Goal: Information Seeking & Learning: Learn about a topic

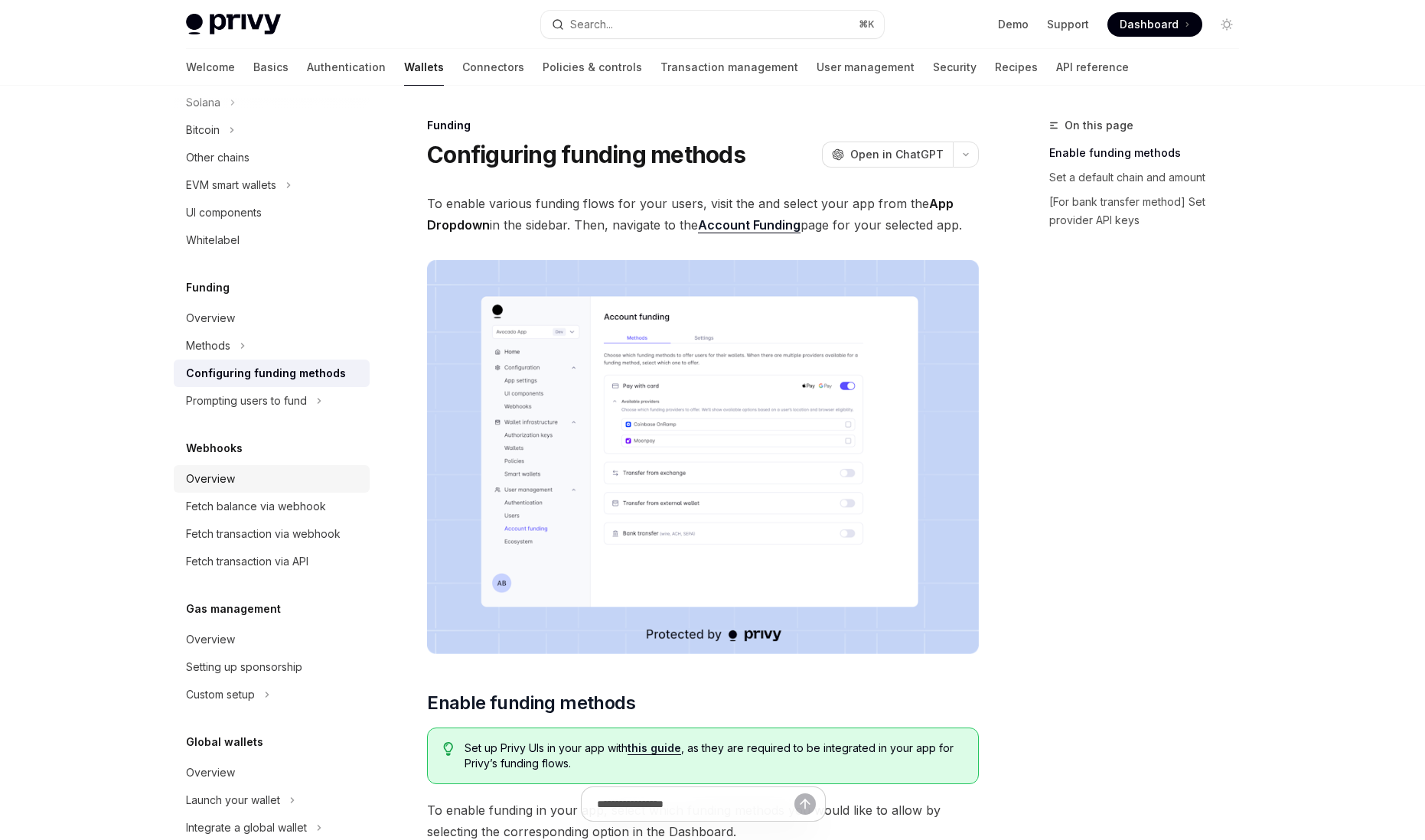
scroll to position [530, 0]
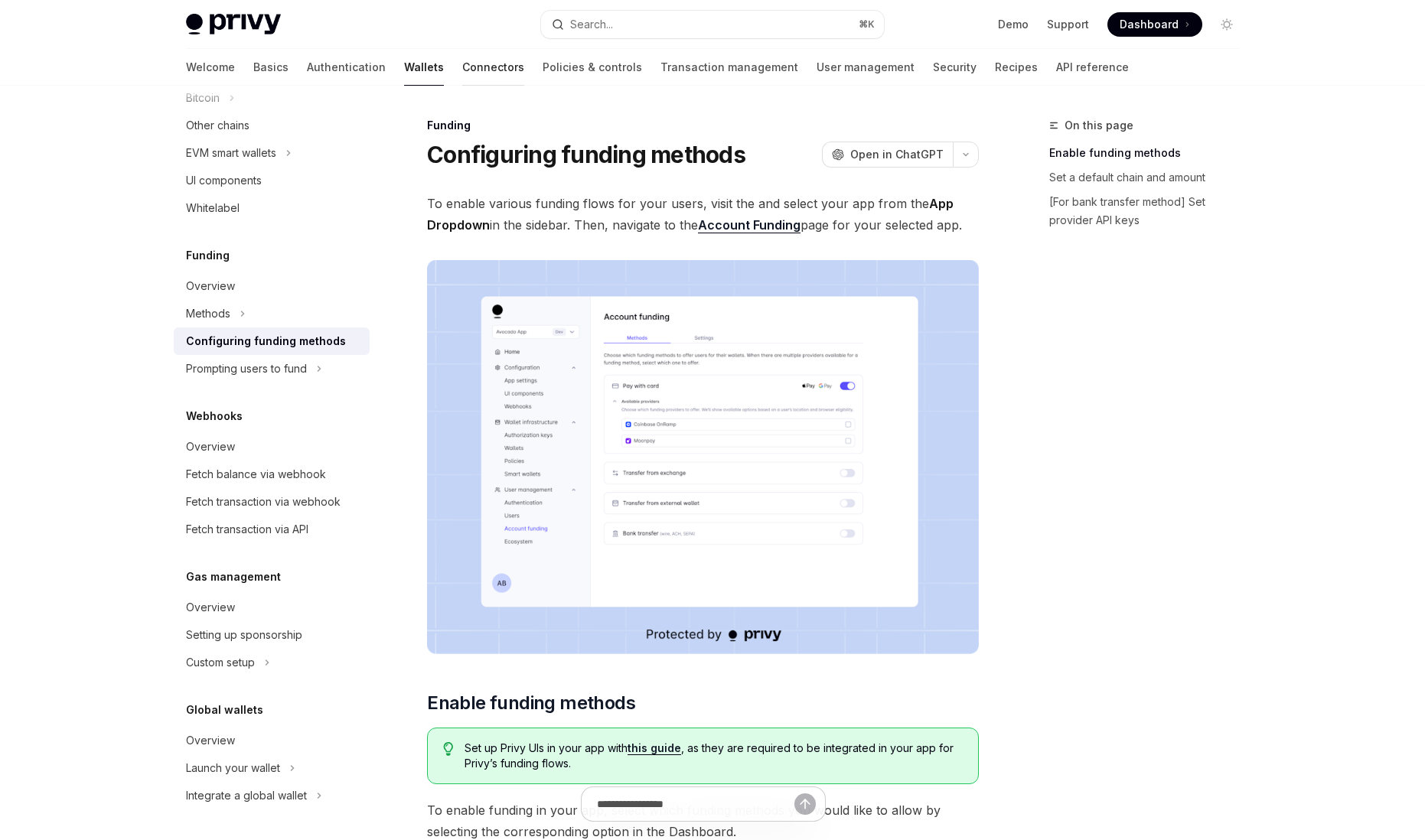
click at [463, 63] on link "Connectors" at bounding box center [493, 66] width 62 height 37
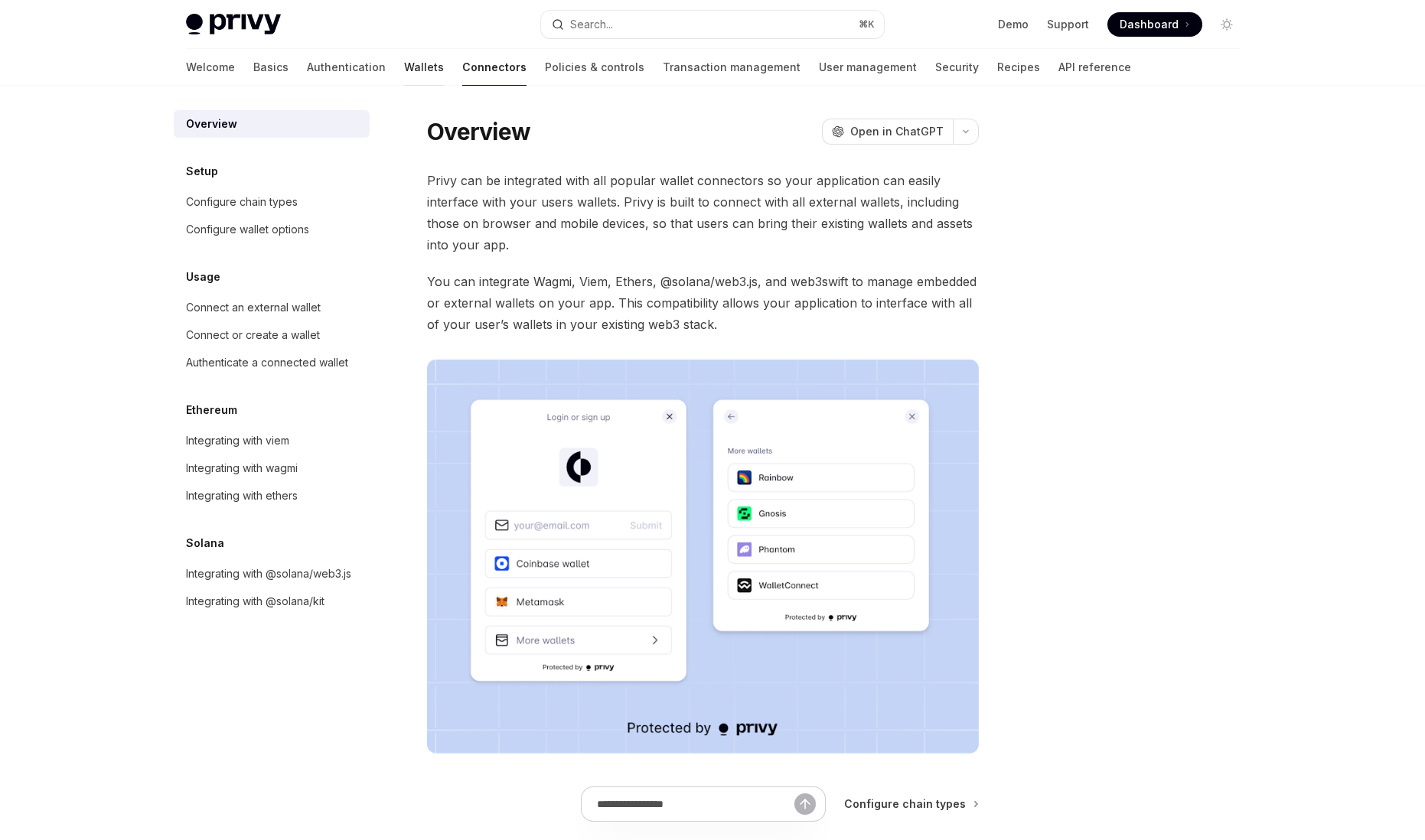
click at [404, 73] on link "Wallets" at bounding box center [424, 66] width 40 height 37
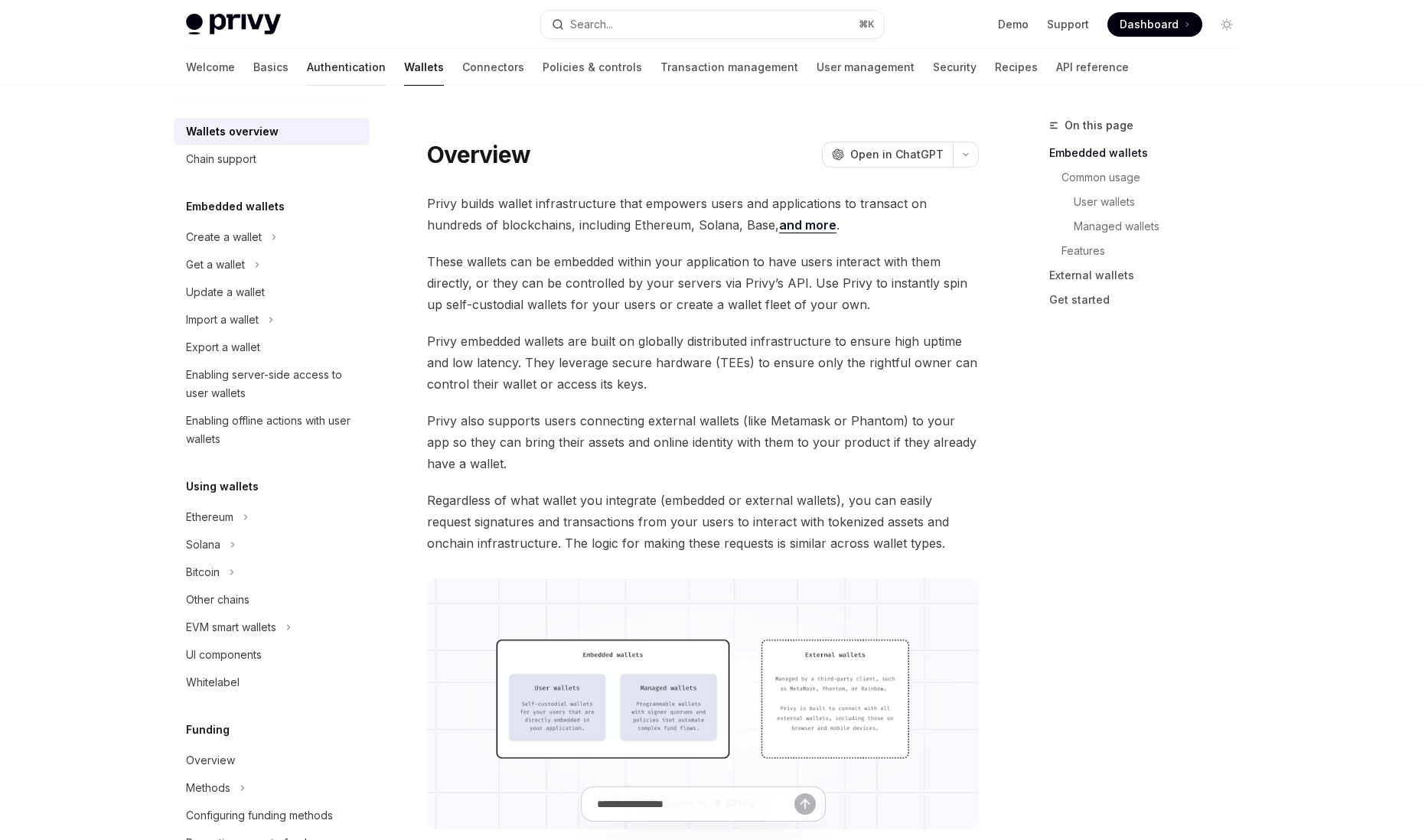
click at [307, 73] on link "Authentication" at bounding box center [346, 66] width 79 height 37
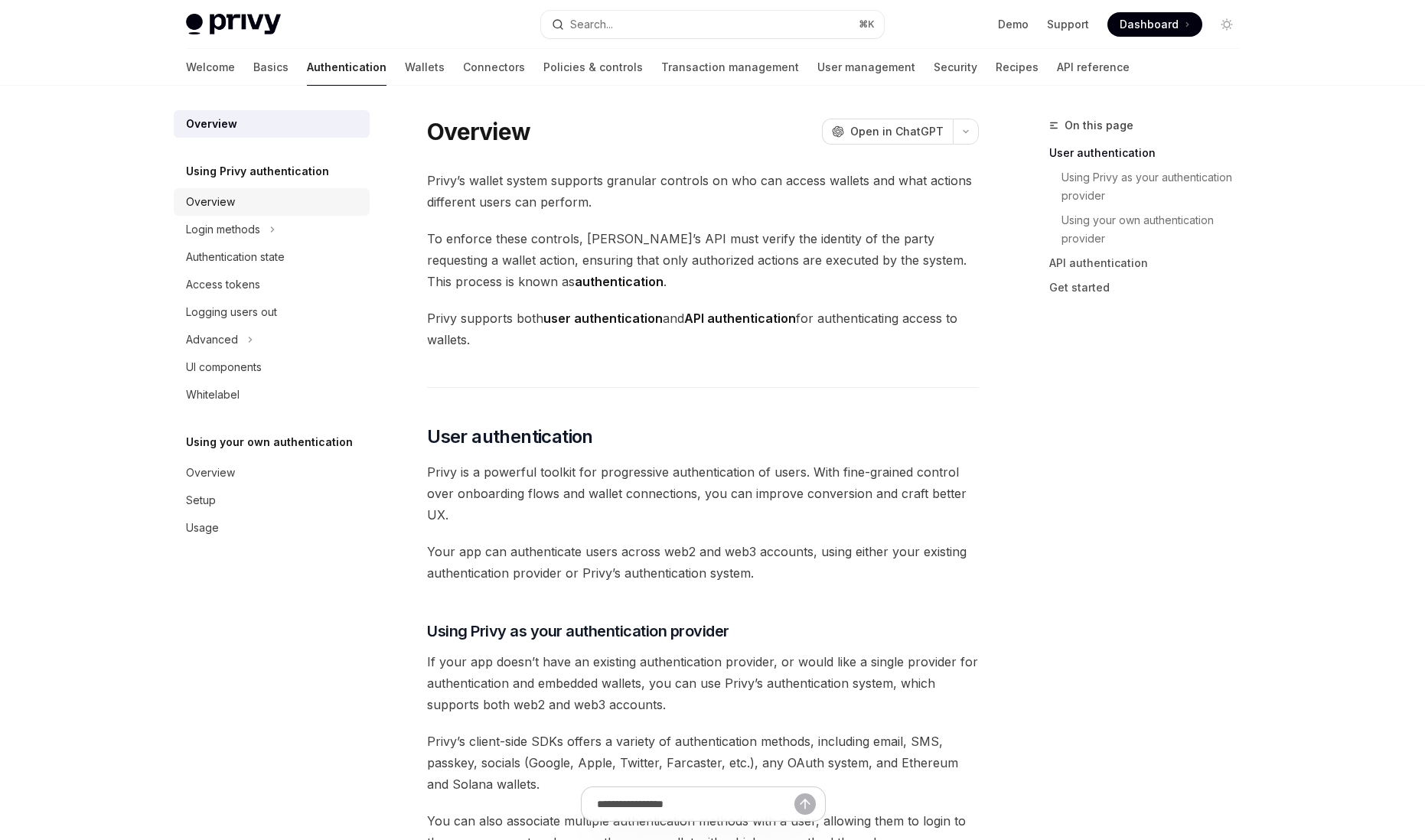
click at [268, 209] on div "Overview" at bounding box center [273, 202] width 175 height 19
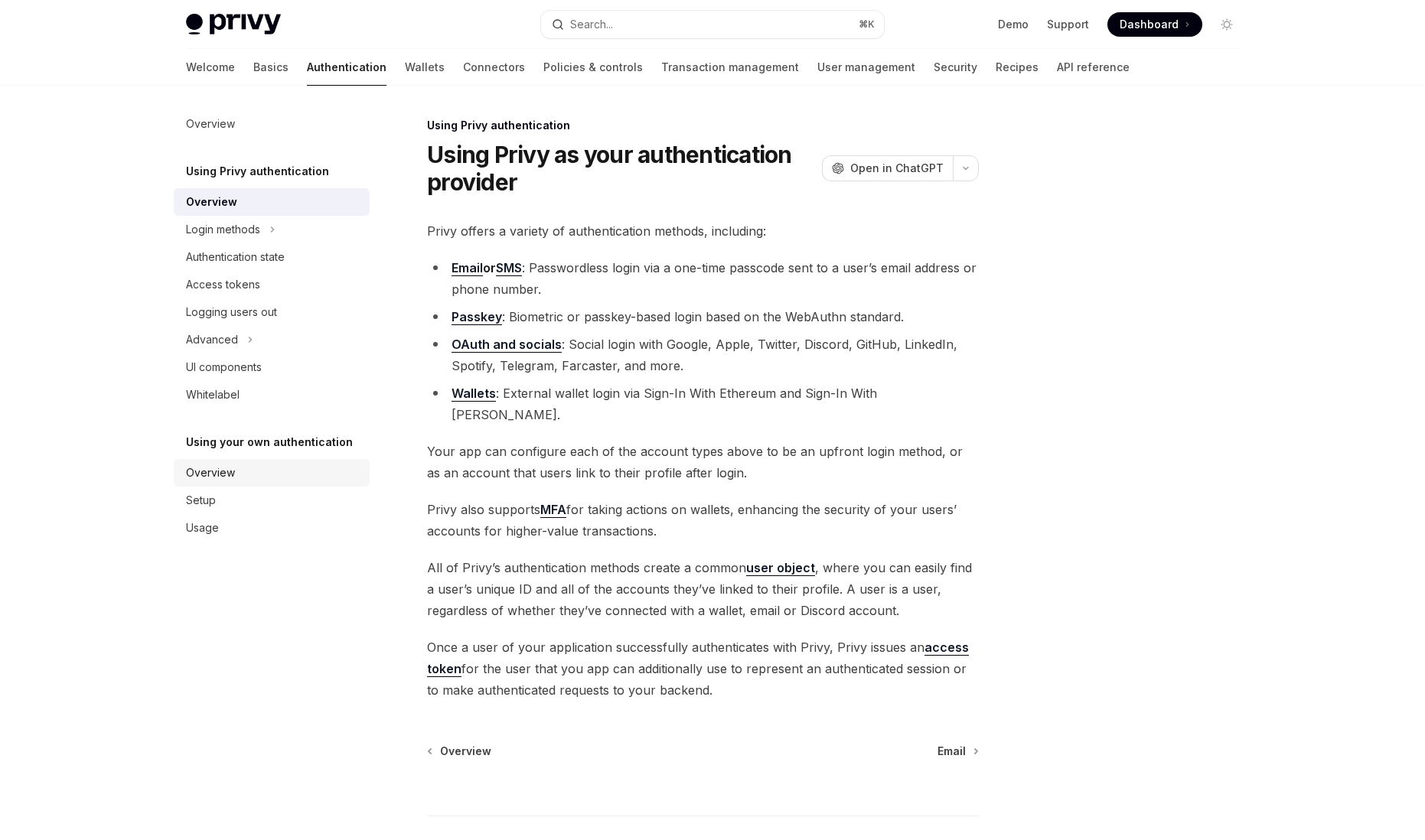
click at [252, 469] on div "Overview" at bounding box center [273, 473] width 175 height 19
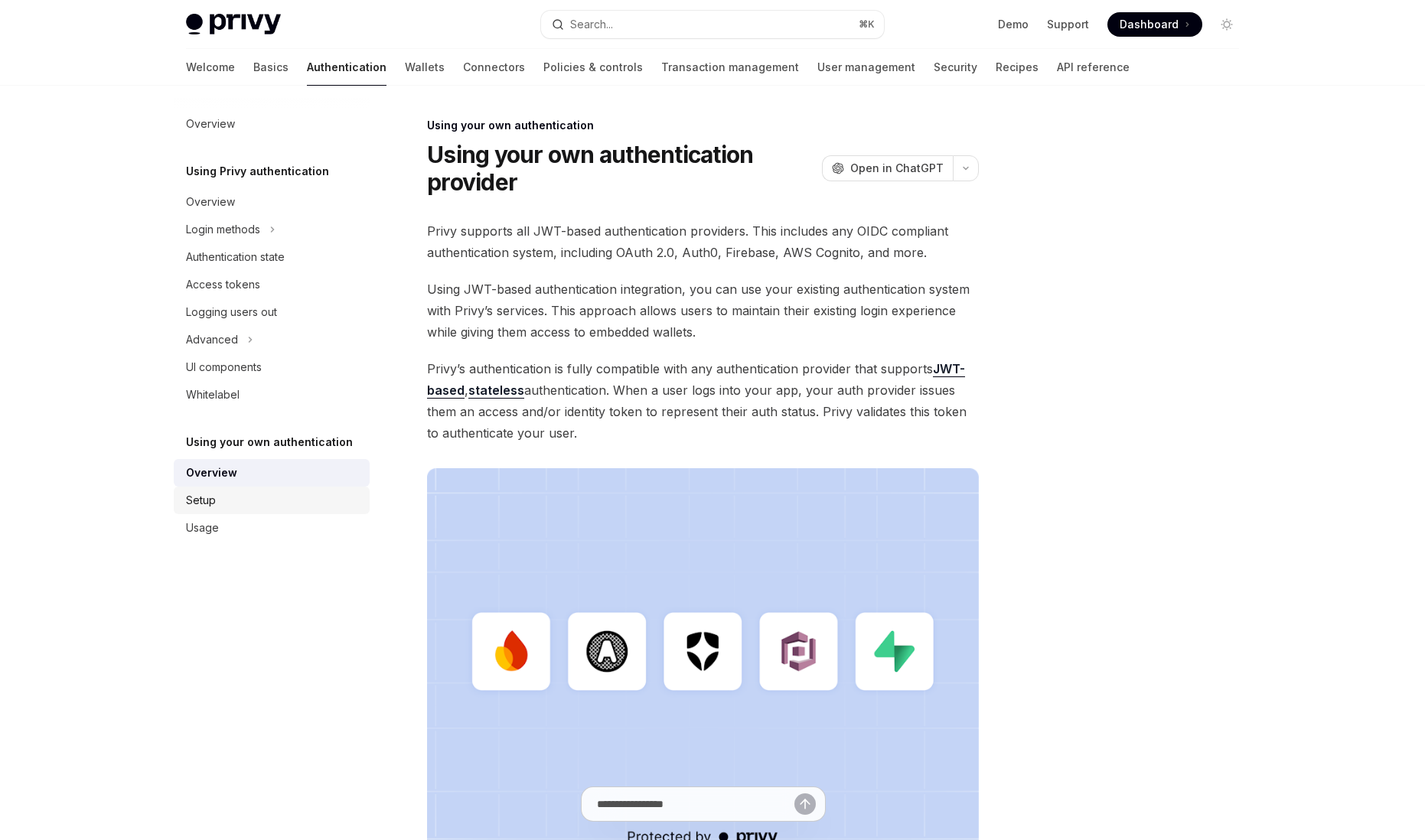
click at [271, 506] on div "Setup" at bounding box center [273, 501] width 175 height 19
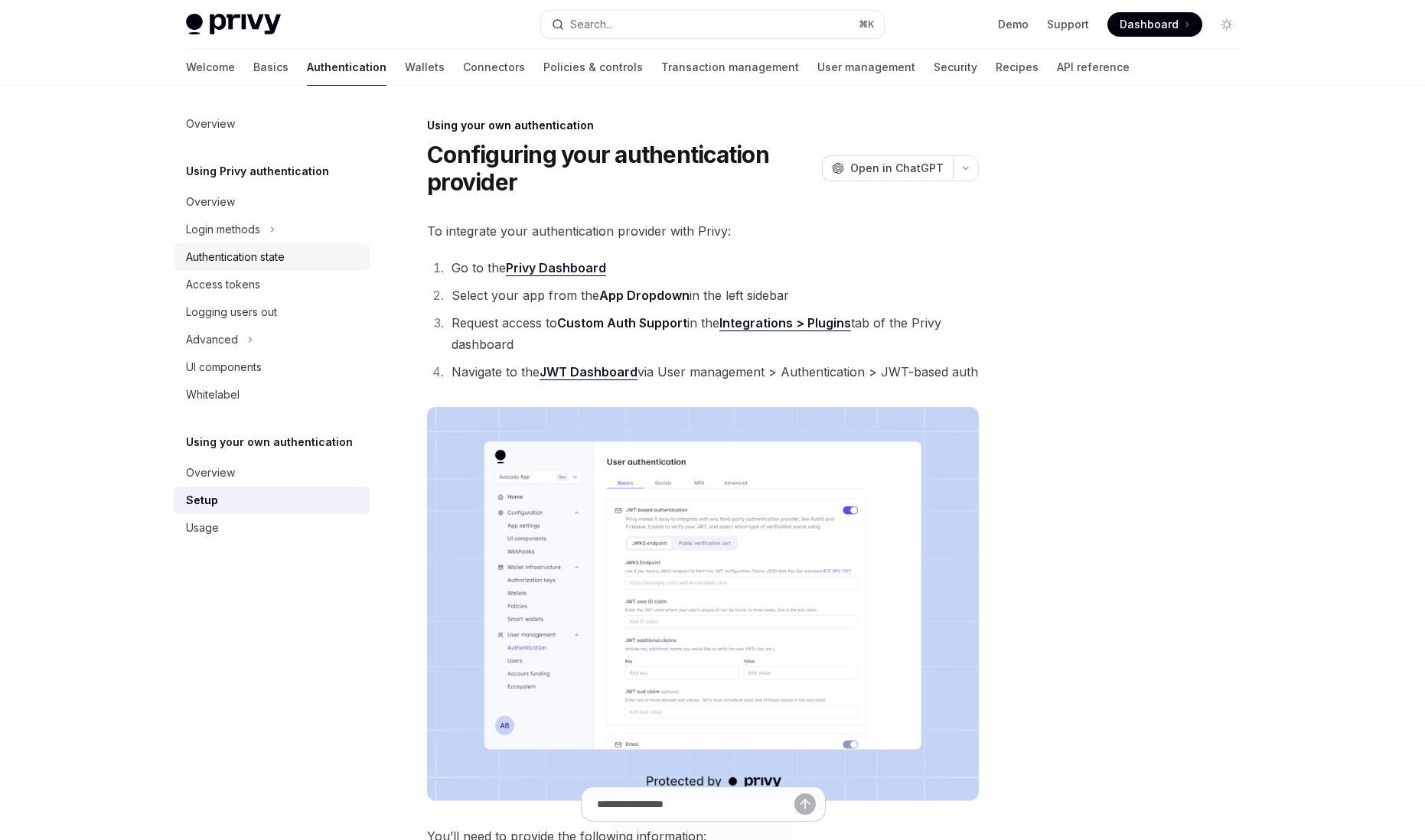
click at [260, 253] on div "Authentication state" at bounding box center [235, 257] width 99 height 19
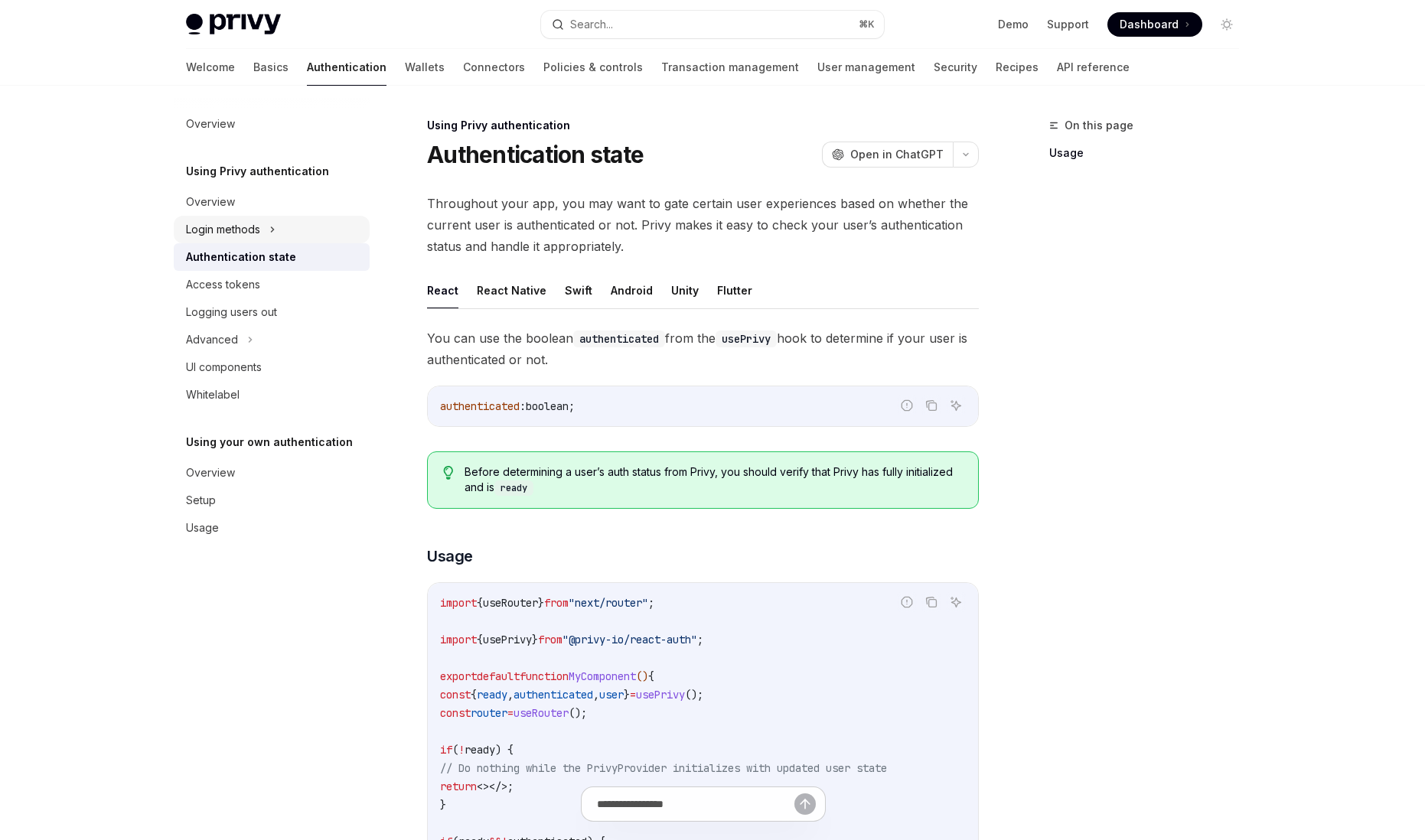
click at [254, 225] on div "Login methods" at bounding box center [222, 230] width 74 height 19
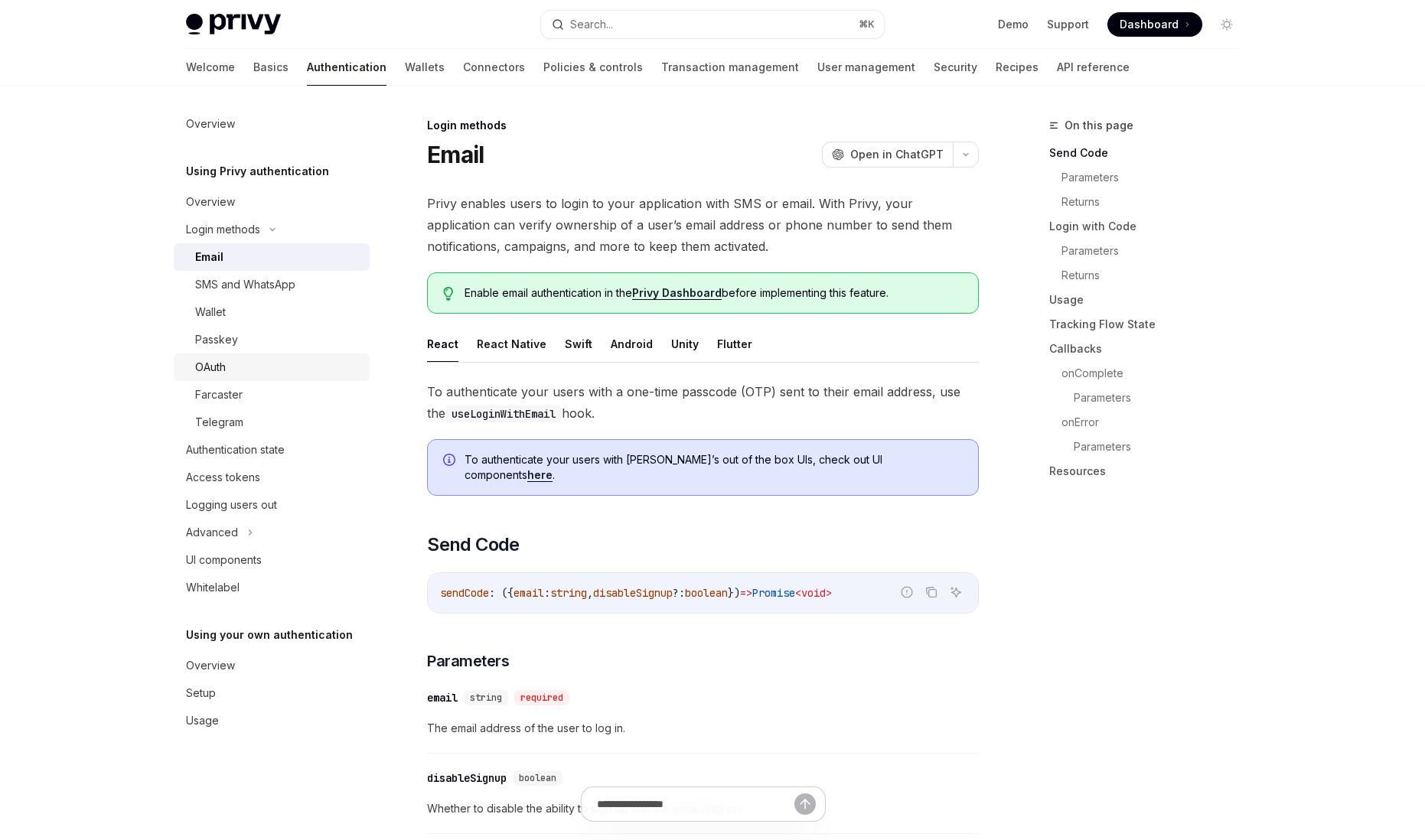
click at [248, 369] on div "OAuth" at bounding box center [278, 367] width 165 height 19
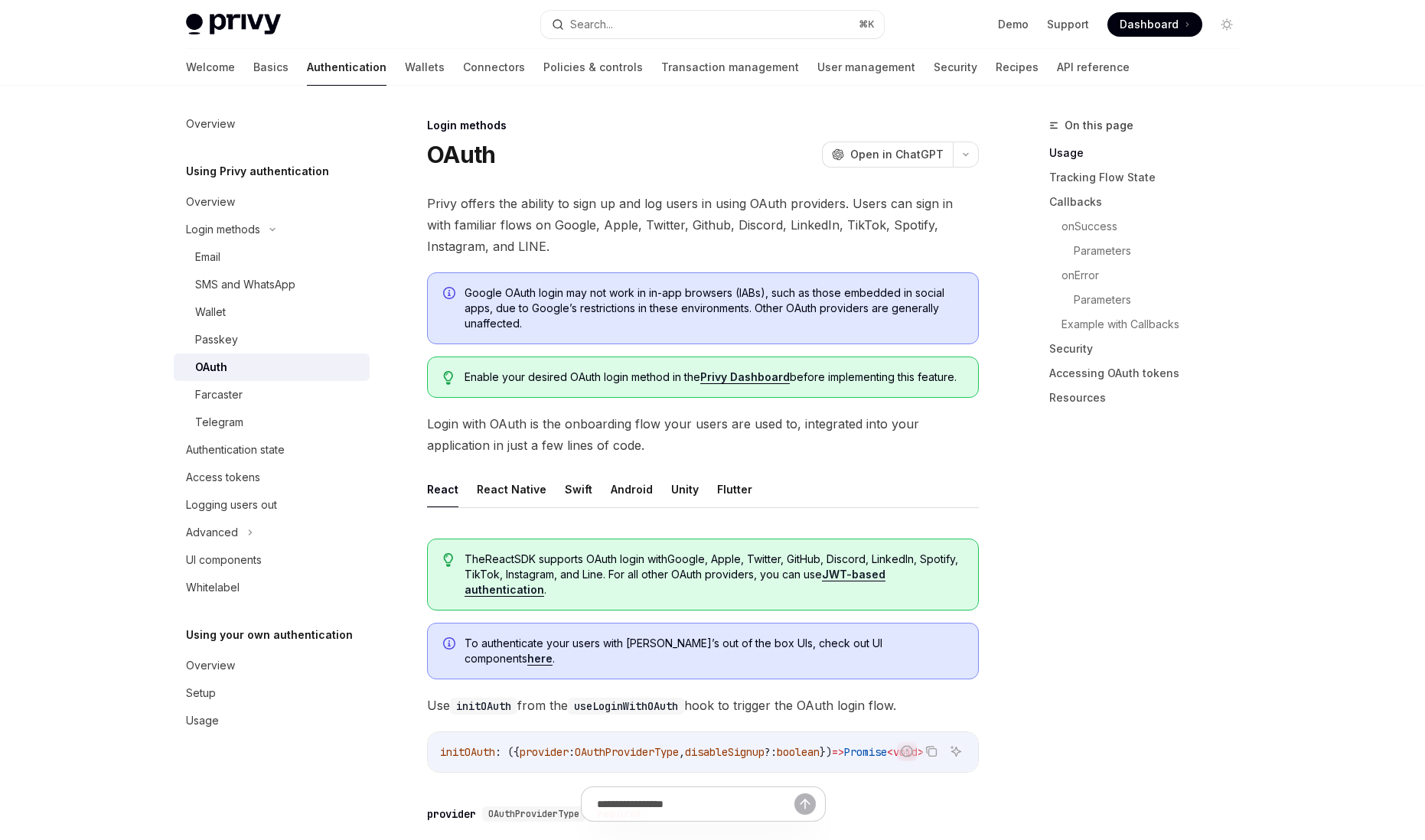
scroll to position [802, 0]
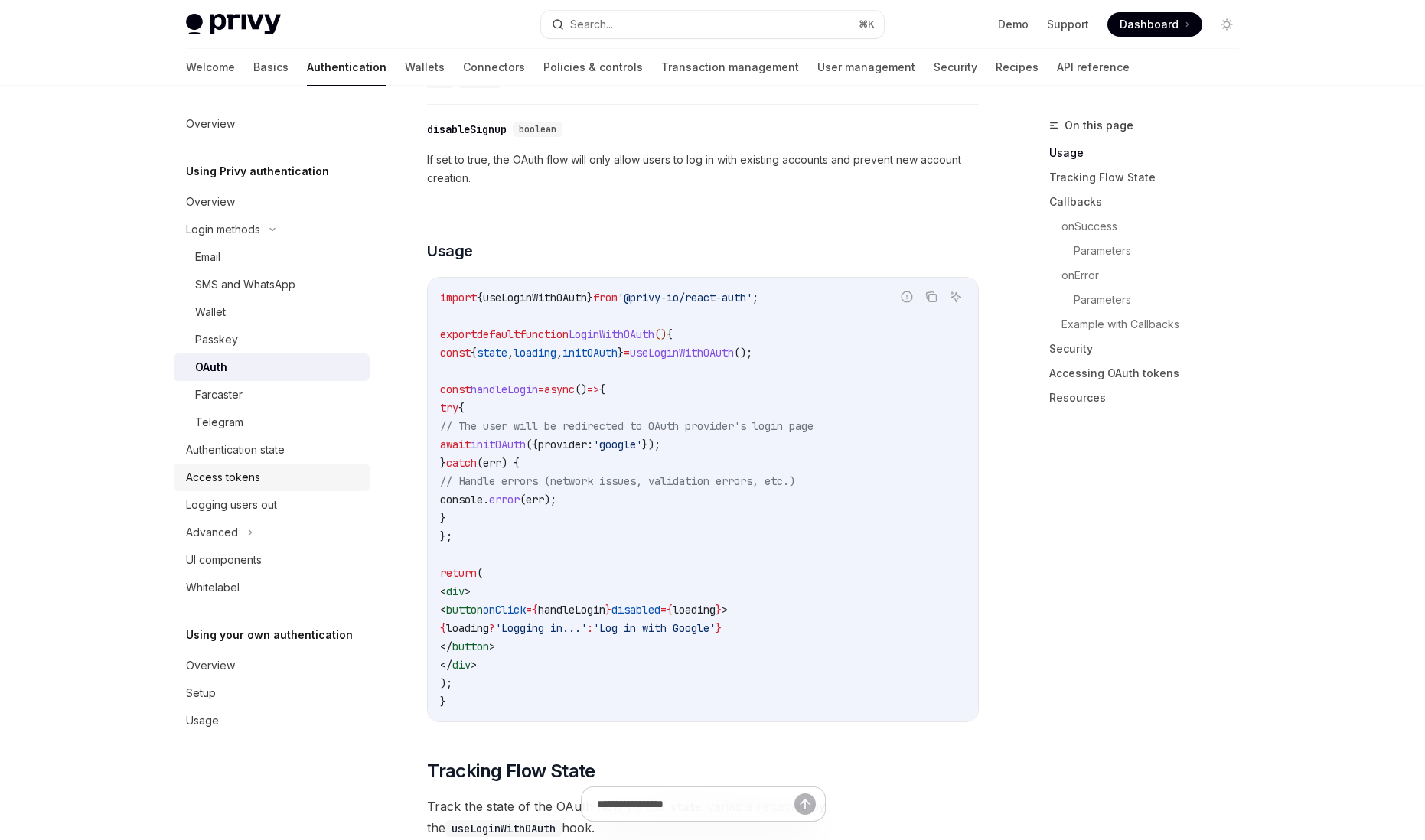
click at [245, 480] on div "Access tokens" at bounding box center [222, 478] width 74 height 19
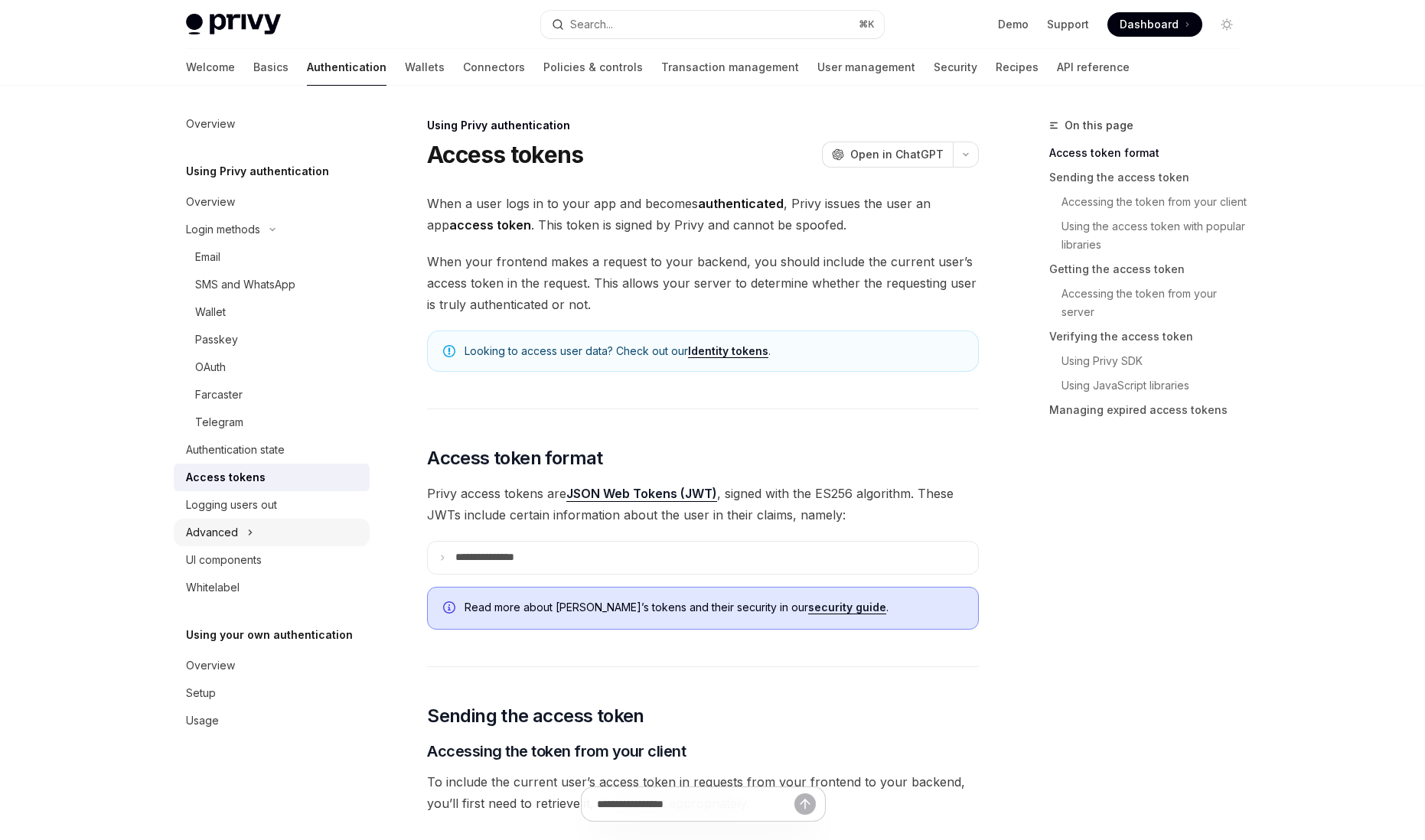
click at [238, 532] on div "Advanced" at bounding box center [272, 532] width 196 height 27
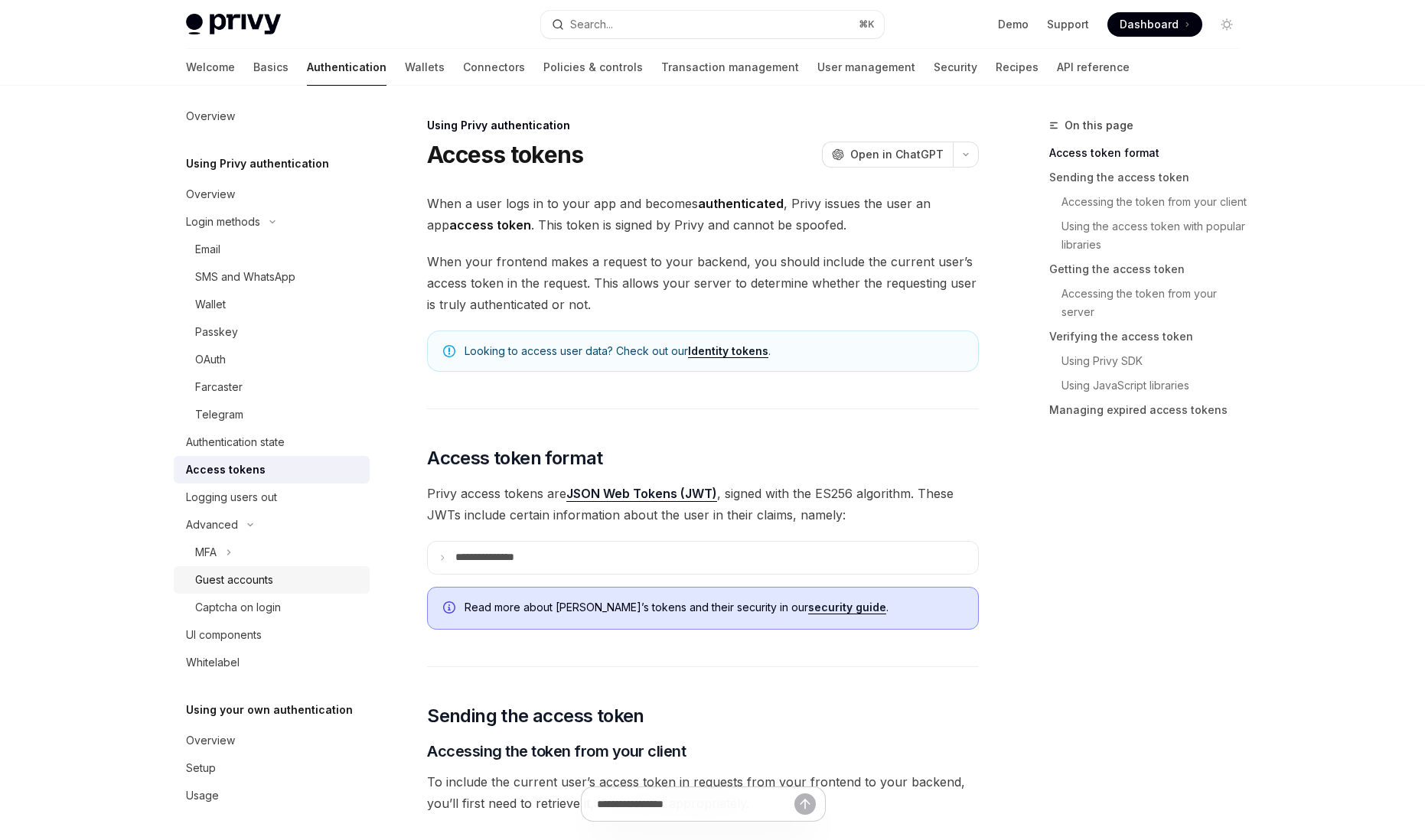
click at [250, 588] on div "Guest accounts" at bounding box center [234, 580] width 78 height 19
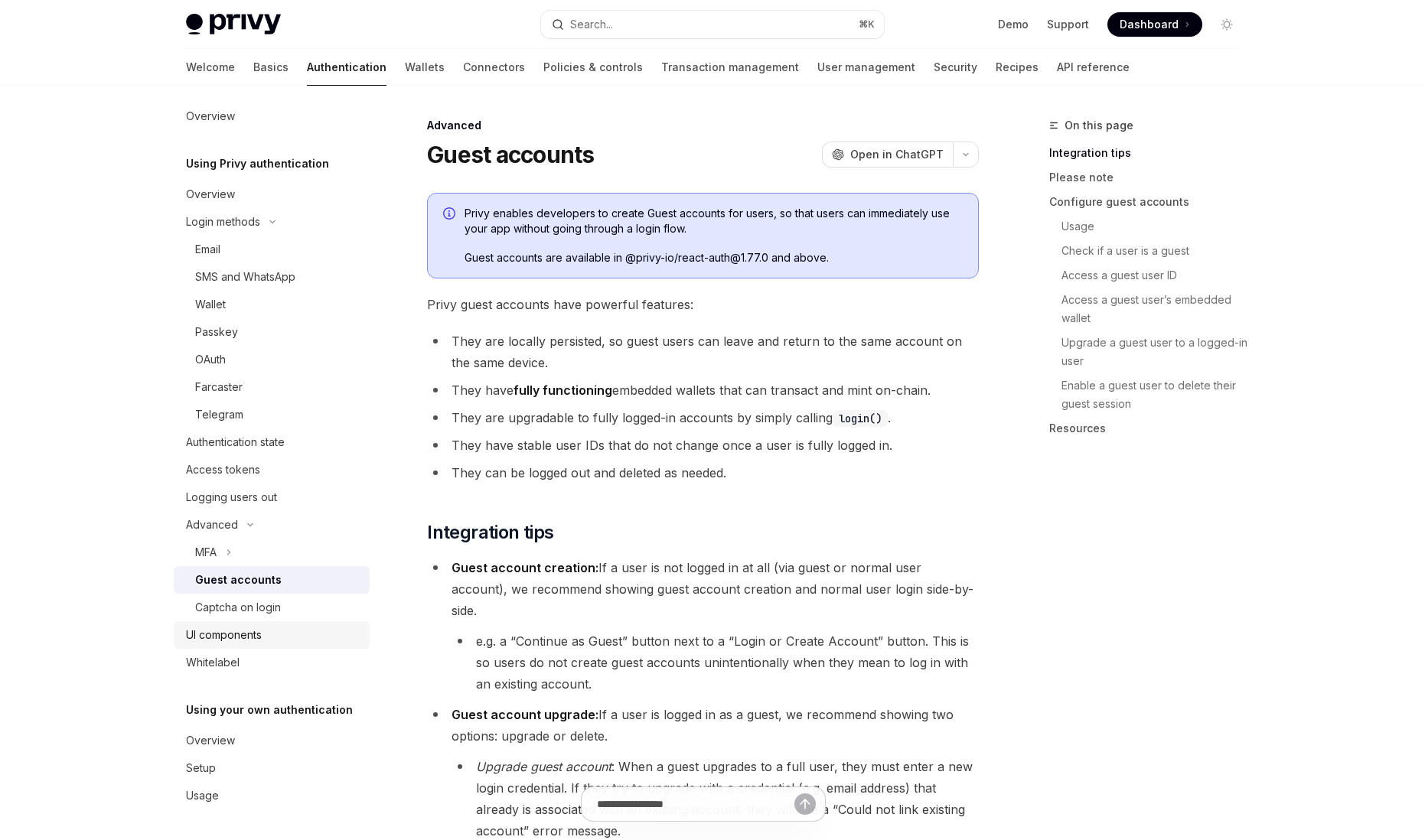
click at [233, 630] on div "UI components" at bounding box center [223, 636] width 76 height 19
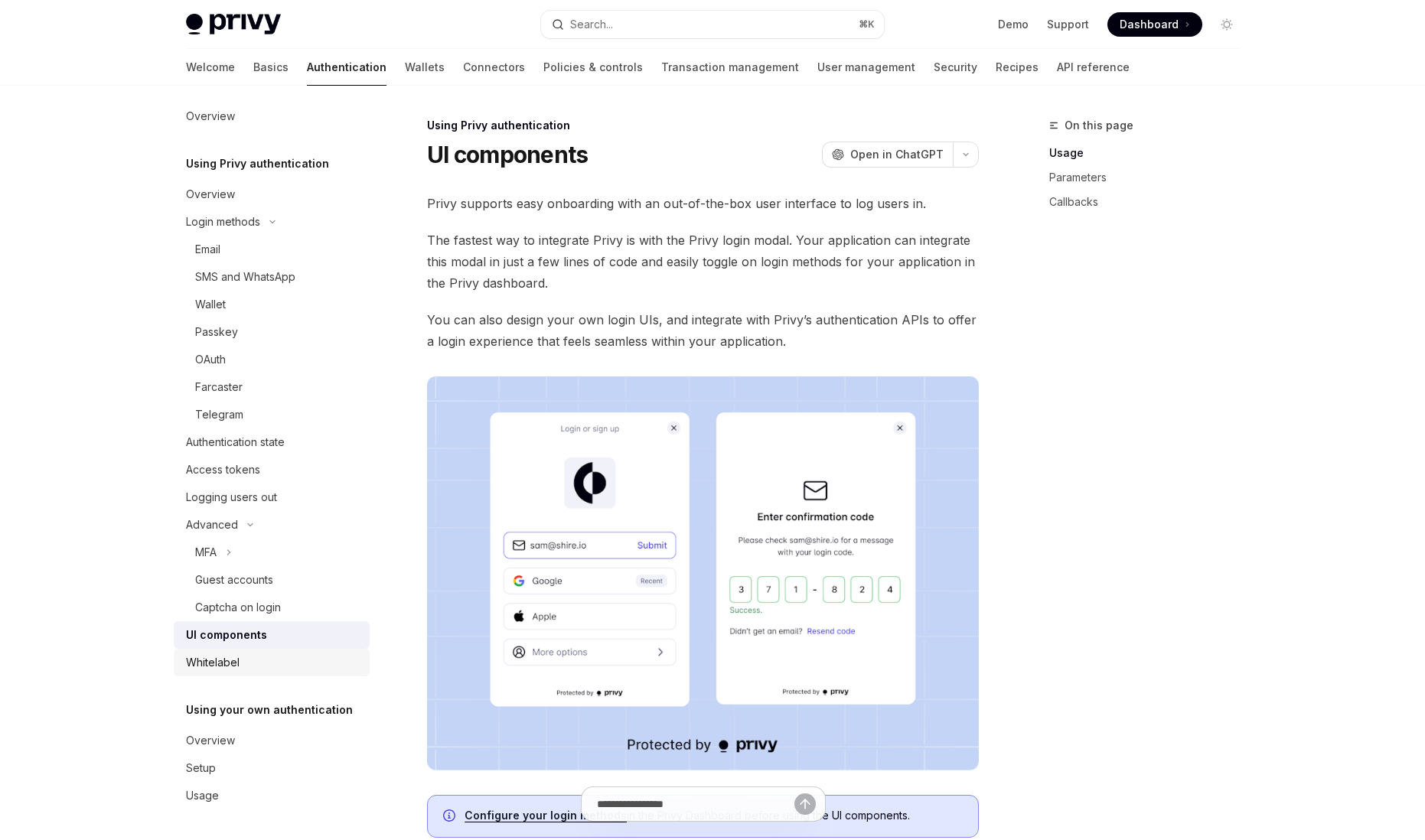
click at [253, 673] on link "Whitelabel" at bounding box center [272, 663] width 196 height 27
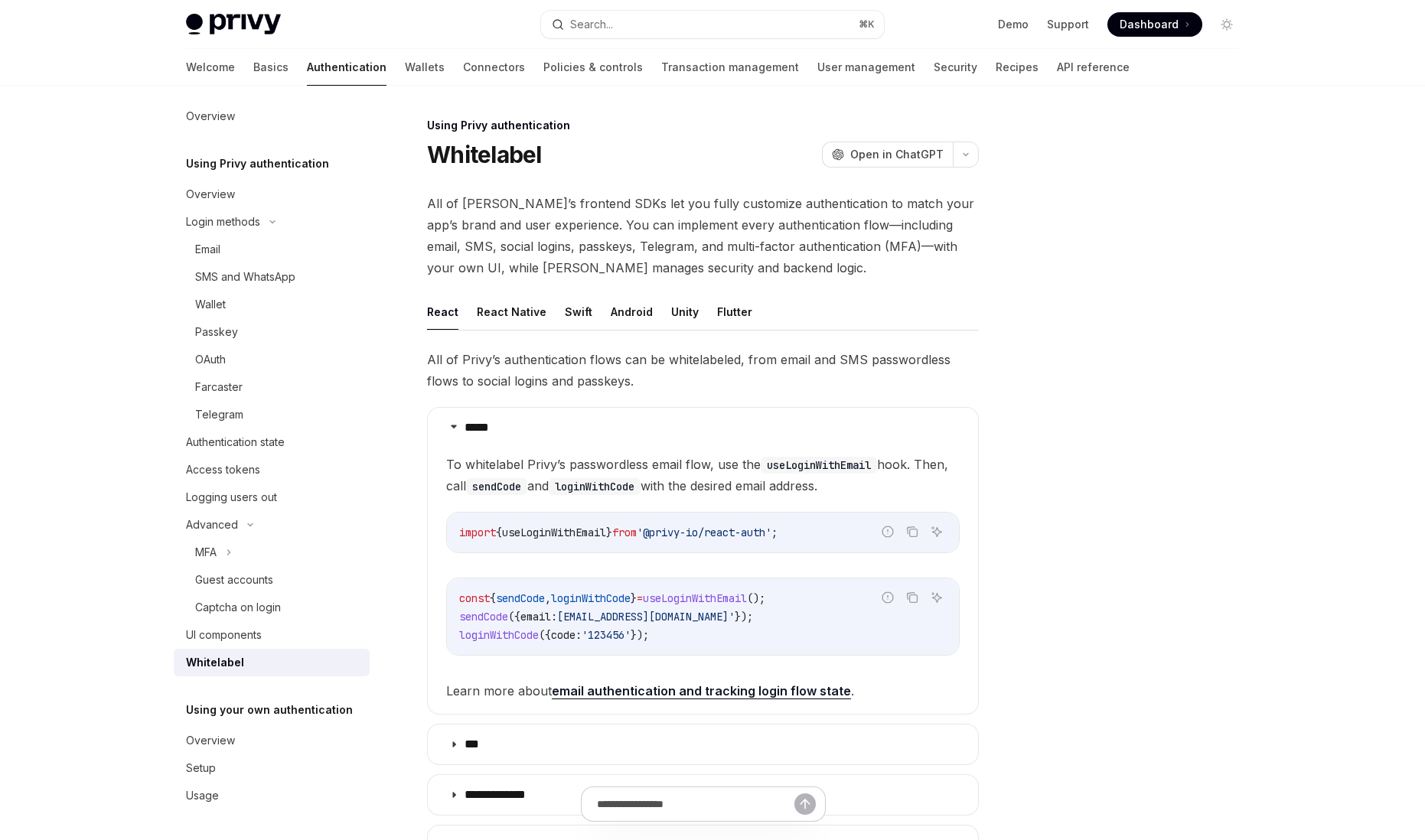
scroll to position [383, 0]
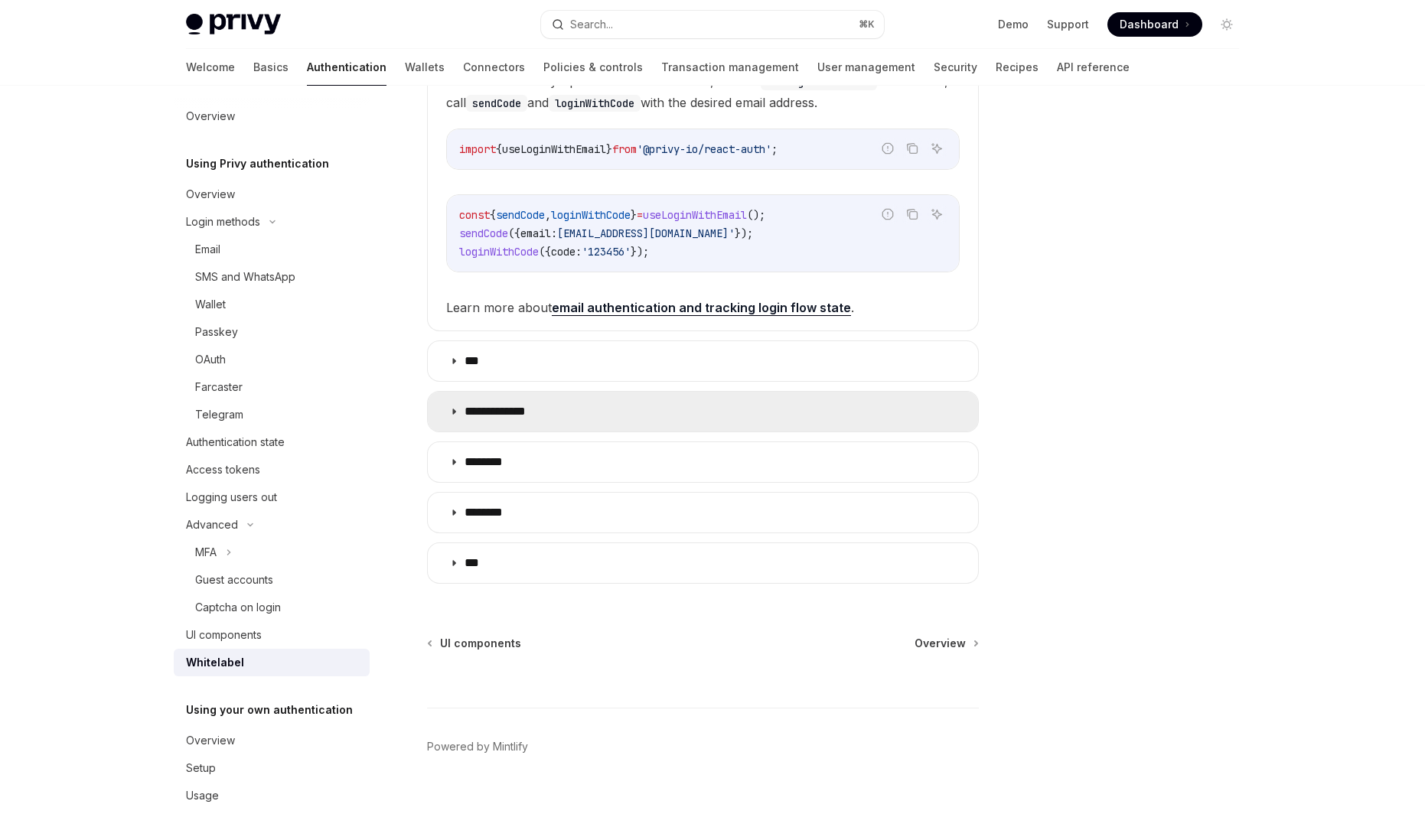
click at [501, 400] on summary "**********" at bounding box center [703, 411] width 551 height 40
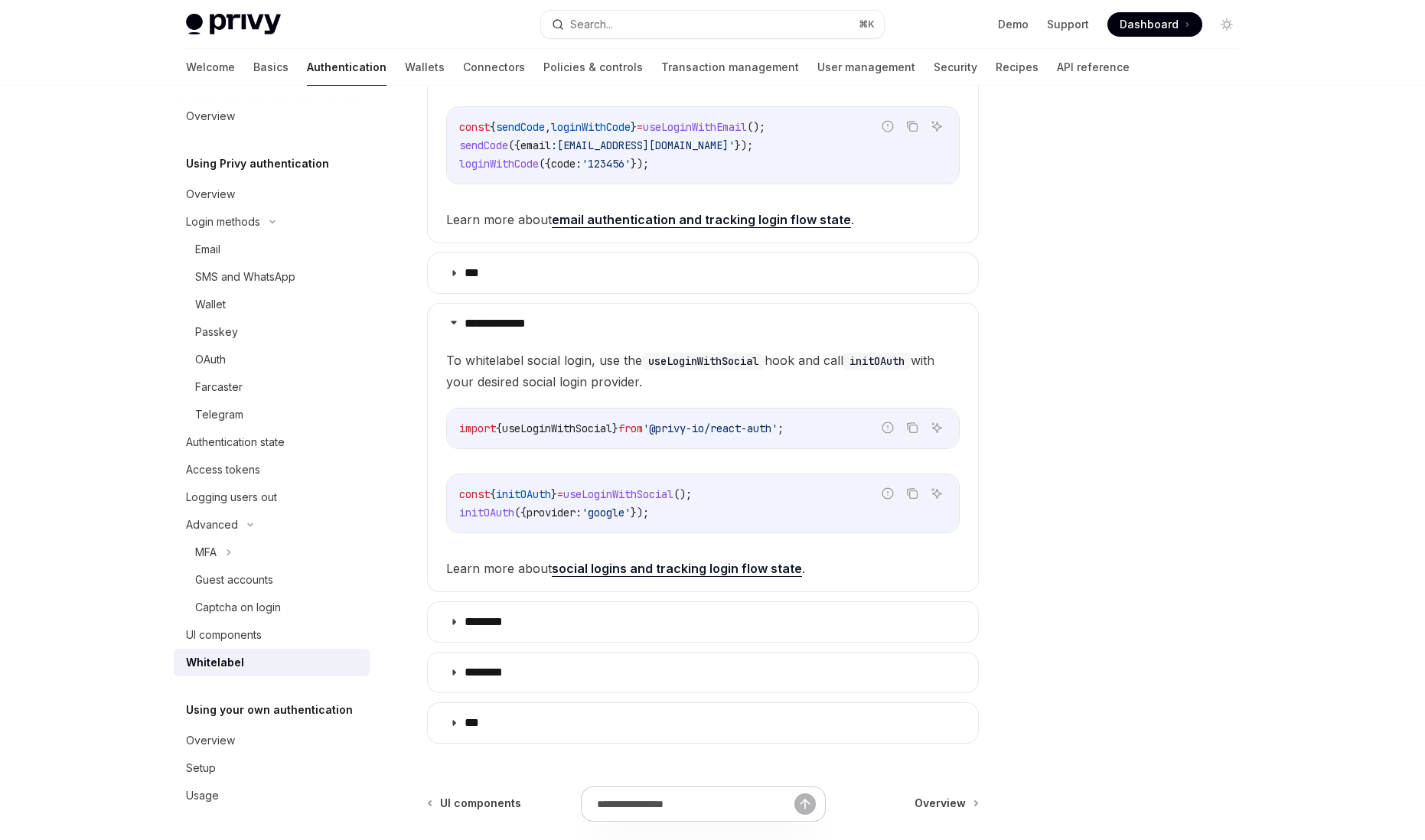
scroll to position [478, 0]
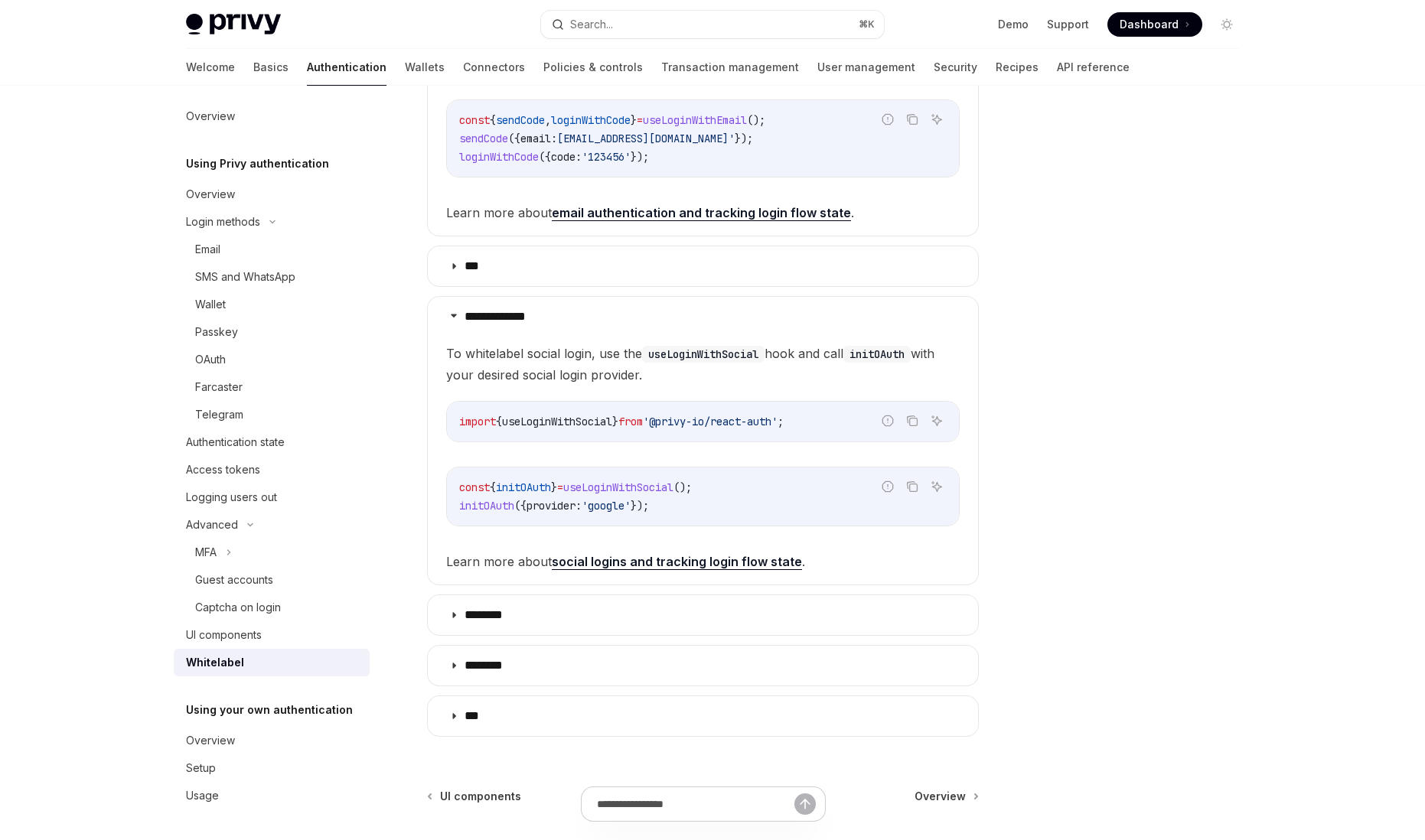
click at [603, 561] on link "social logins and tracking login flow state" at bounding box center [678, 561] width 251 height 16
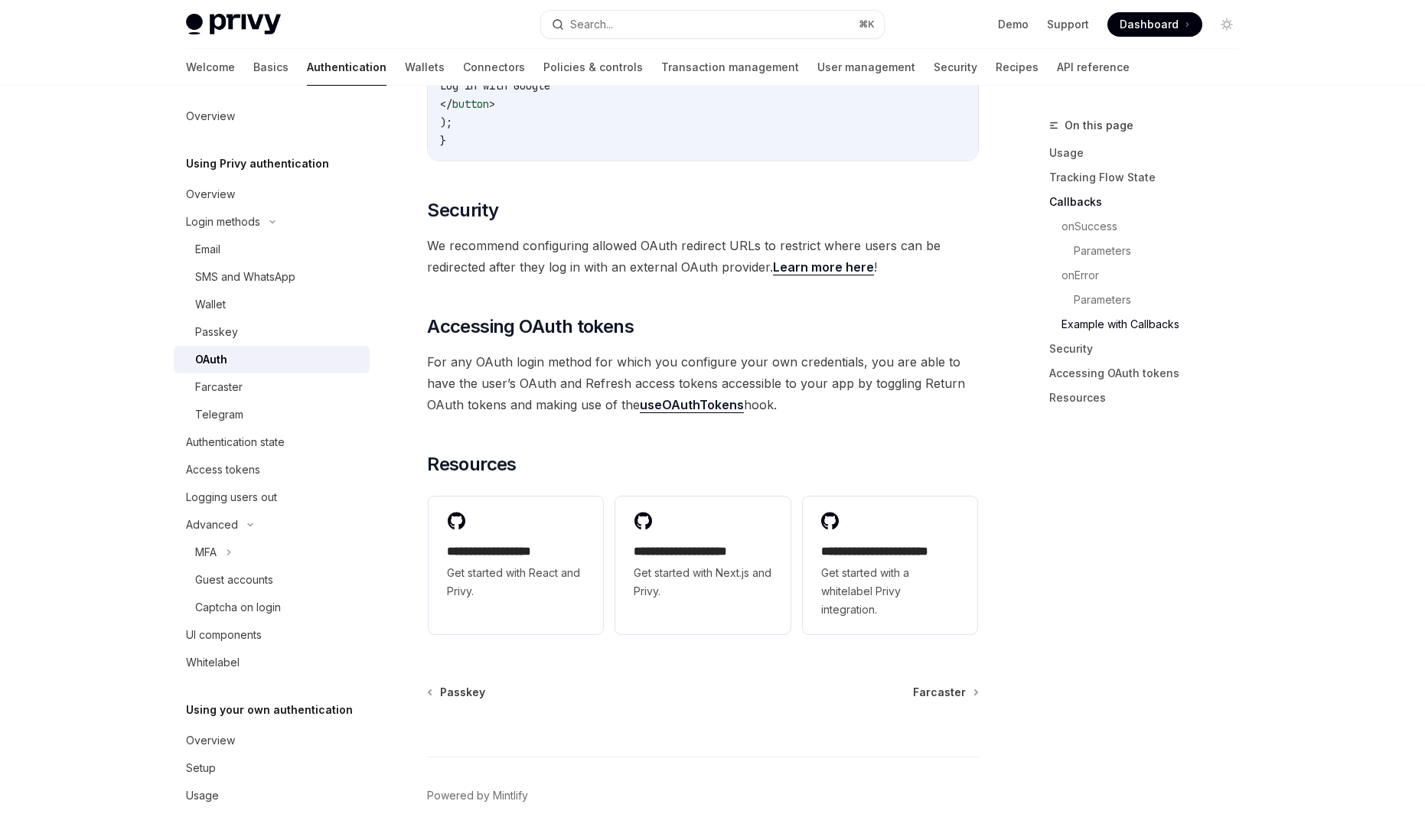
scroll to position [3150, 0]
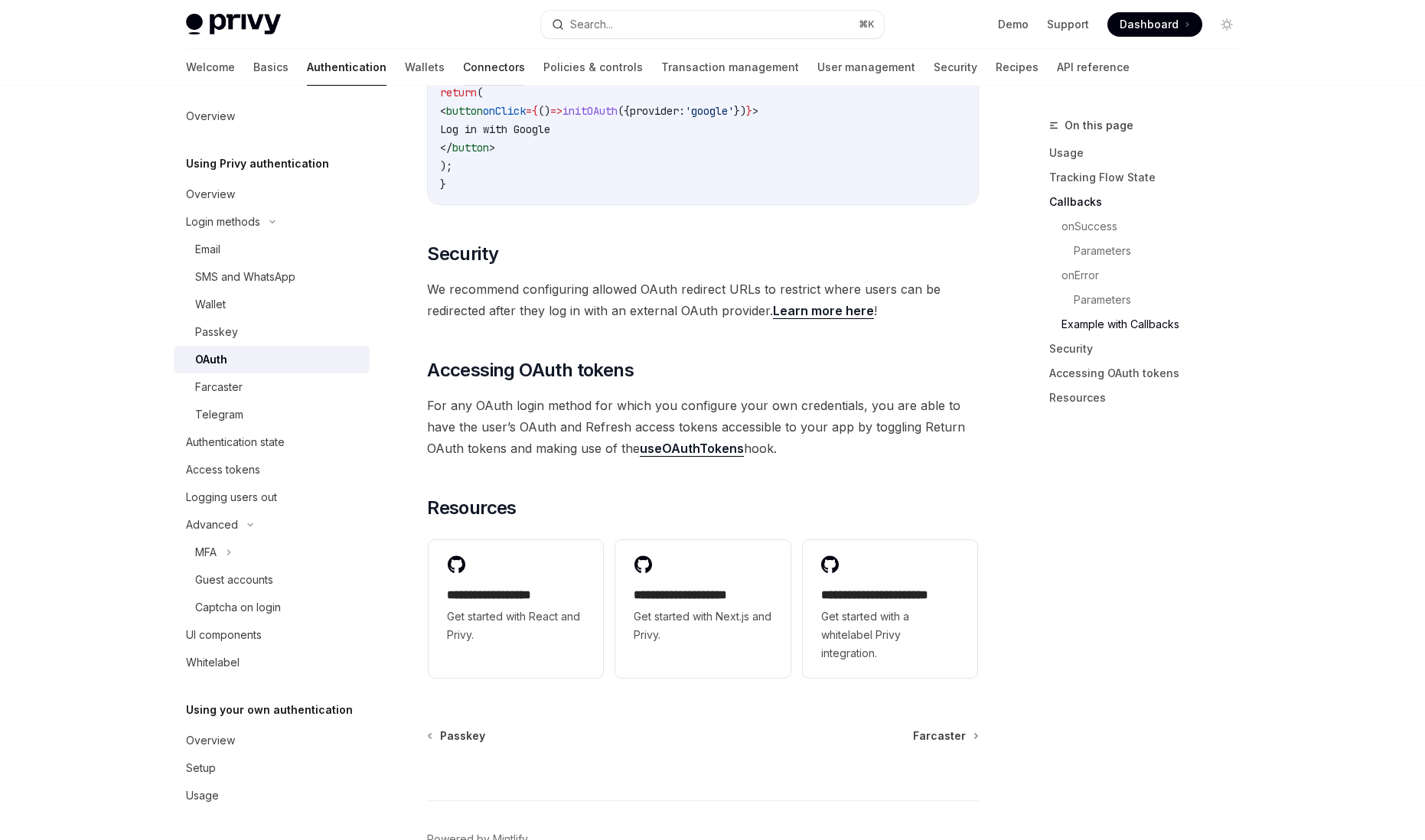
click at [463, 72] on link "Connectors" at bounding box center [493, 66] width 62 height 37
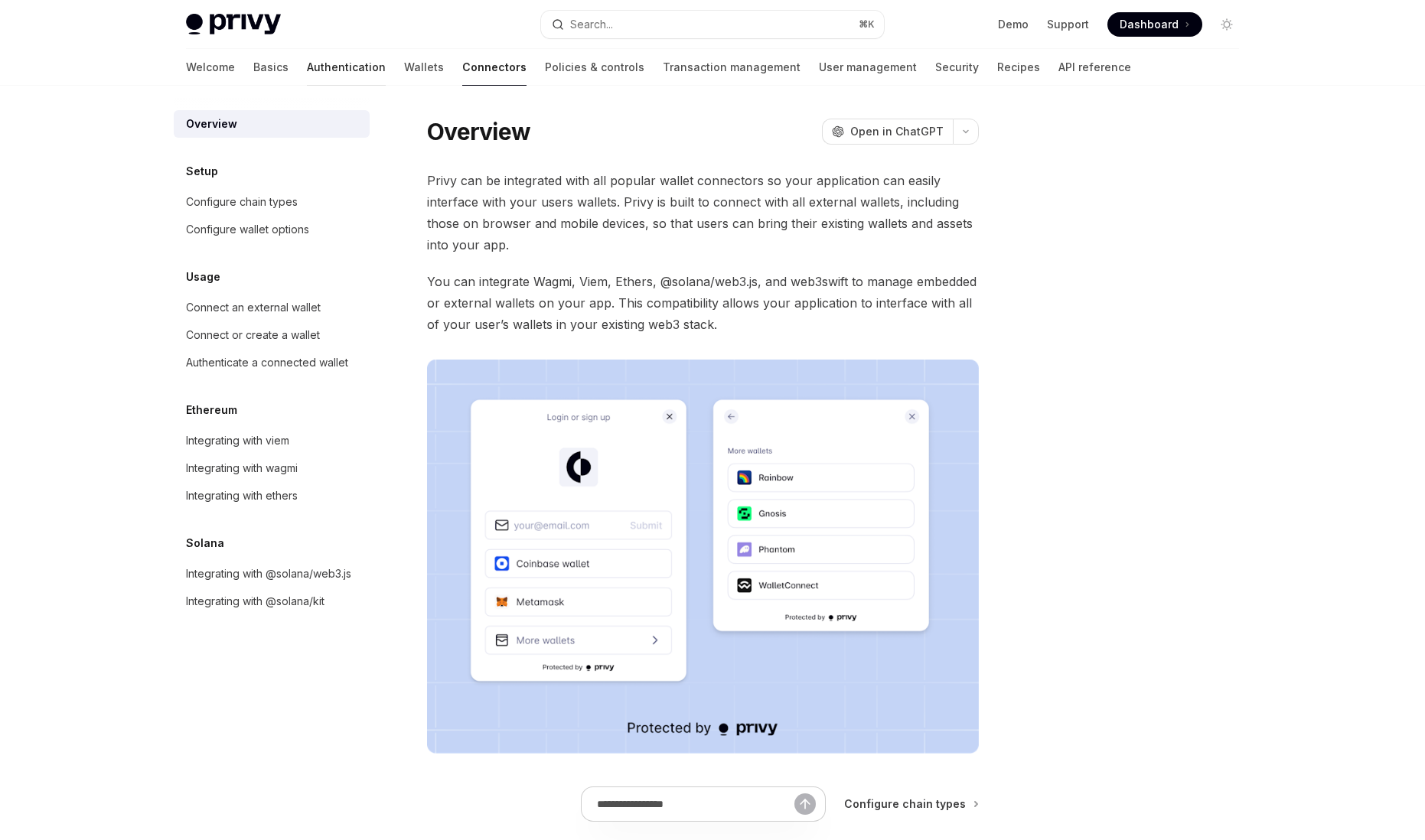
click at [307, 79] on link "Authentication" at bounding box center [346, 66] width 79 height 37
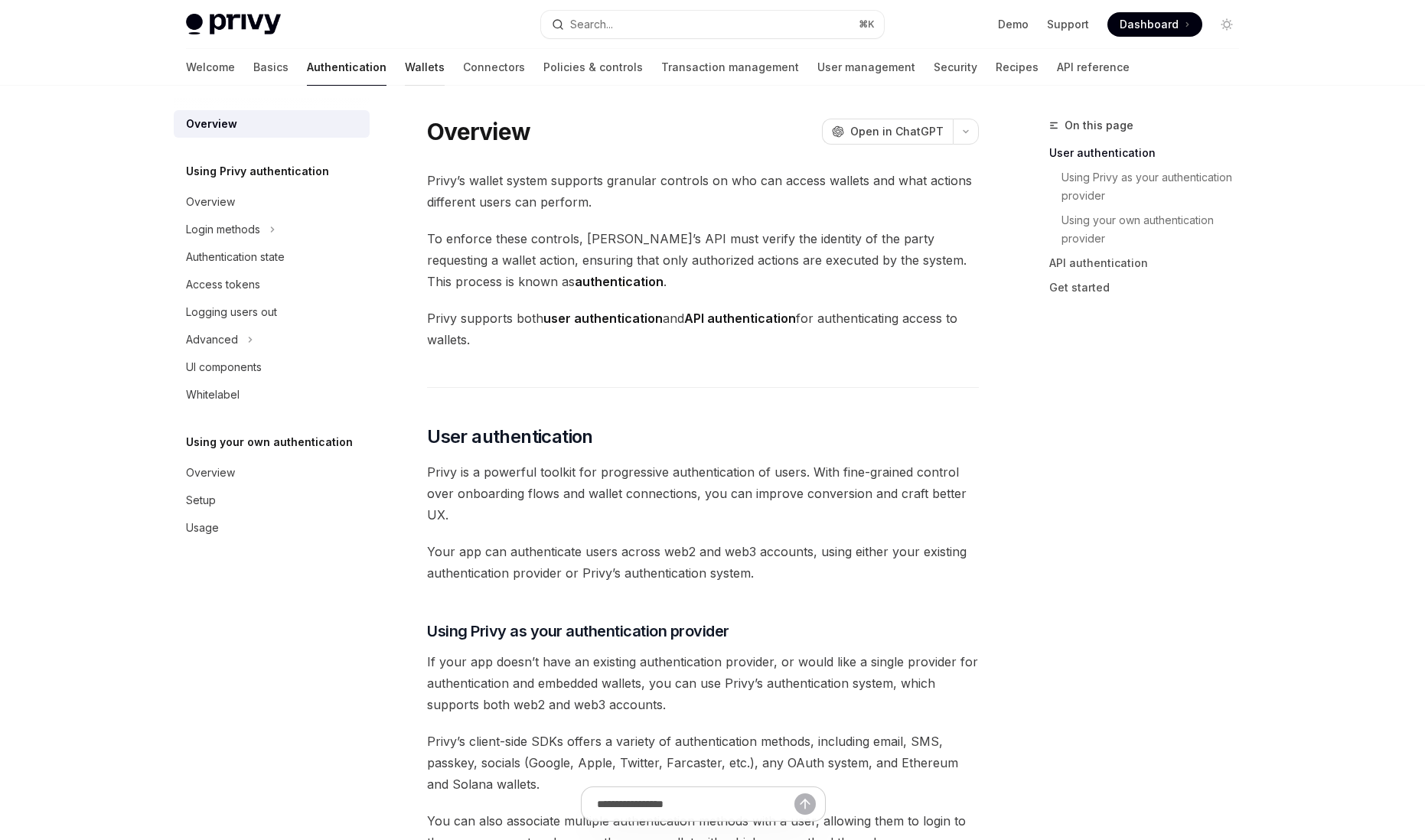
click at [405, 75] on link "Wallets" at bounding box center [424, 66] width 40 height 37
type textarea "*"
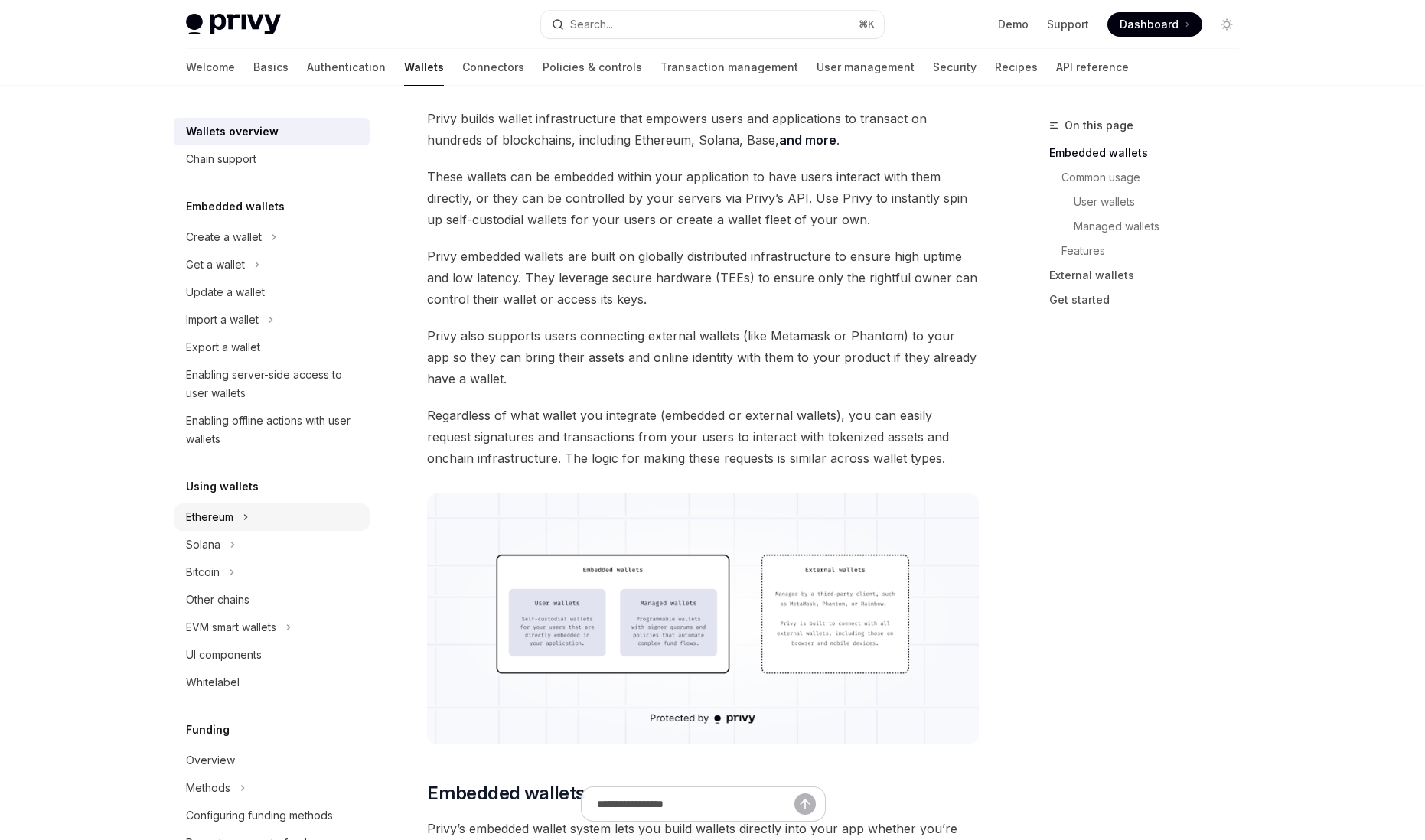
scroll to position [86, 0]
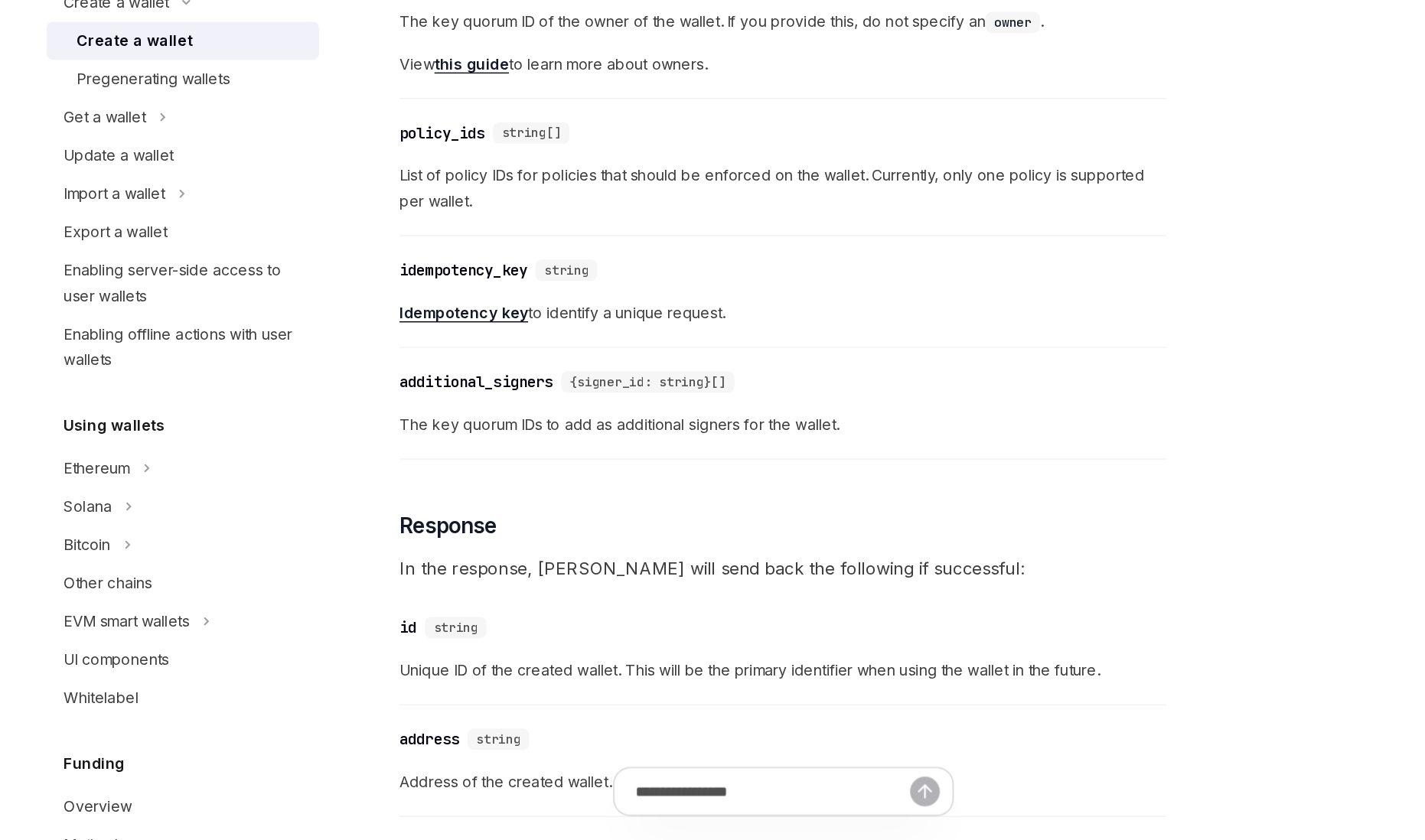
scroll to position [809, 0]
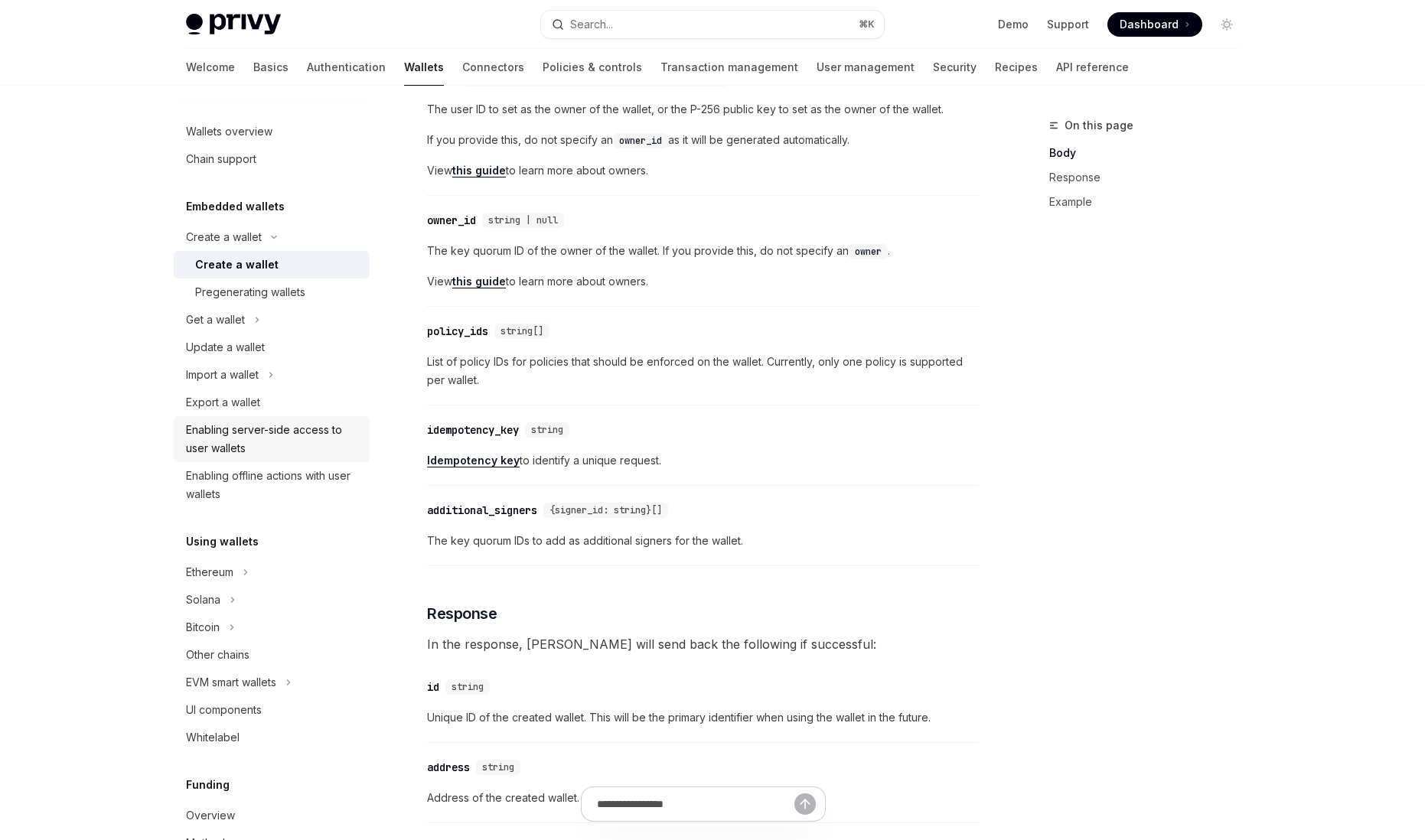
click at [254, 440] on div "Enabling server-side access to user wallets" at bounding box center [273, 439] width 175 height 37
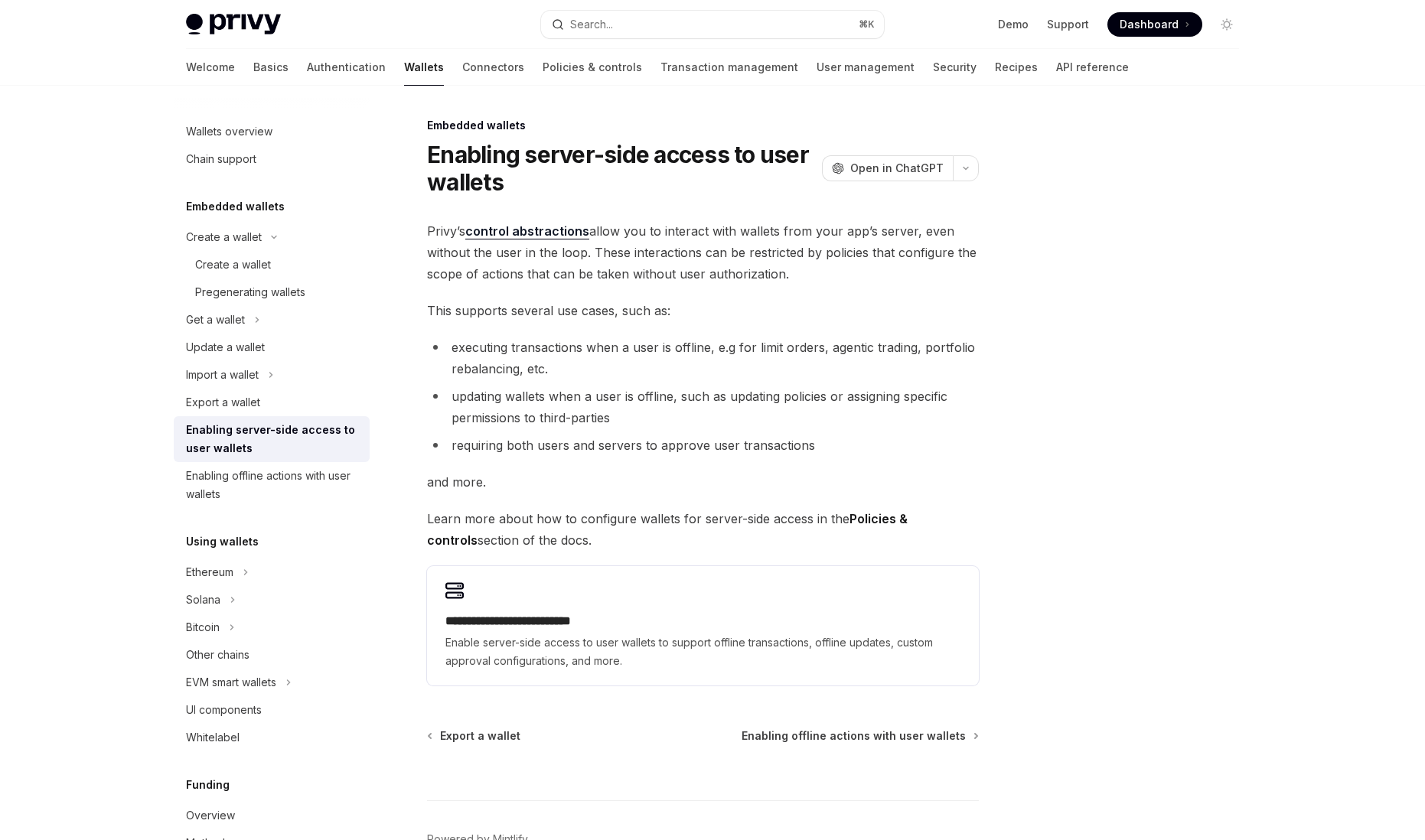
click at [522, 233] on link "control abstractions" at bounding box center [528, 231] width 124 height 16
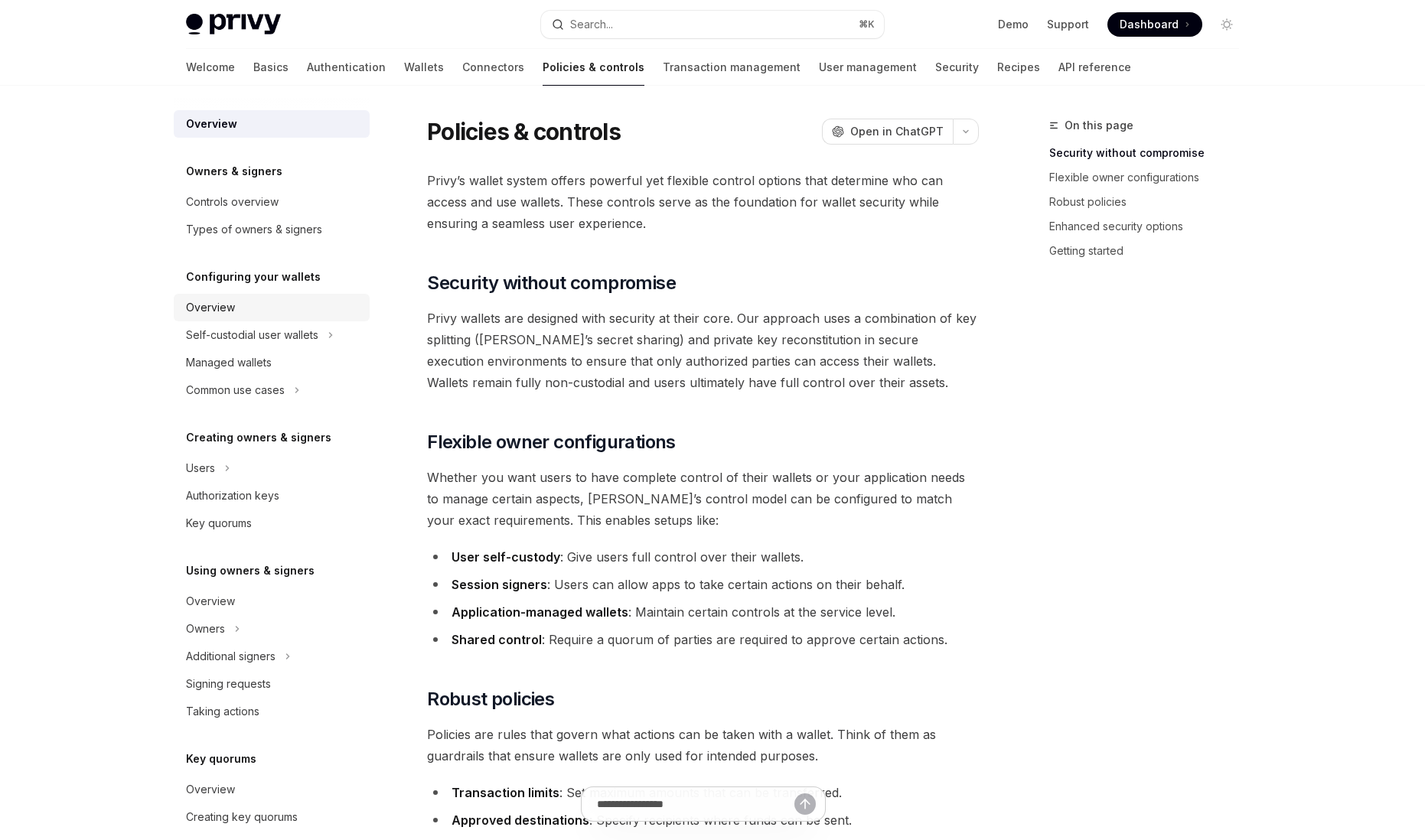
click at [267, 319] on link "Overview" at bounding box center [272, 308] width 196 height 27
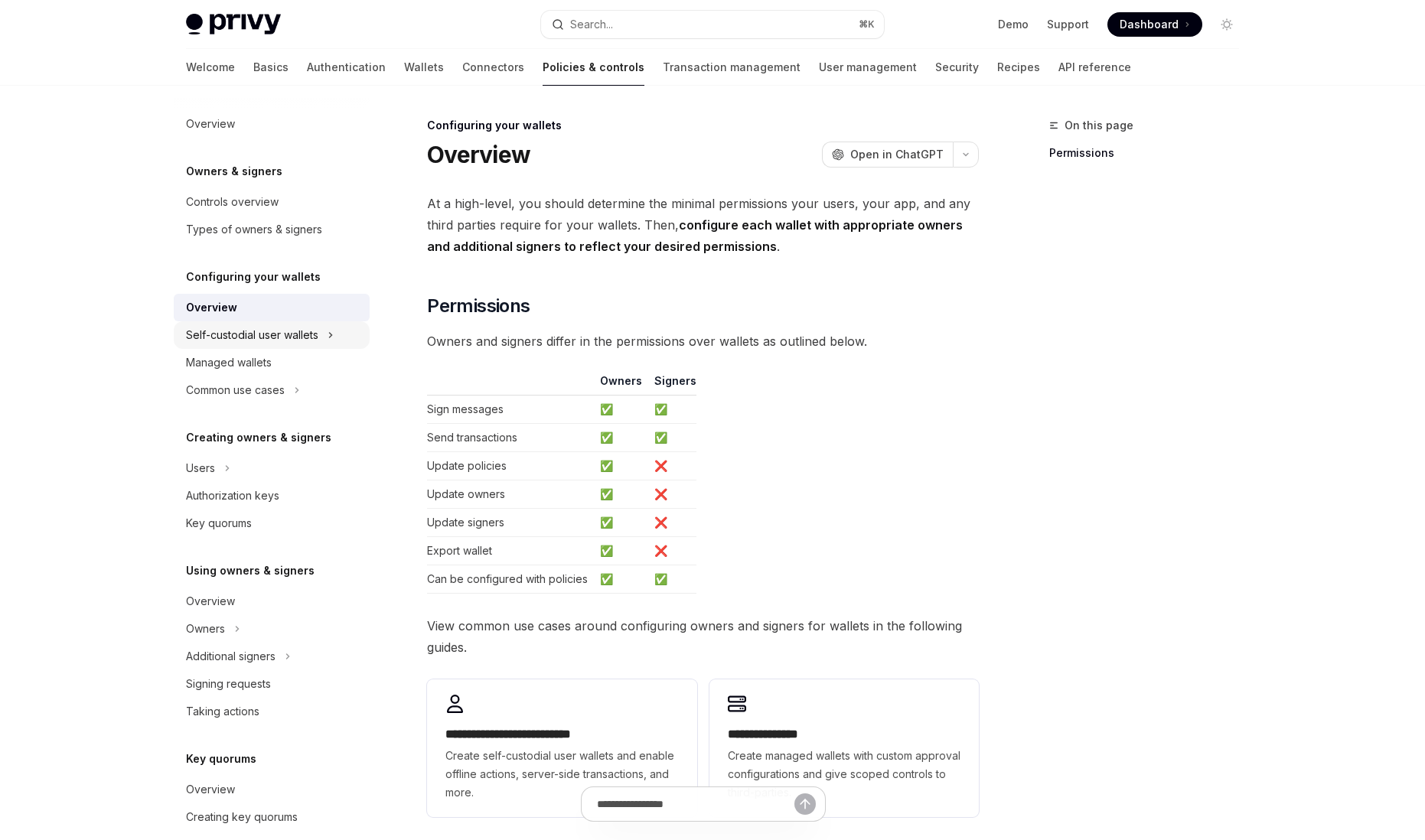
click at [269, 331] on div "Self-custodial user wallets" at bounding box center [251, 336] width 132 height 19
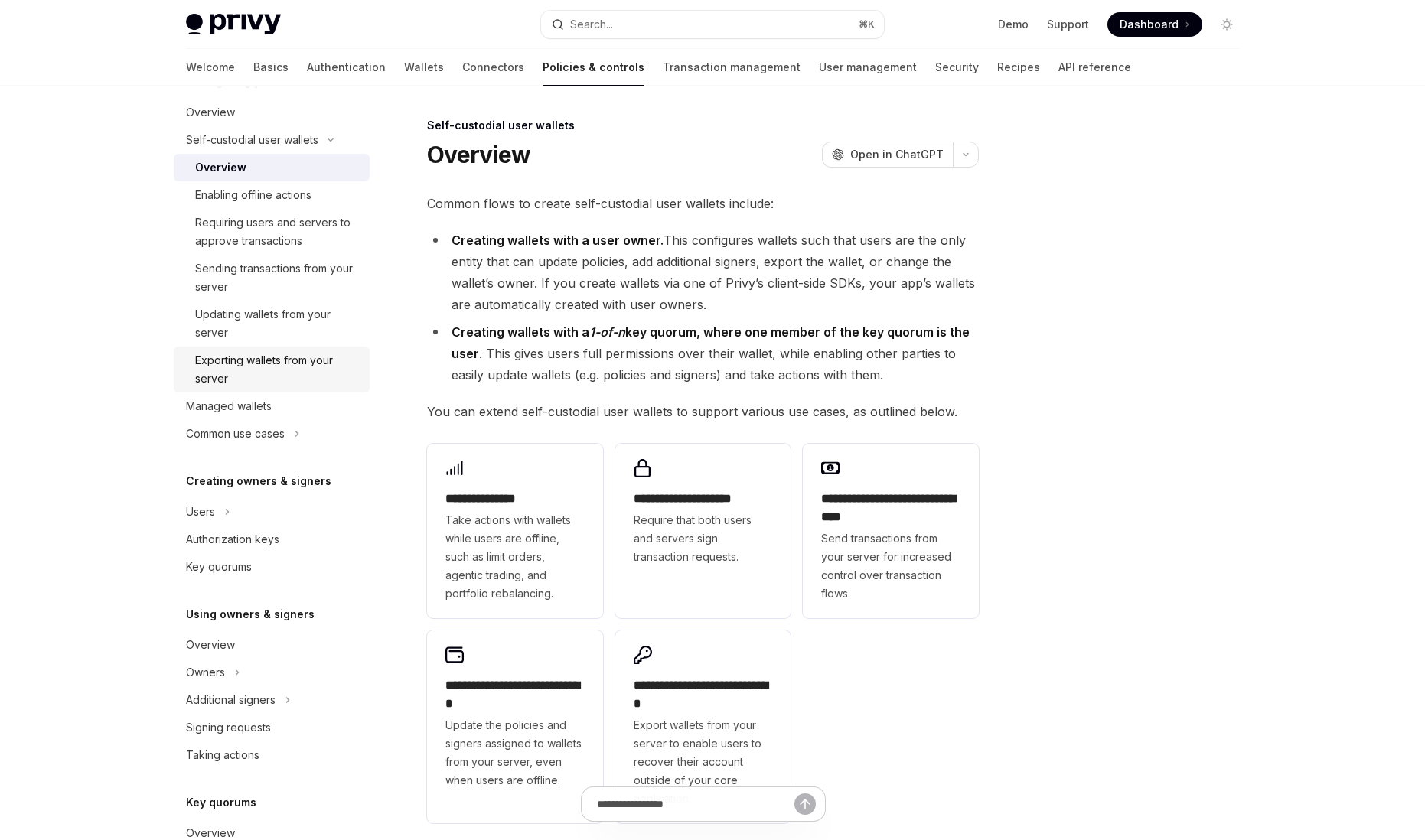
scroll to position [196, 0]
click at [242, 519] on div "Users" at bounding box center [272, 511] width 196 height 27
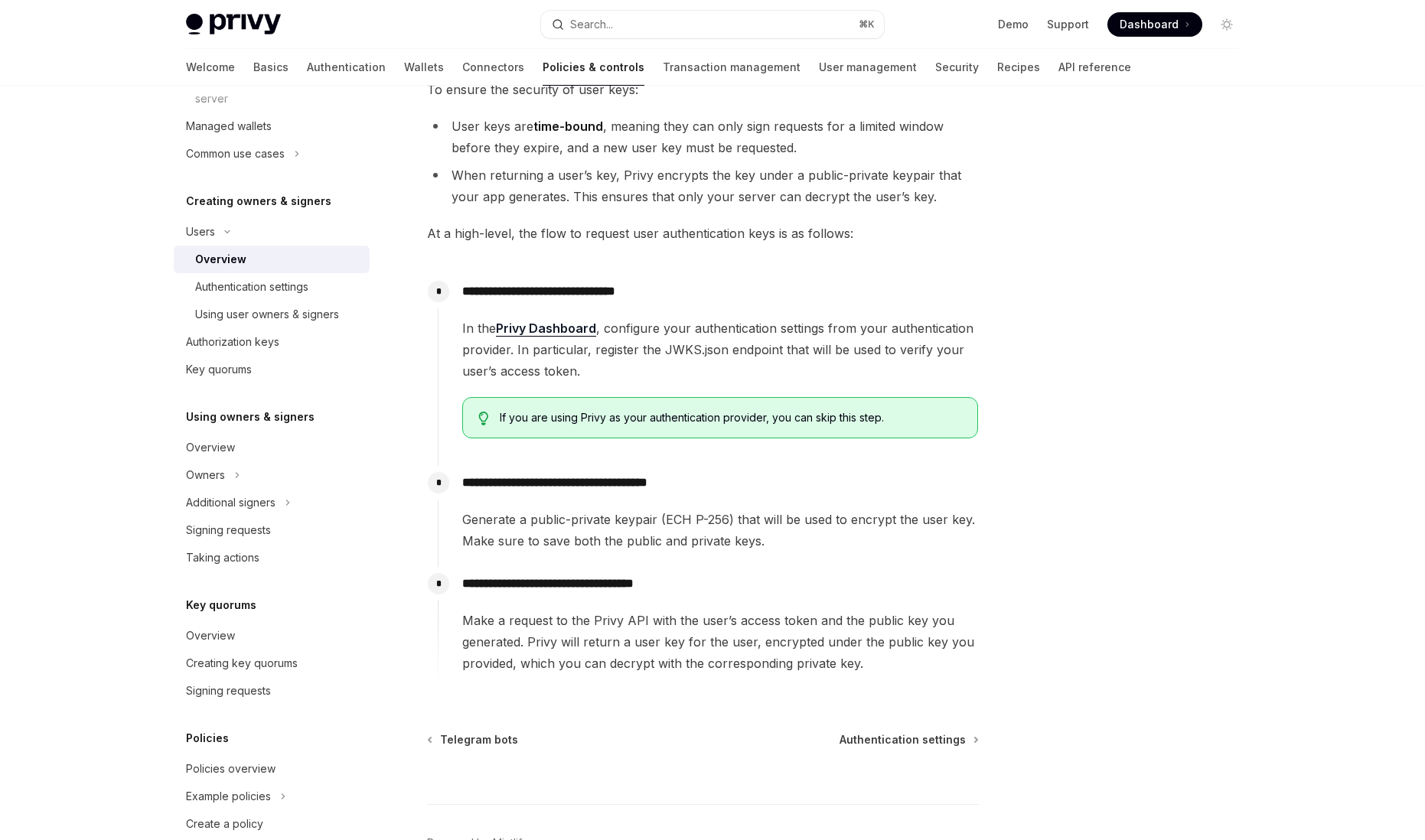
scroll to position [559, 0]
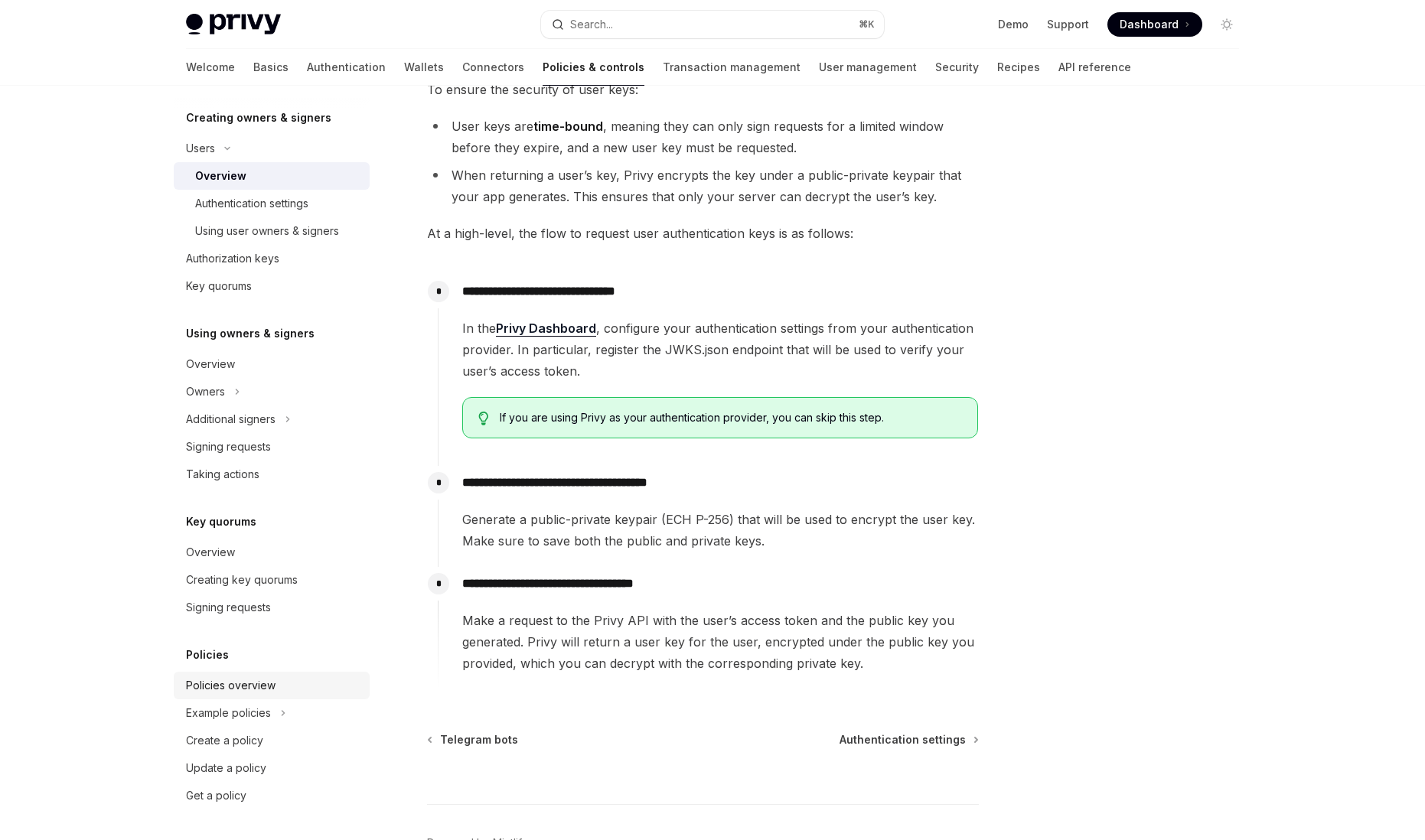
click at [242, 677] on div "Policies overview" at bounding box center [230, 686] width 89 height 19
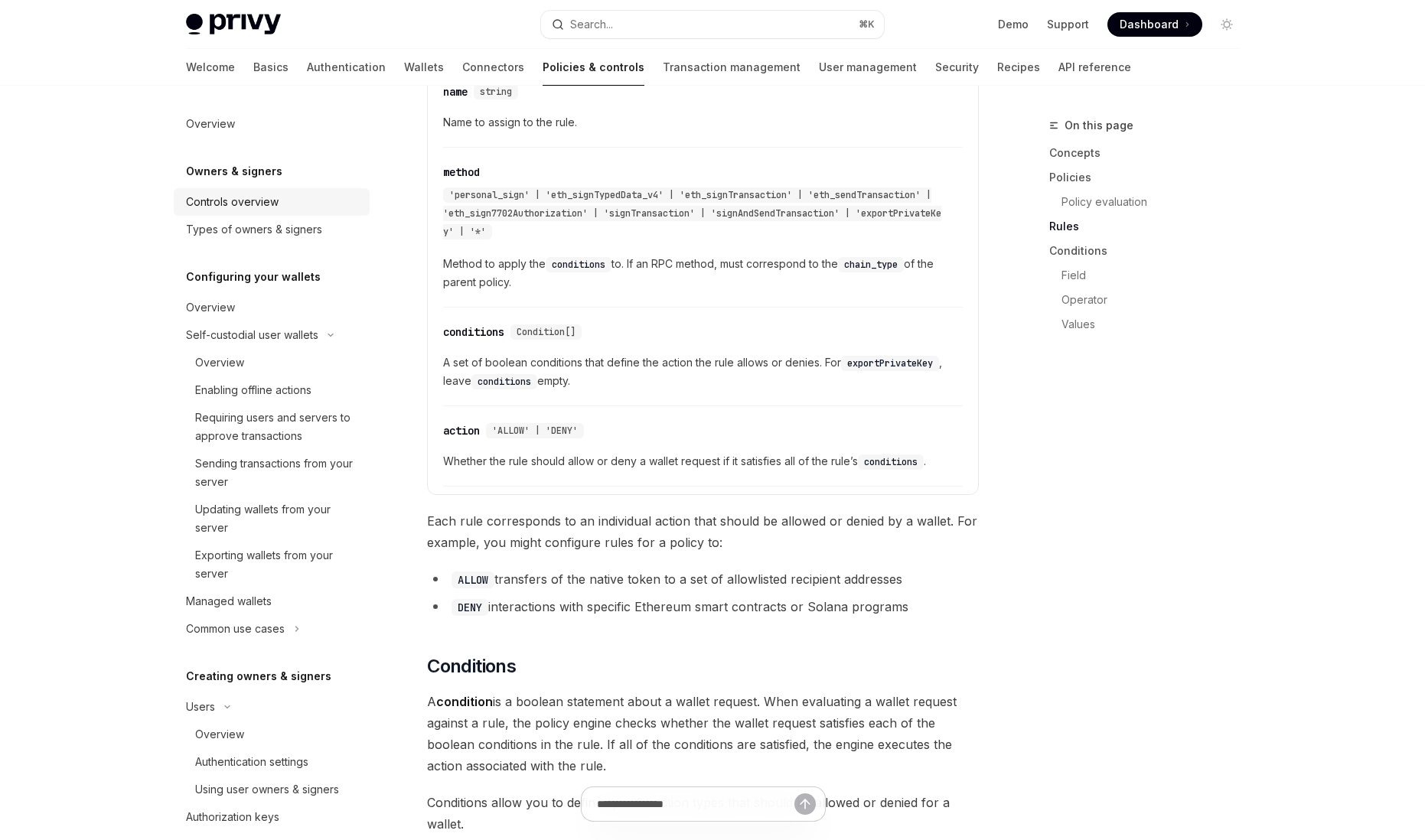
click at [238, 210] on div "Controls overview" at bounding box center [232, 202] width 93 height 19
type textarea "*"
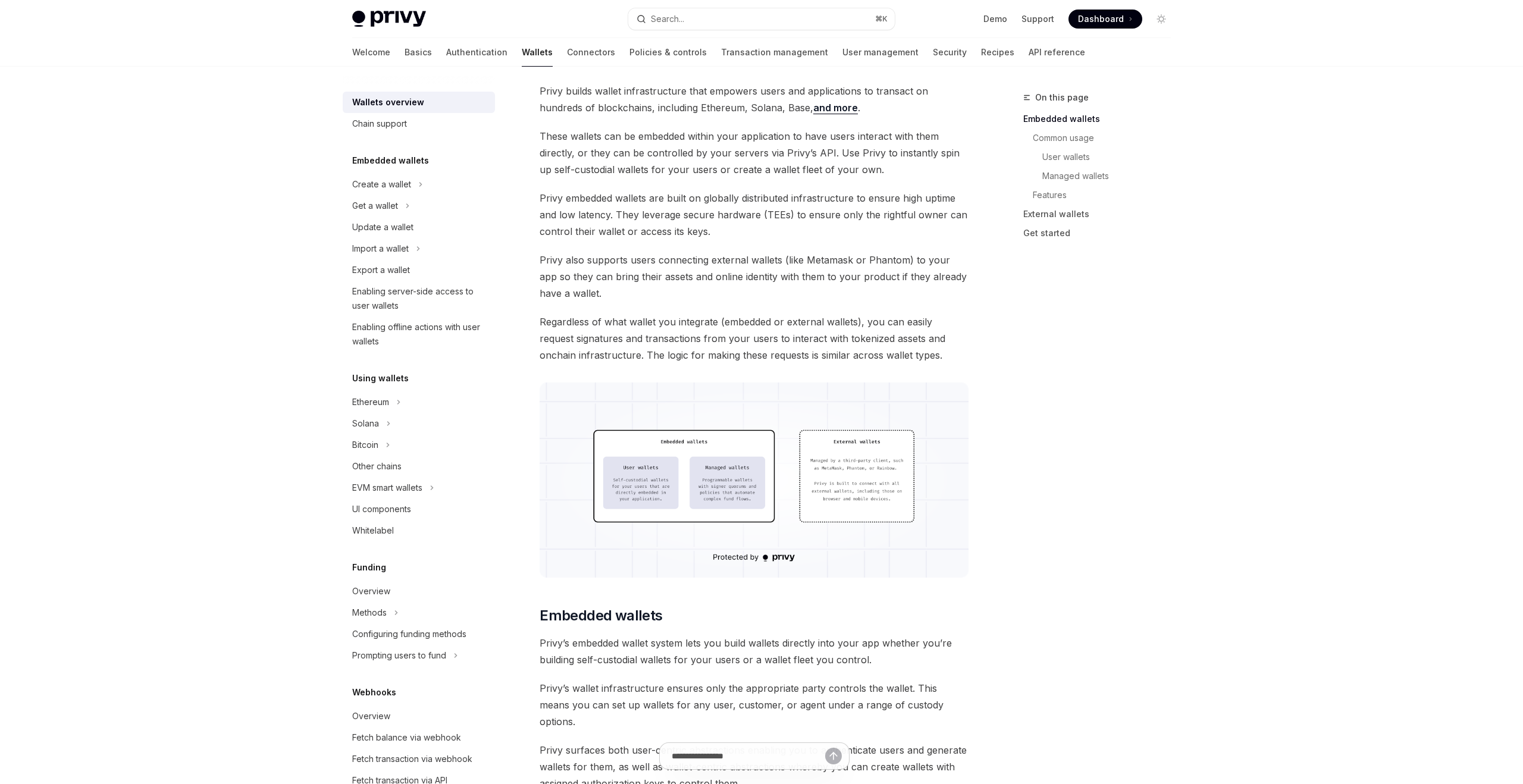
type textarea "*"
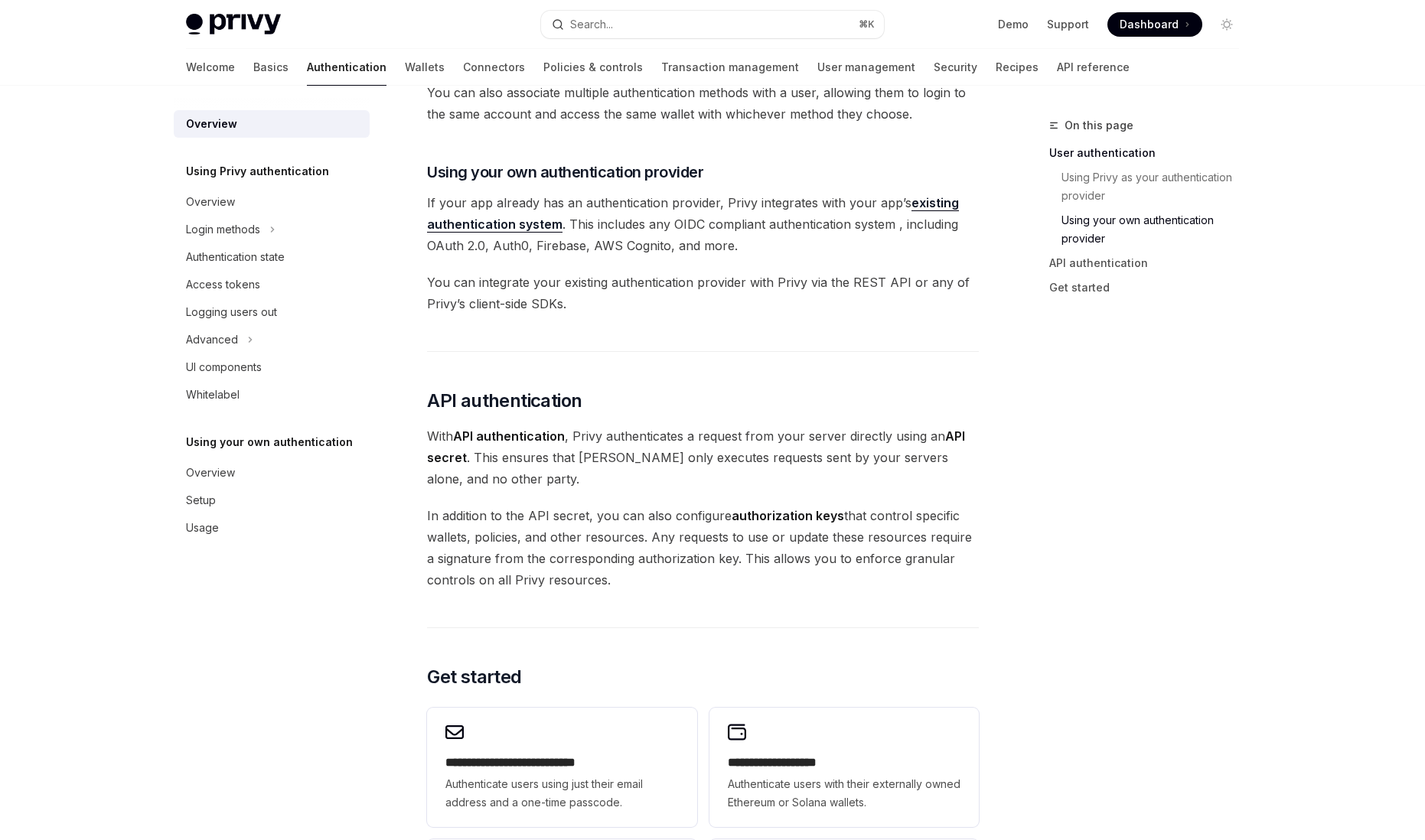
scroll to position [417, 0]
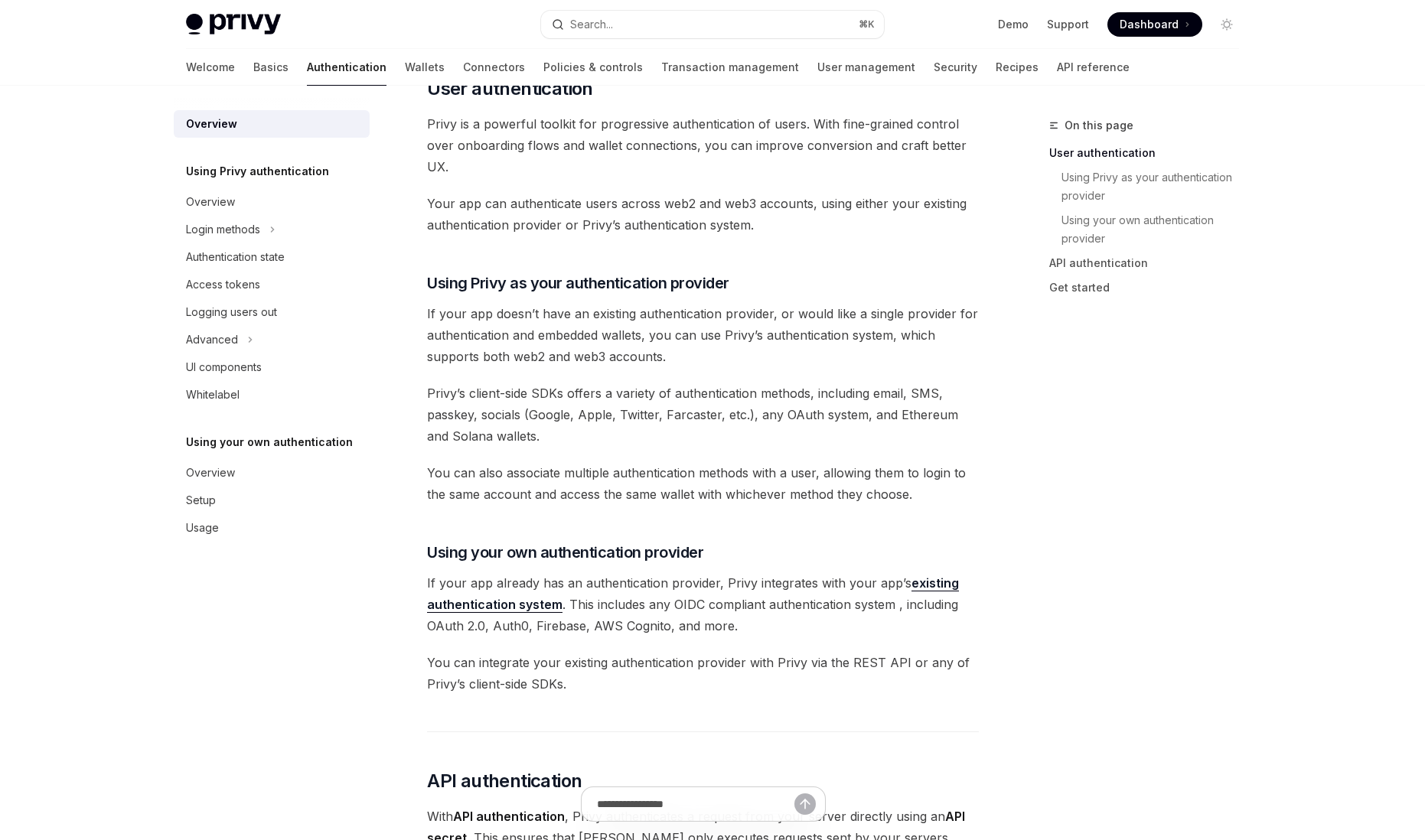
scroll to position [360, 0]
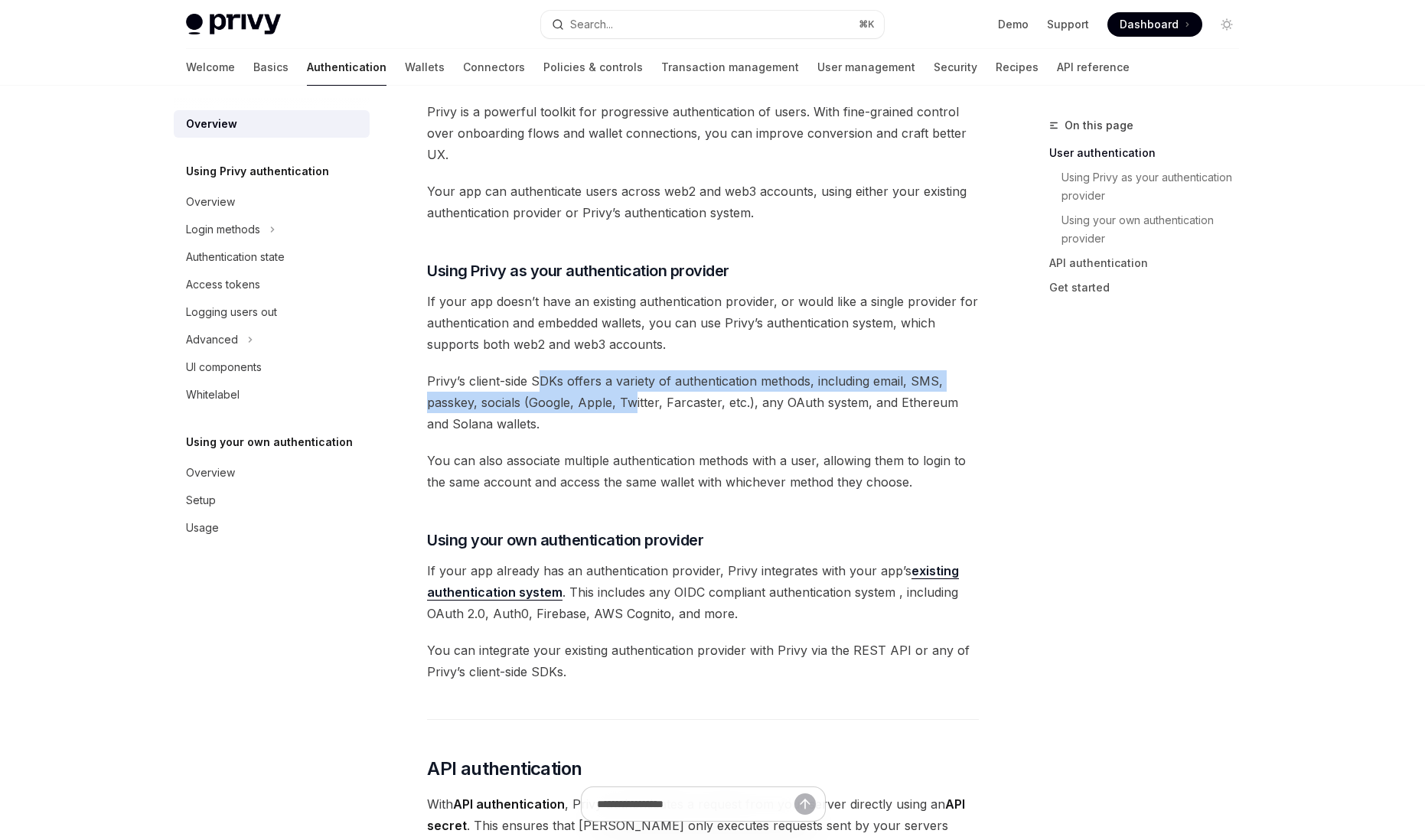
drag, startPoint x: 543, startPoint y: 374, endPoint x: 636, endPoint y: 394, distance: 95.1
click at [636, 394] on span "Privy’s client-side SDKs offers a variety of authentication methods, including …" at bounding box center [703, 402] width 552 height 64
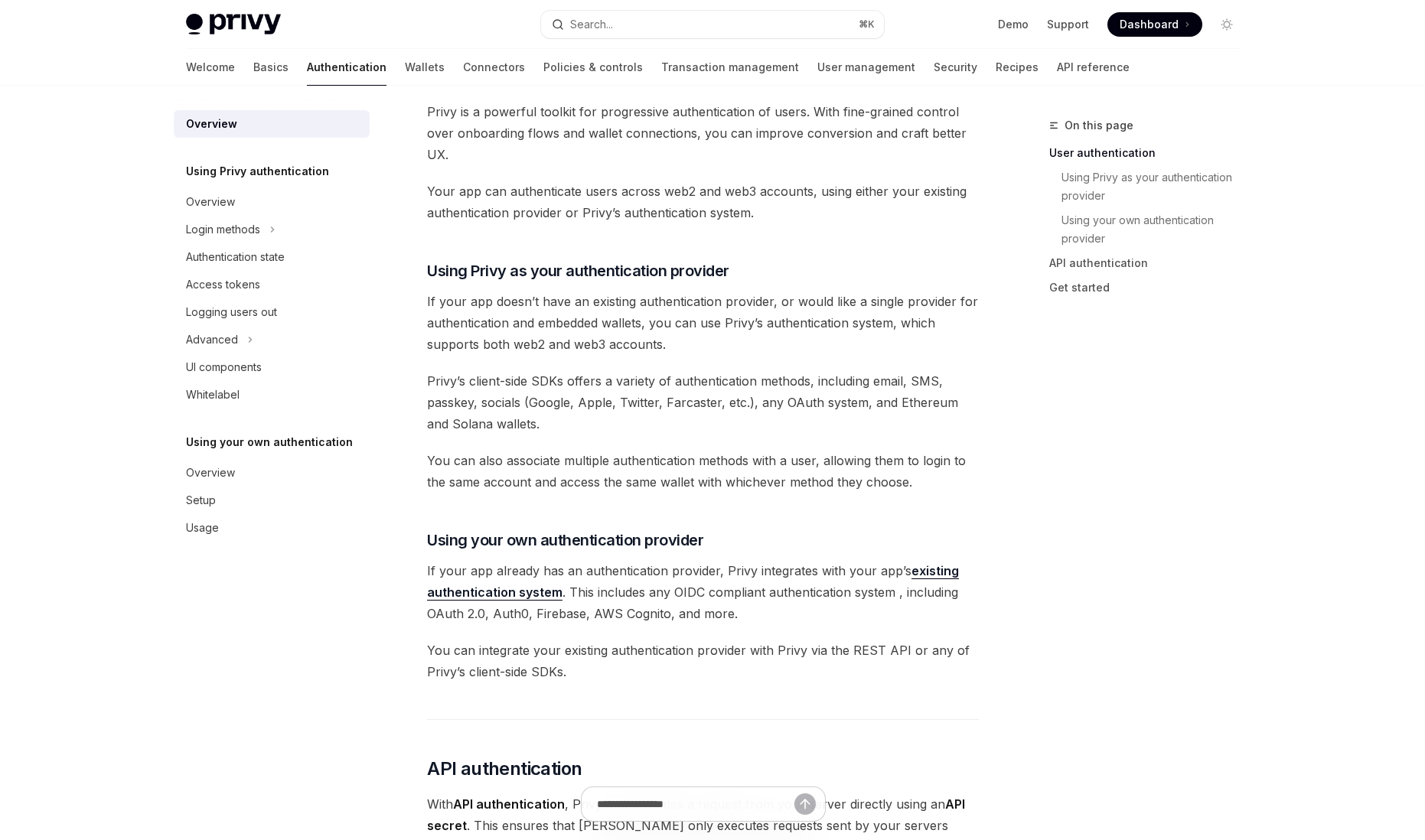
click at [649, 420] on span "Privy’s client-side SDKs offers a variety of authentication methods, including …" at bounding box center [703, 402] width 552 height 64
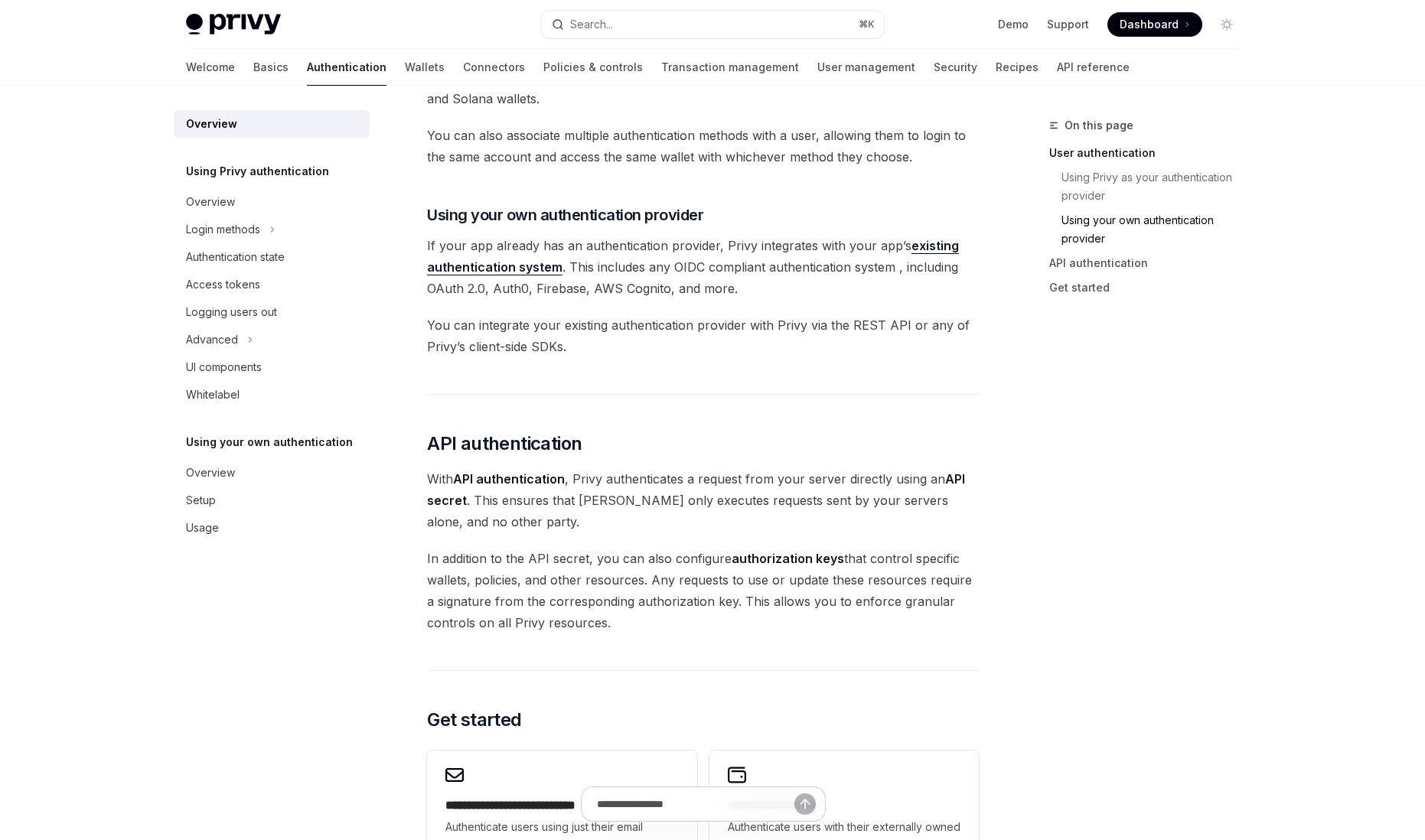
scroll to position [562, 0]
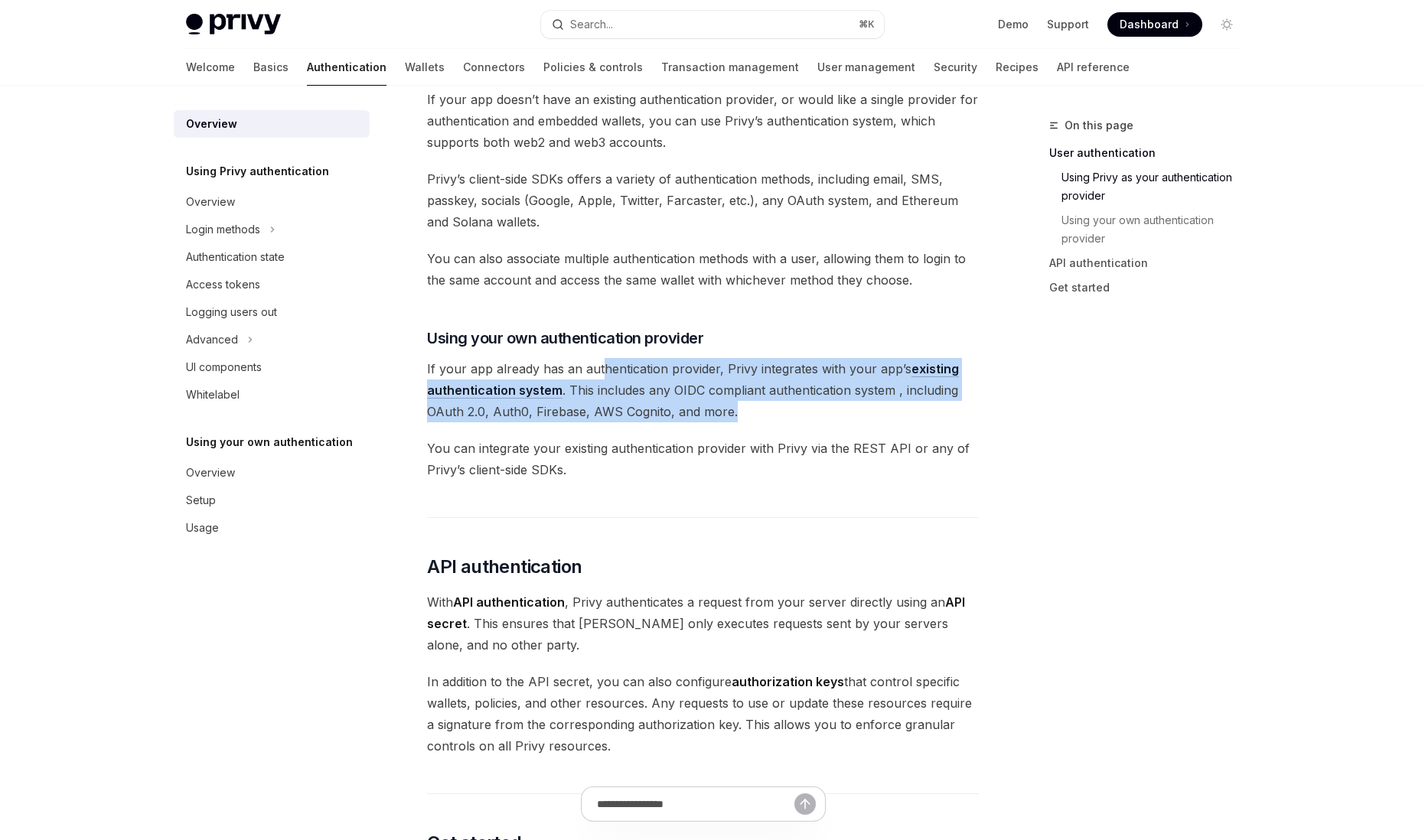
drag, startPoint x: 811, startPoint y: 421, endPoint x: 602, endPoint y: 363, distance: 216.9
click at [602, 363] on span "If your app already has an authentication provider, Privy integrates with your …" at bounding box center [703, 389] width 552 height 64
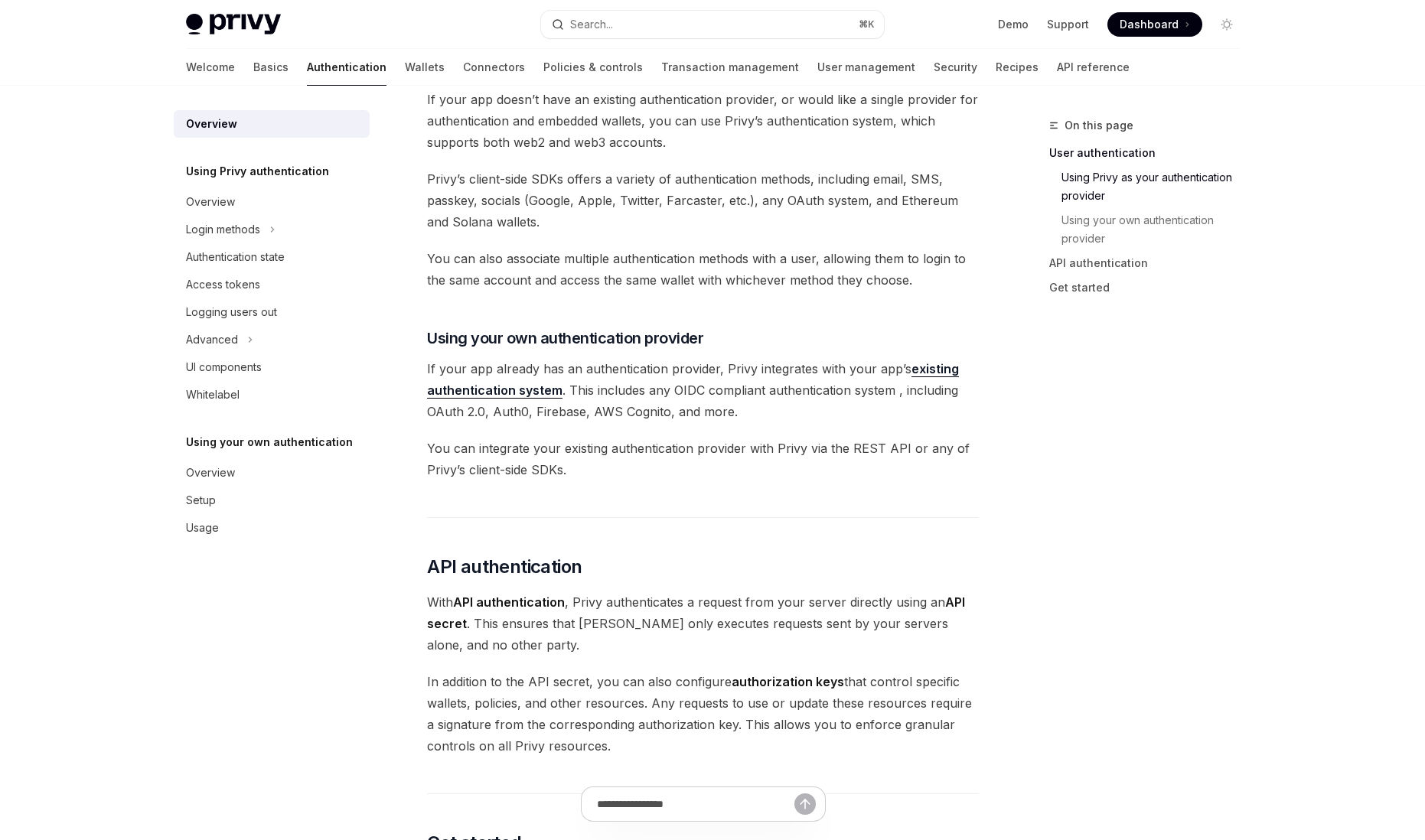
click at [638, 467] on span "You can integrate your existing authentication provider with Privy via the REST…" at bounding box center [703, 459] width 552 height 43
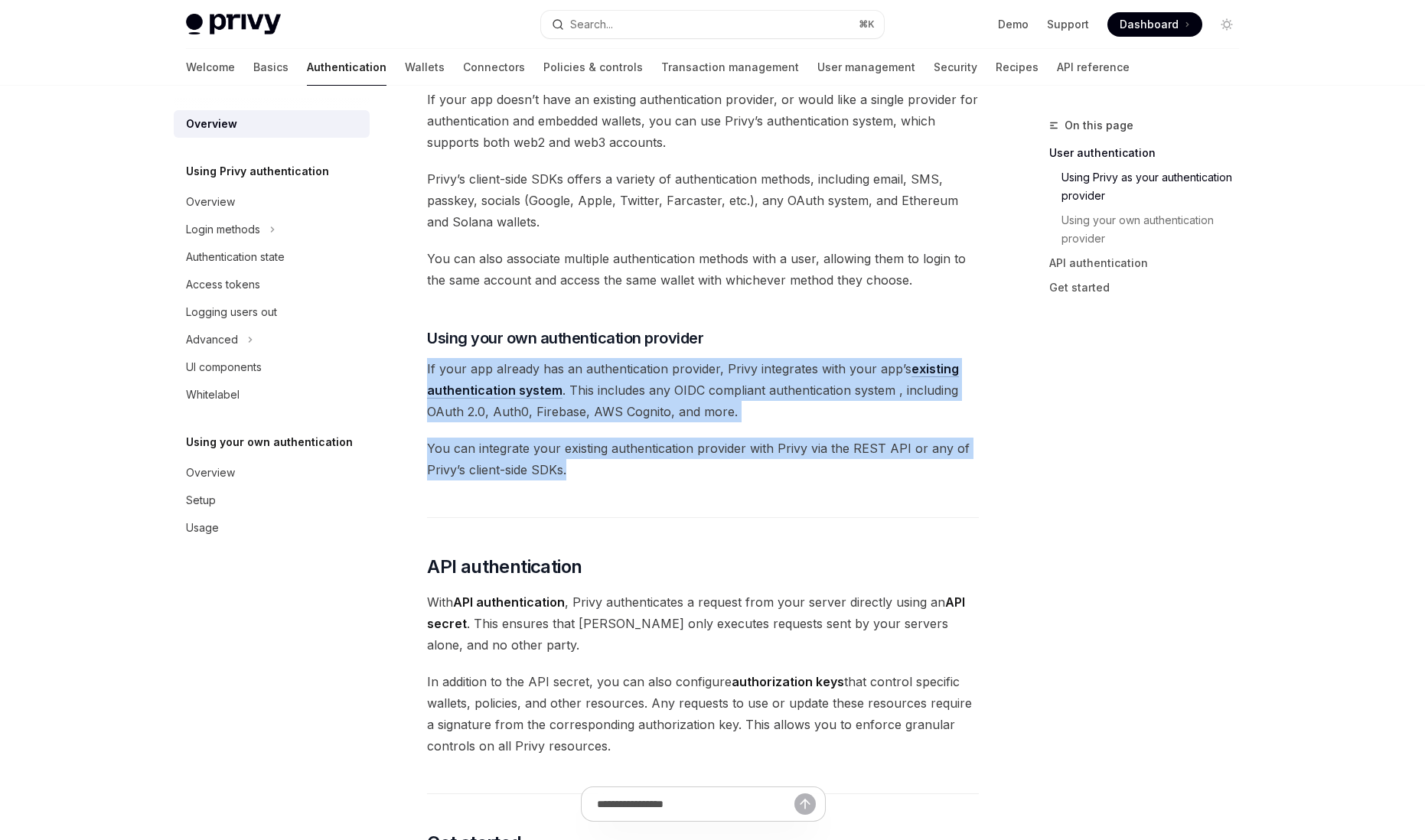
drag, startPoint x: 638, startPoint y: 467, endPoint x: 430, endPoint y: 362, distance: 233.0
click at [430, 362] on div "Privy’s wallet system supports granular controls on who can access wallets and …" at bounding box center [703, 369] width 552 height 1523
click at [605, 461] on span "You can integrate your existing authentication provider with Privy via the REST…" at bounding box center [703, 459] width 552 height 43
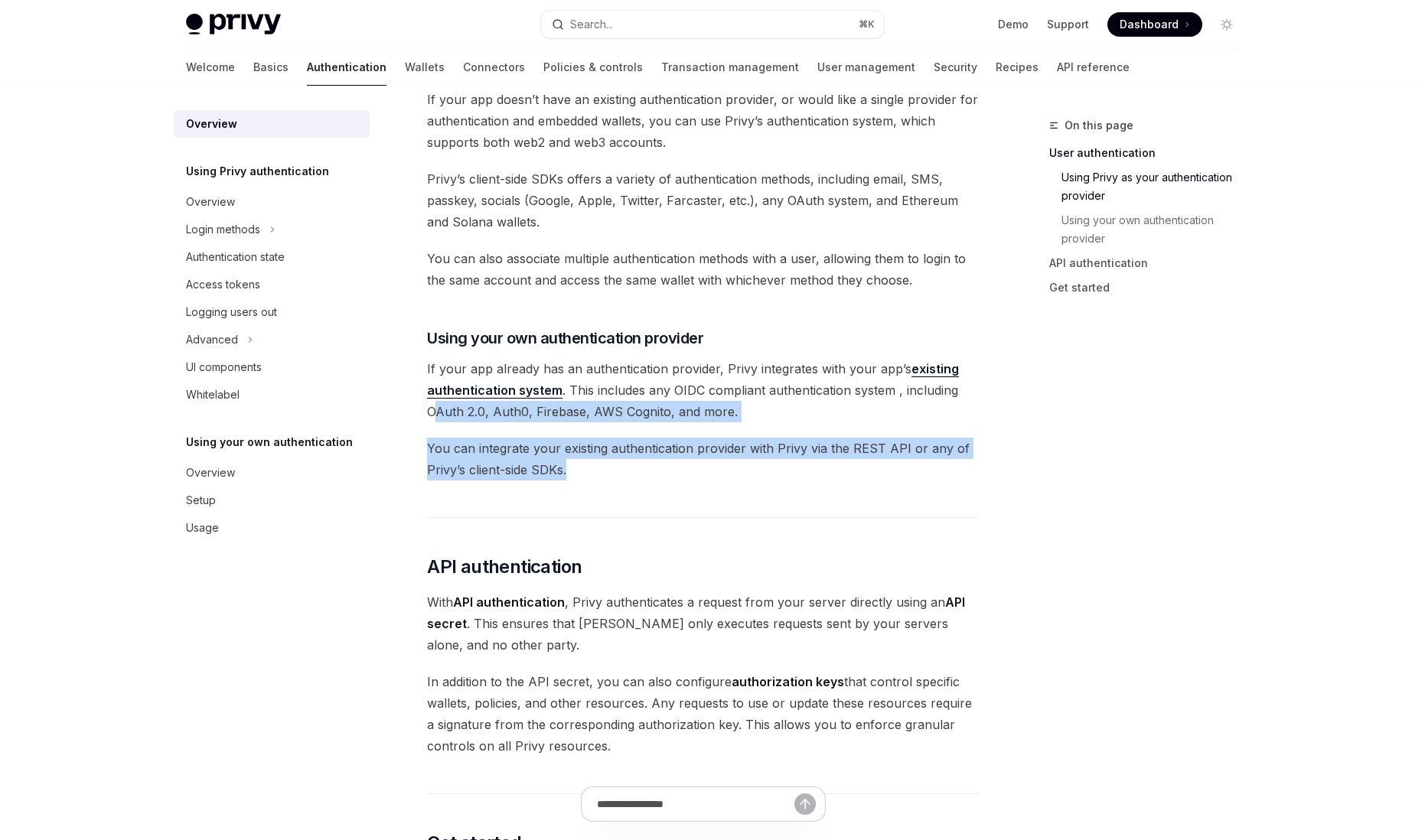
drag, startPoint x: 599, startPoint y: 484, endPoint x: 439, endPoint y: 411, distance: 175.9
click at [439, 411] on div "Privy’s wallet system supports granular controls on who can access wallets and …" at bounding box center [703, 369] width 552 height 1523
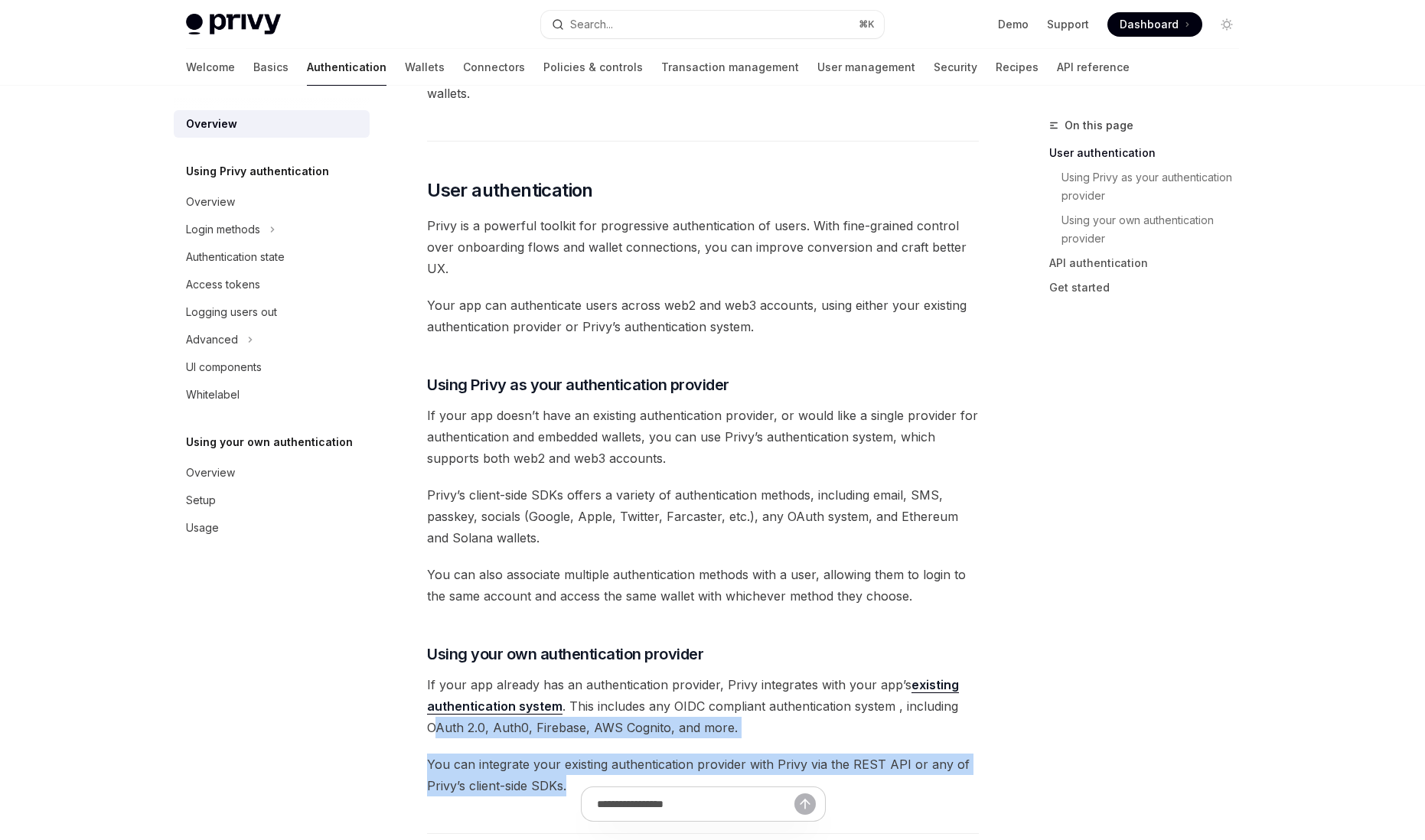
scroll to position [285, 0]
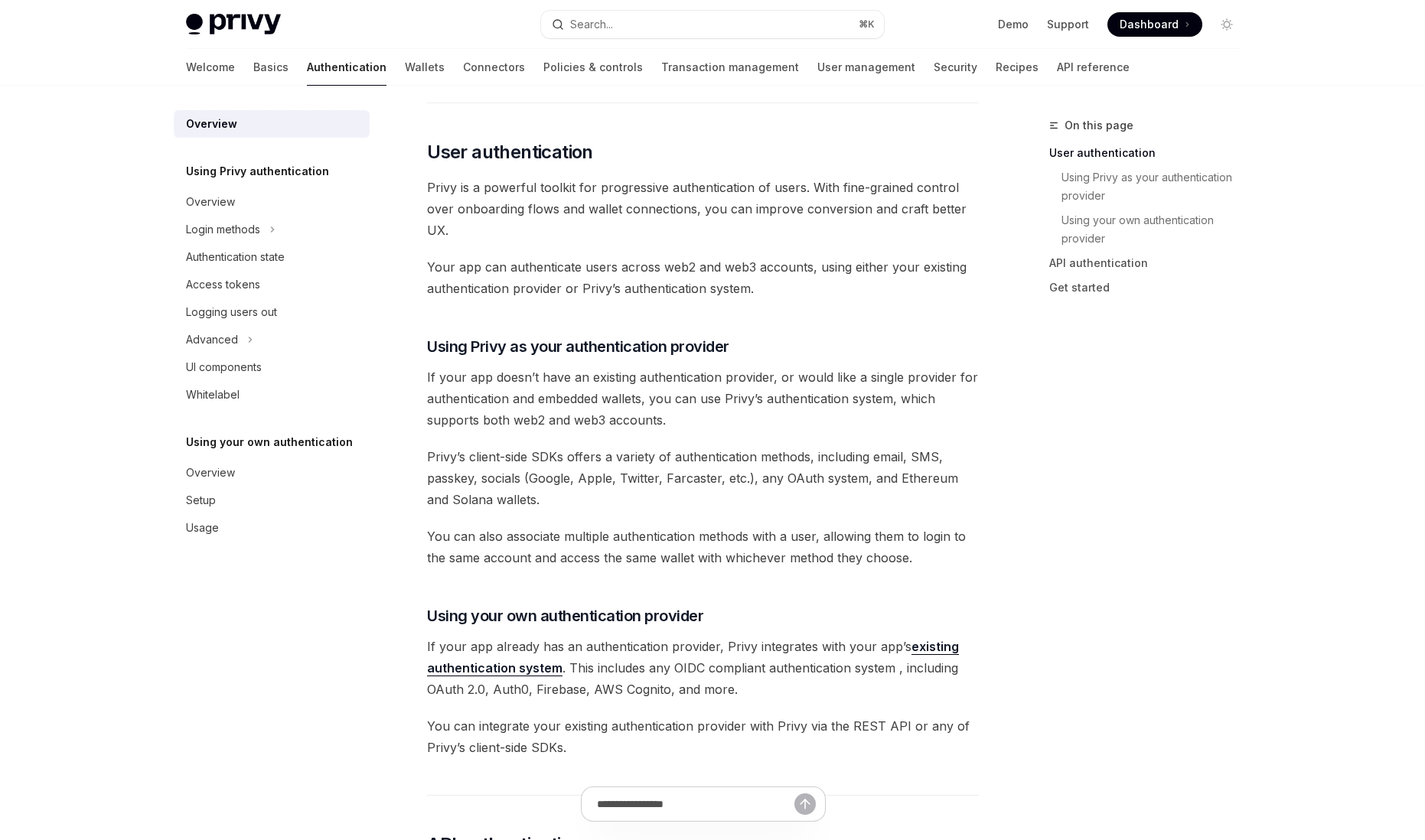
click at [489, 428] on span "If your app doesn’t have an existing authentication provider, or would like a s…" at bounding box center [703, 398] width 552 height 64
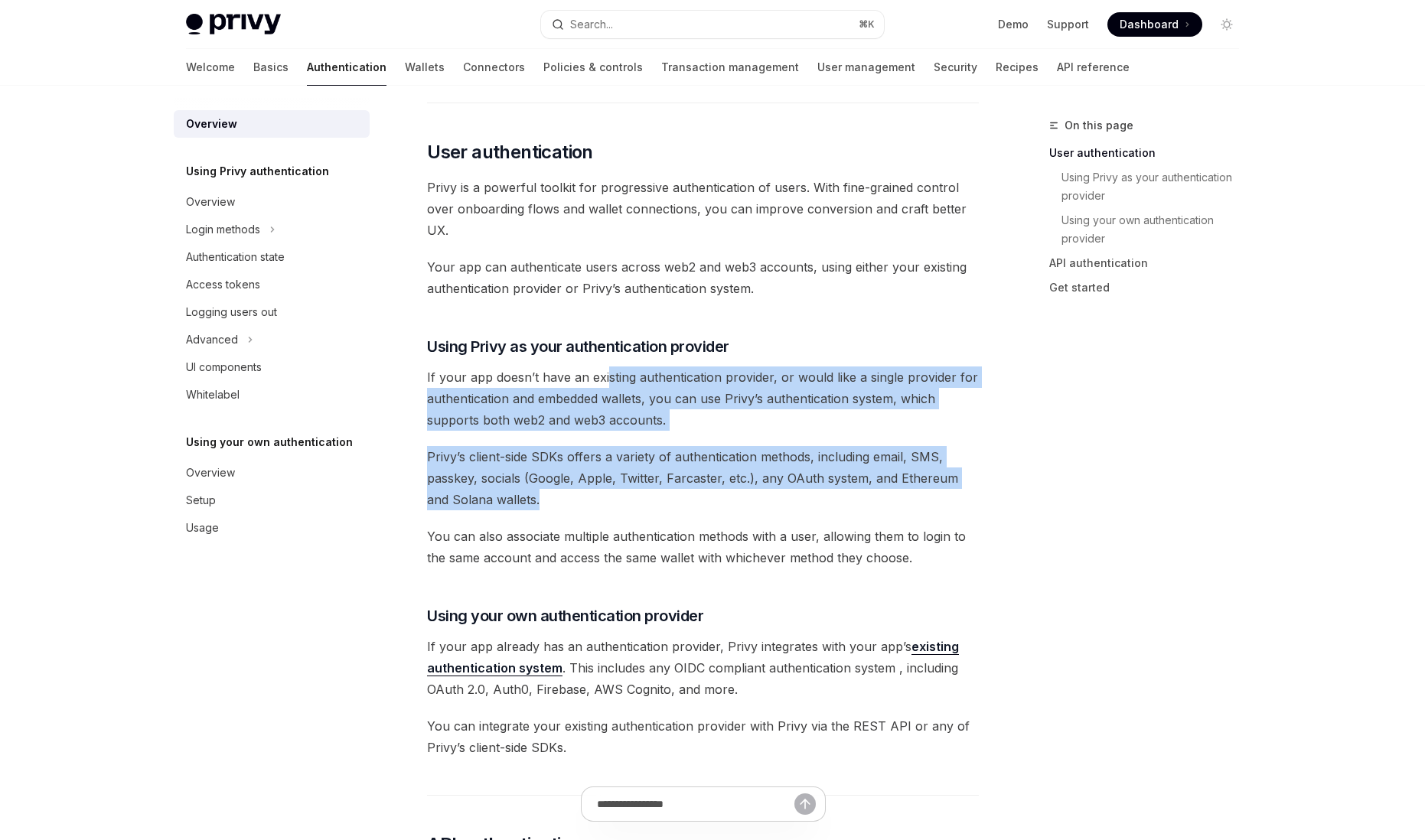
drag, startPoint x: 603, startPoint y: 367, endPoint x: 613, endPoint y: 493, distance: 126.4
click at [613, 493] on div "Privy’s wallet system supports granular controls on who can access wallets and …" at bounding box center [703, 647] width 552 height 1523
click at [626, 500] on span "Privy’s client-side SDKs offers a variety of authentication methods, including …" at bounding box center [703, 478] width 552 height 64
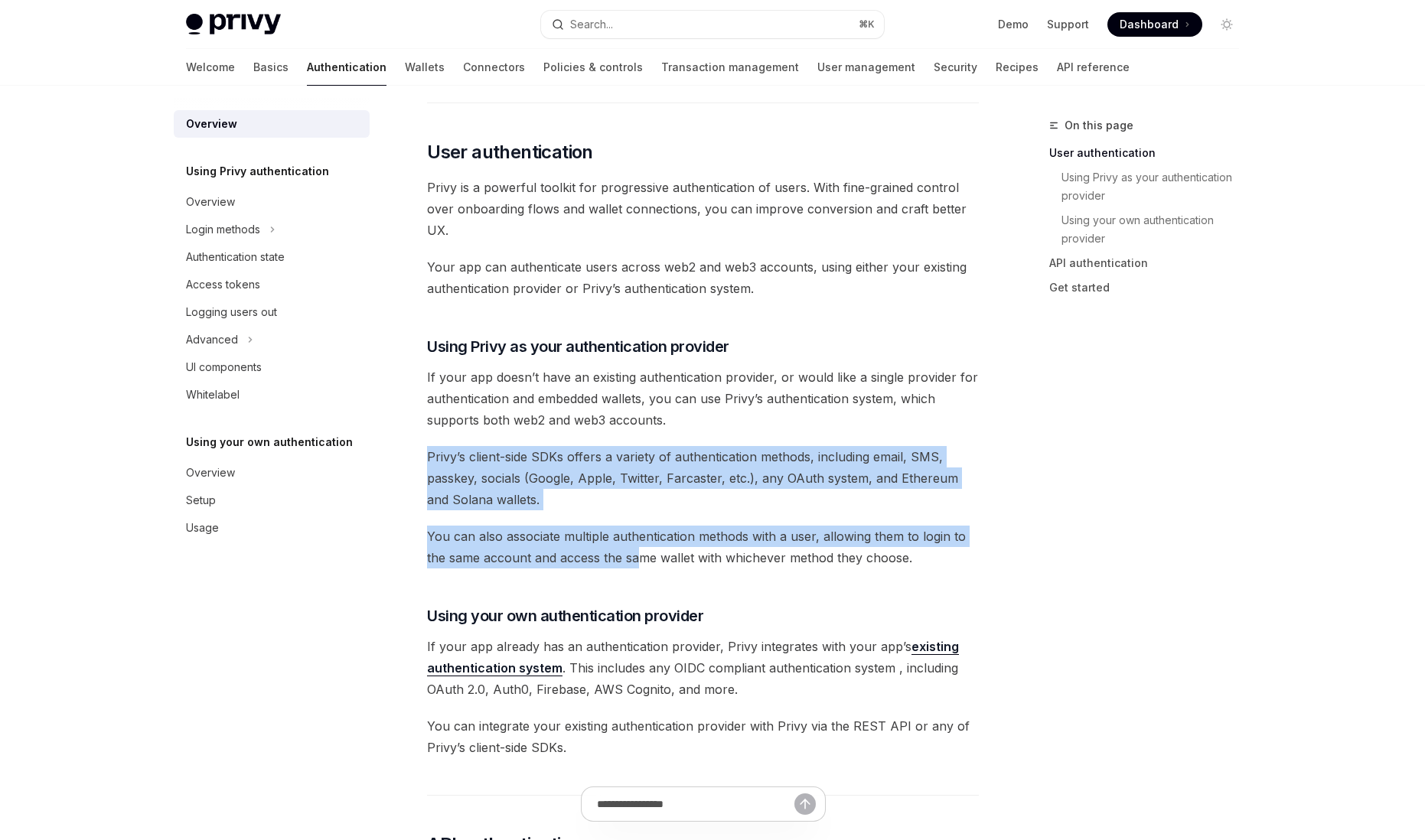
drag, startPoint x: 428, startPoint y: 454, endPoint x: 639, endPoint y: 553, distance: 233.1
click at [639, 553] on div "Privy’s wallet system supports granular controls on who can access wallets and …" at bounding box center [703, 647] width 552 height 1523
click at [672, 561] on span "You can also associate multiple authentication methods with a user, allowing th…" at bounding box center [703, 547] width 552 height 43
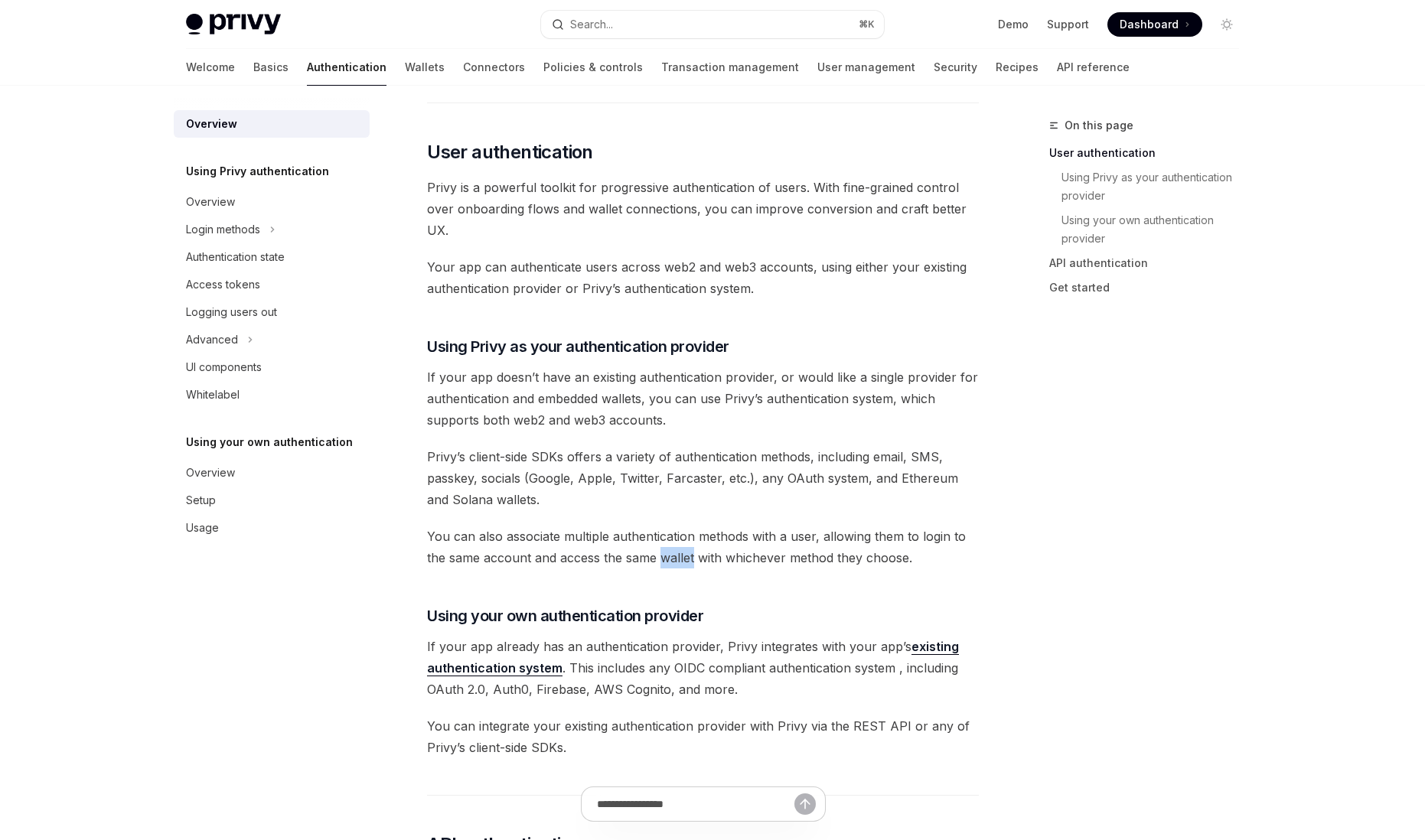
click at [672, 561] on span "You can also associate multiple authentication methods with a user, allowing th…" at bounding box center [703, 547] width 552 height 43
click at [613, 532] on span "You can also associate multiple authentication methods with a user, allowing th…" at bounding box center [703, 547] width 552 height 43
click at [246, 475] on div "Overview" at bounding box center [273, 473] width 175 height 19
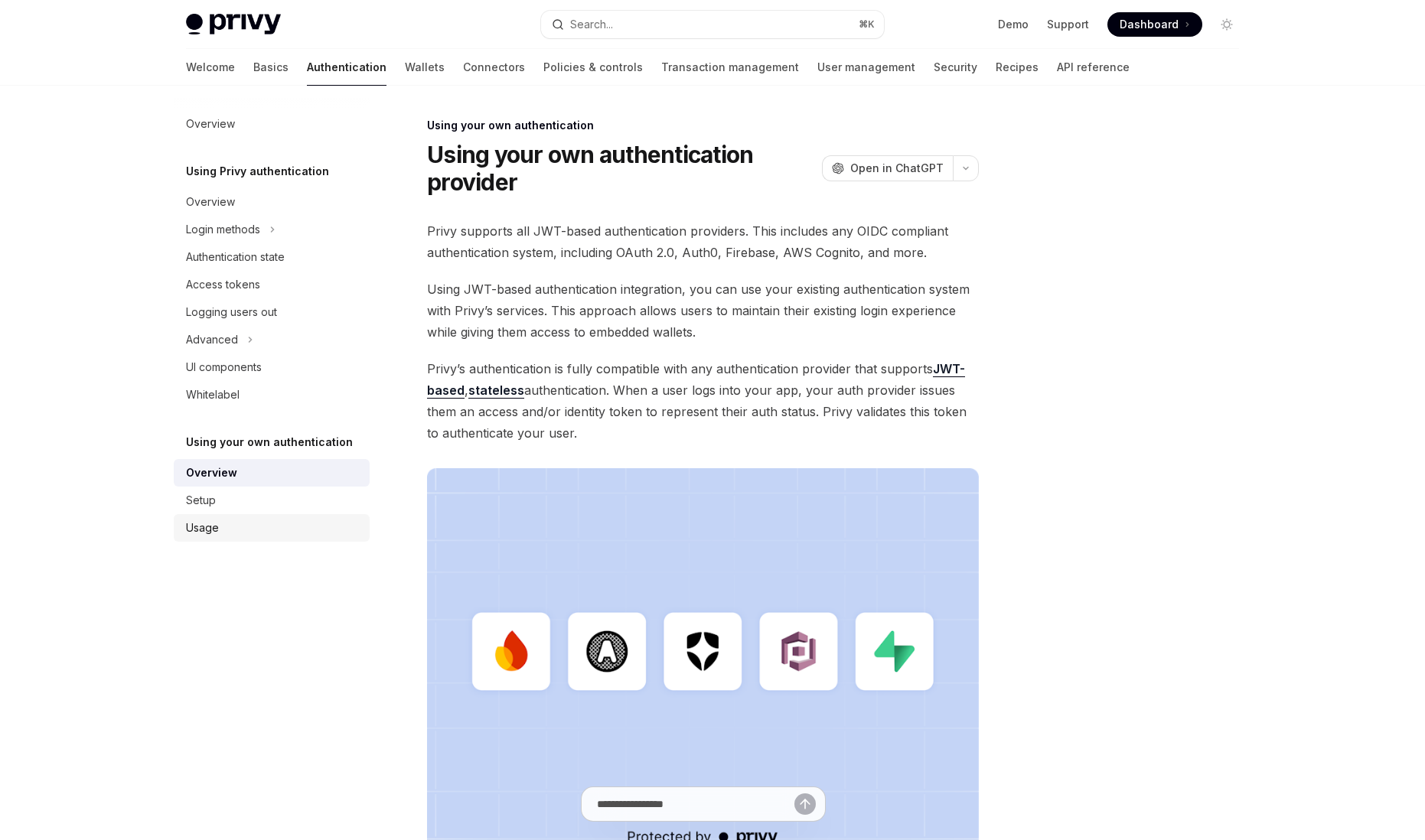
click at [240, 515] on link "Usage" at bounding box center [272, 528] width 196 height 27
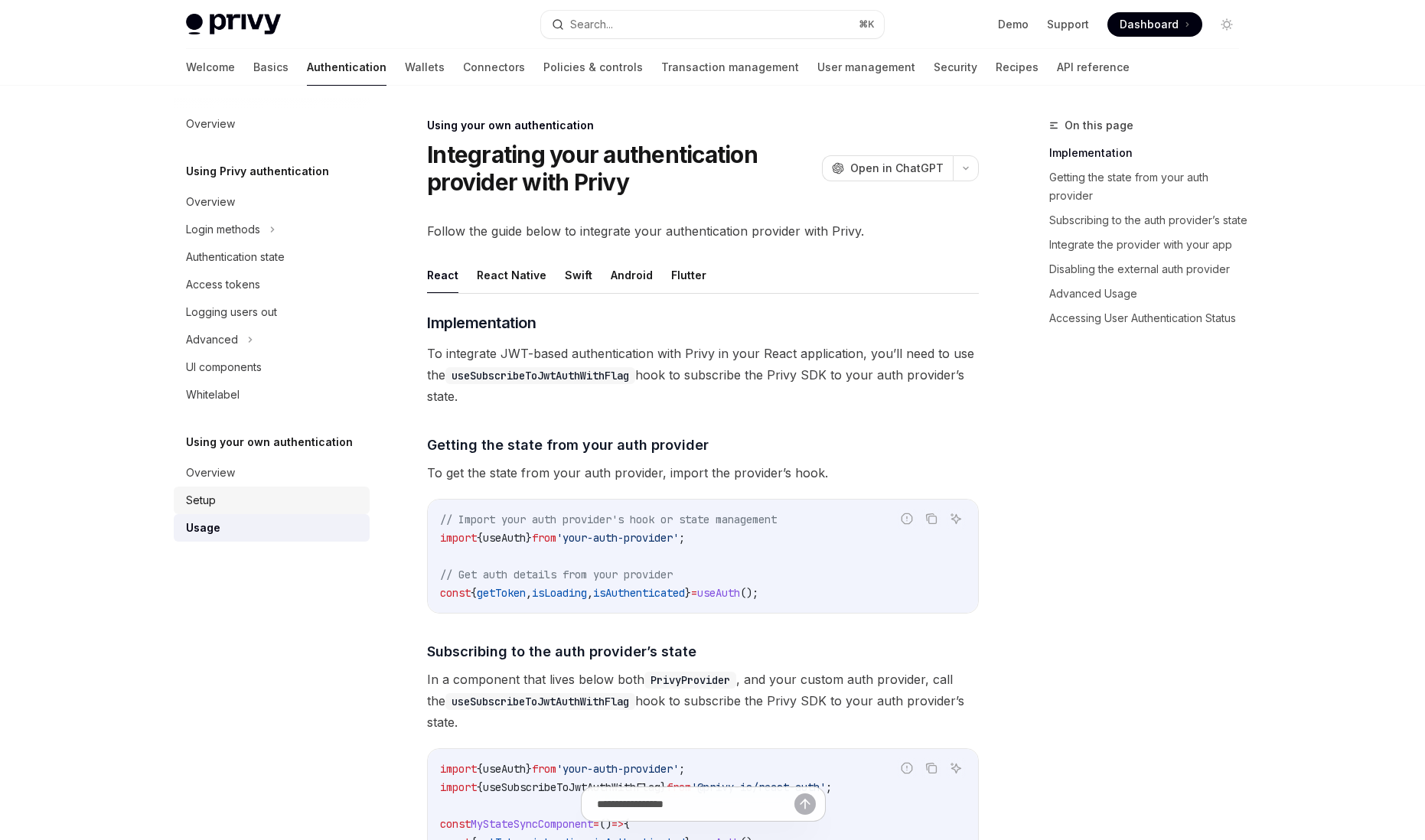
click at [240, 504] on div "Setup" at bounding box center [273, 501] width 175 height 19
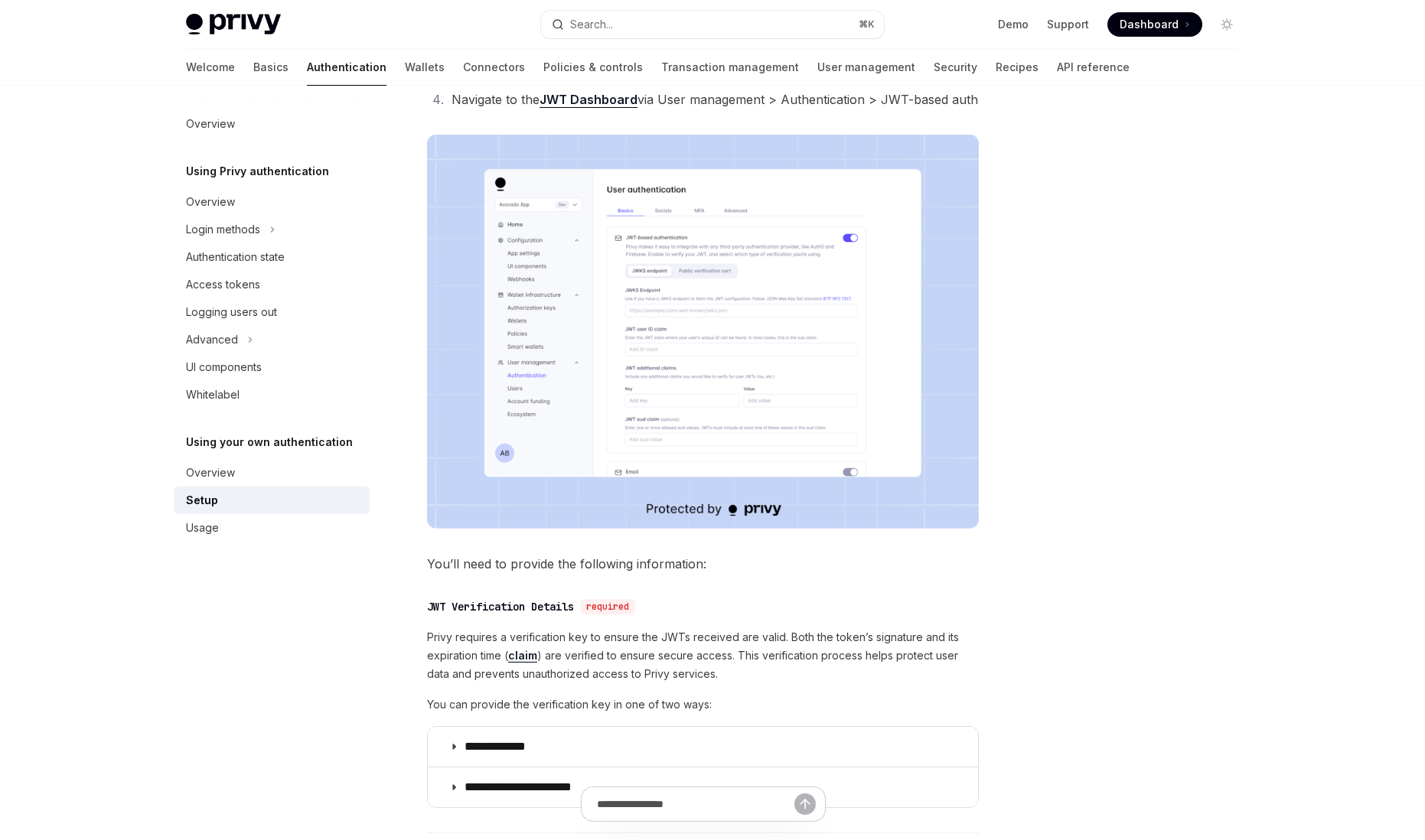
scroll to position [612, 0]
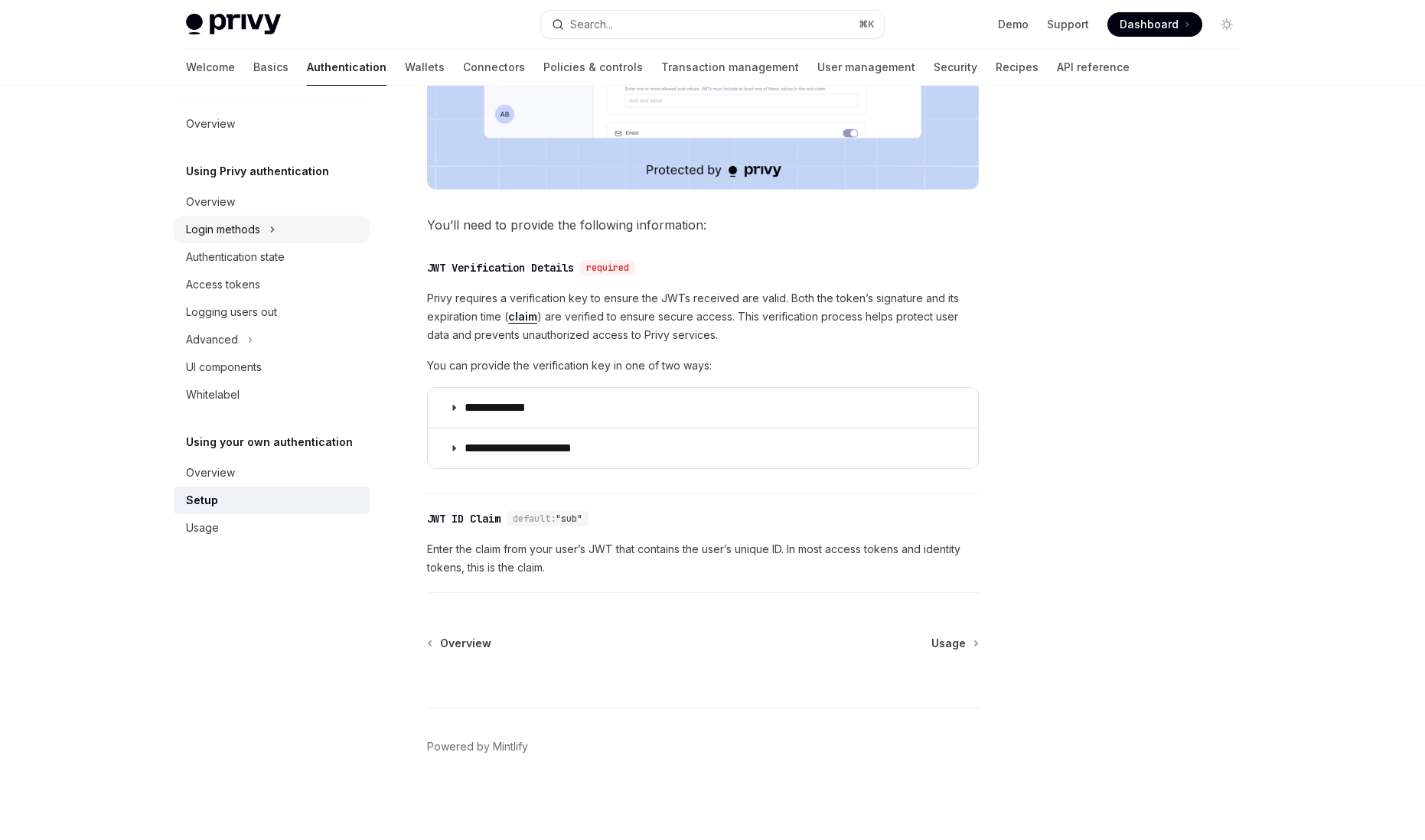
click at [249, 221] on div "Login methods" at bounding box center [222, 230] width 74 height 19
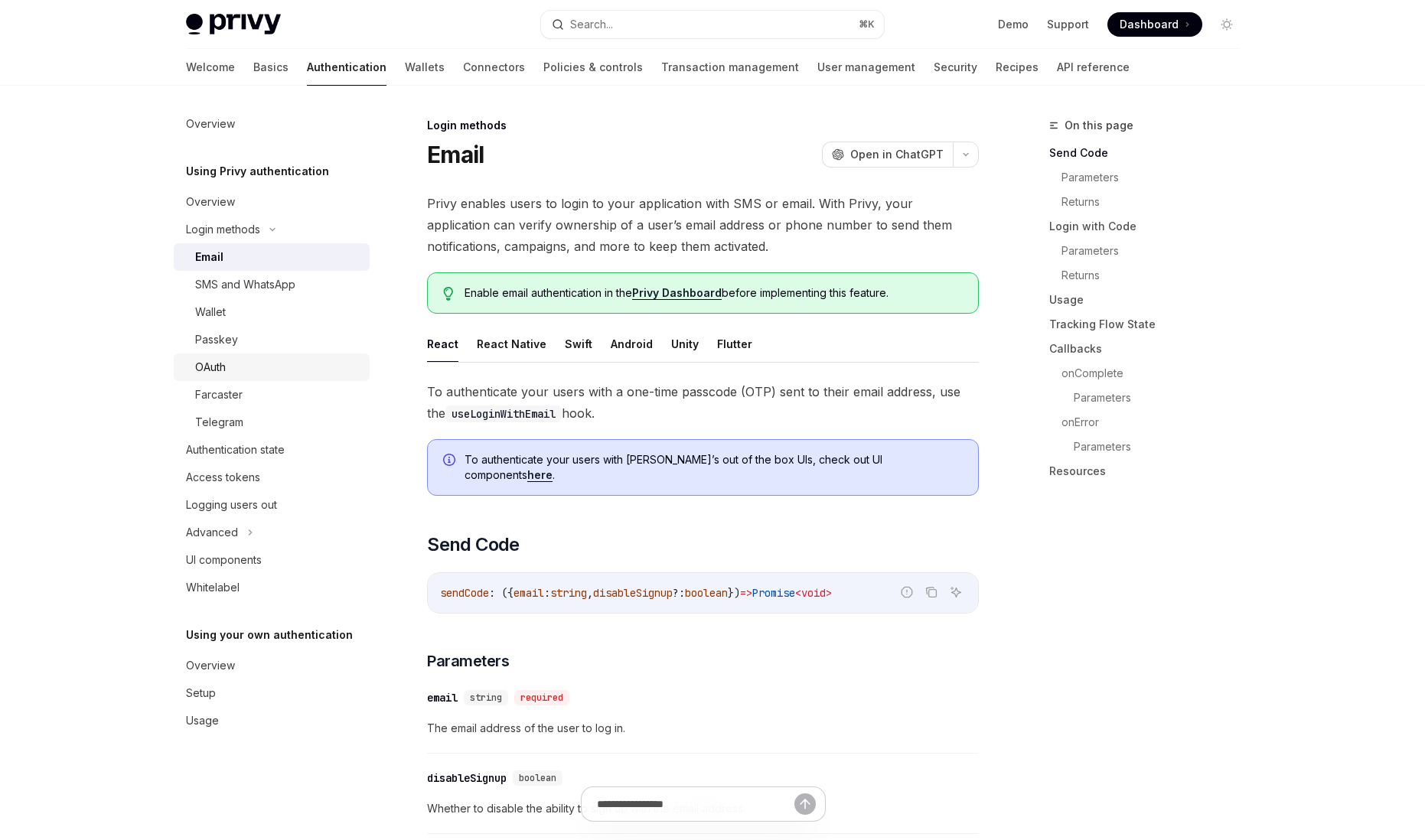
click at [255, 354] on link "OAuth" at bounding box center [272, 367] width 196 height 27
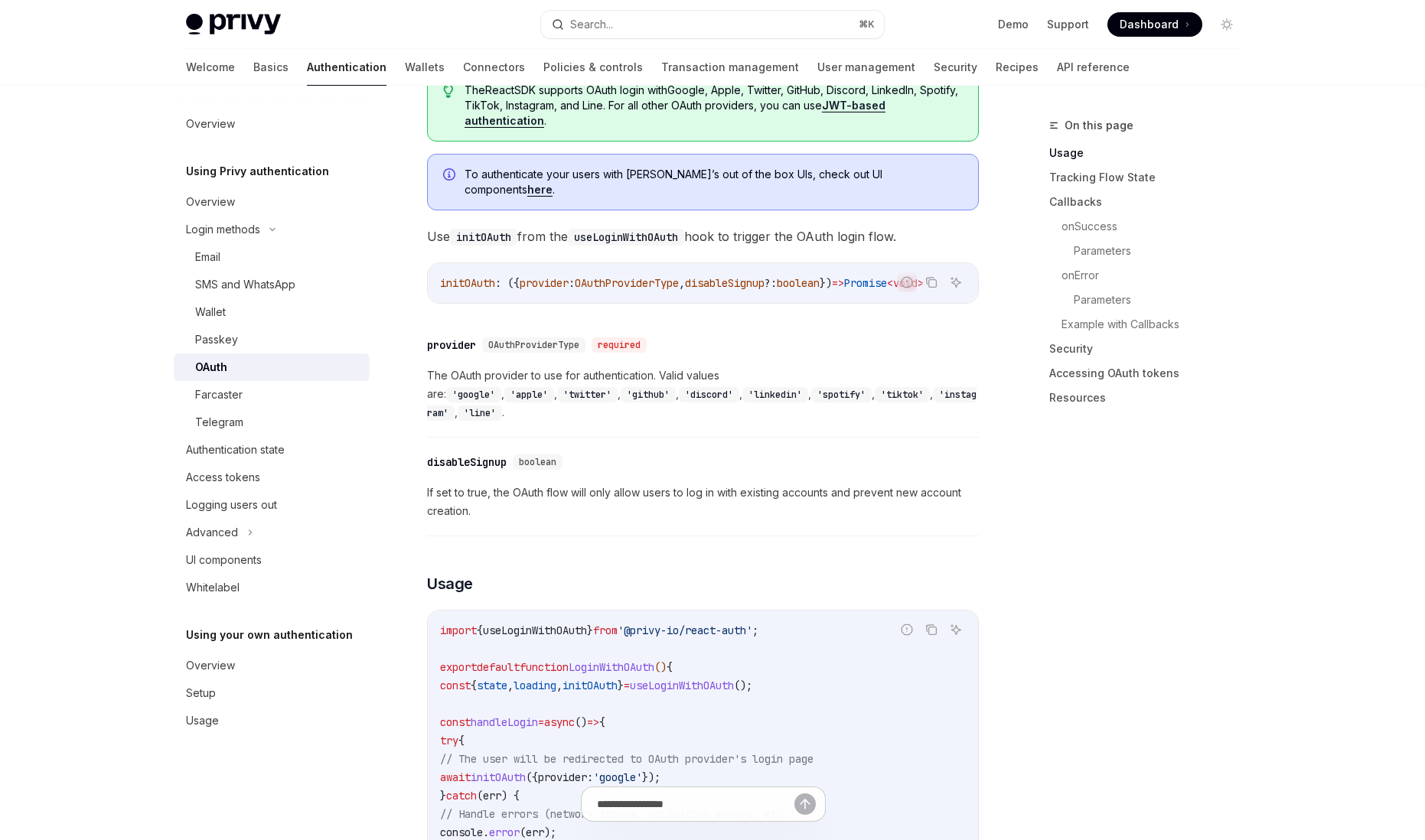
scroll to position [763, 0]
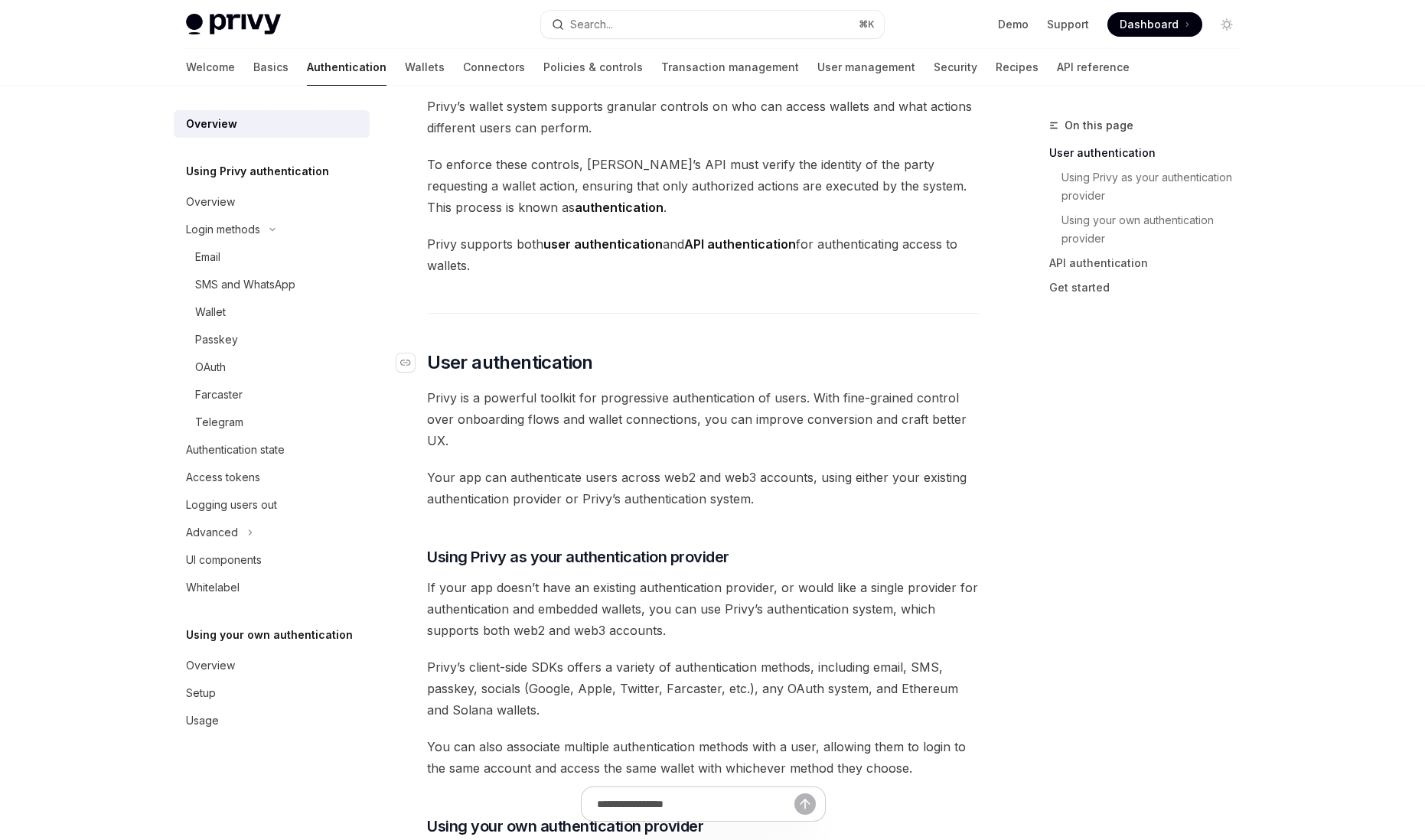
scroll to position [66, 0]
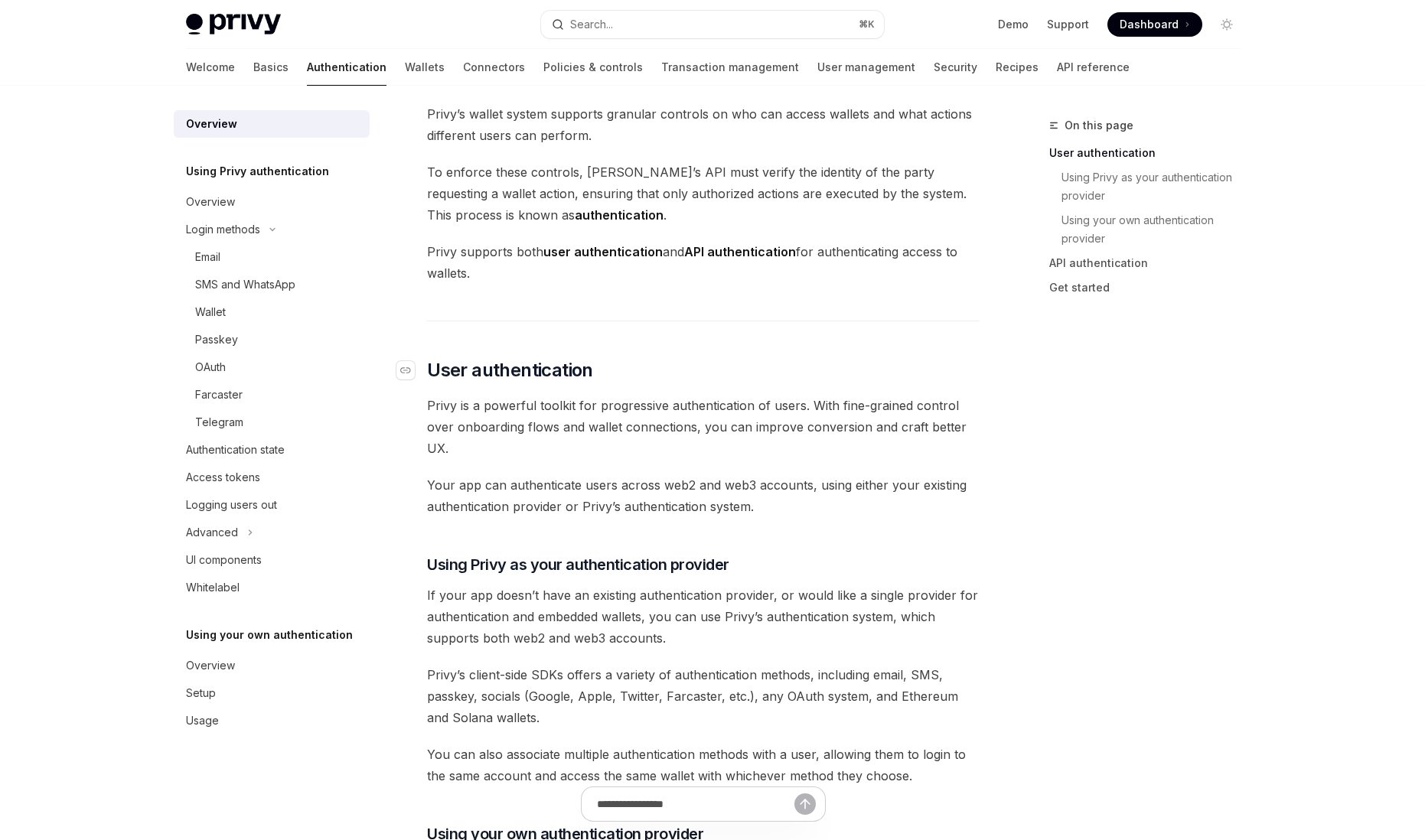
click at [459, 371] on span "User authentication" at bounding box center [510, 370] width 166 height 25
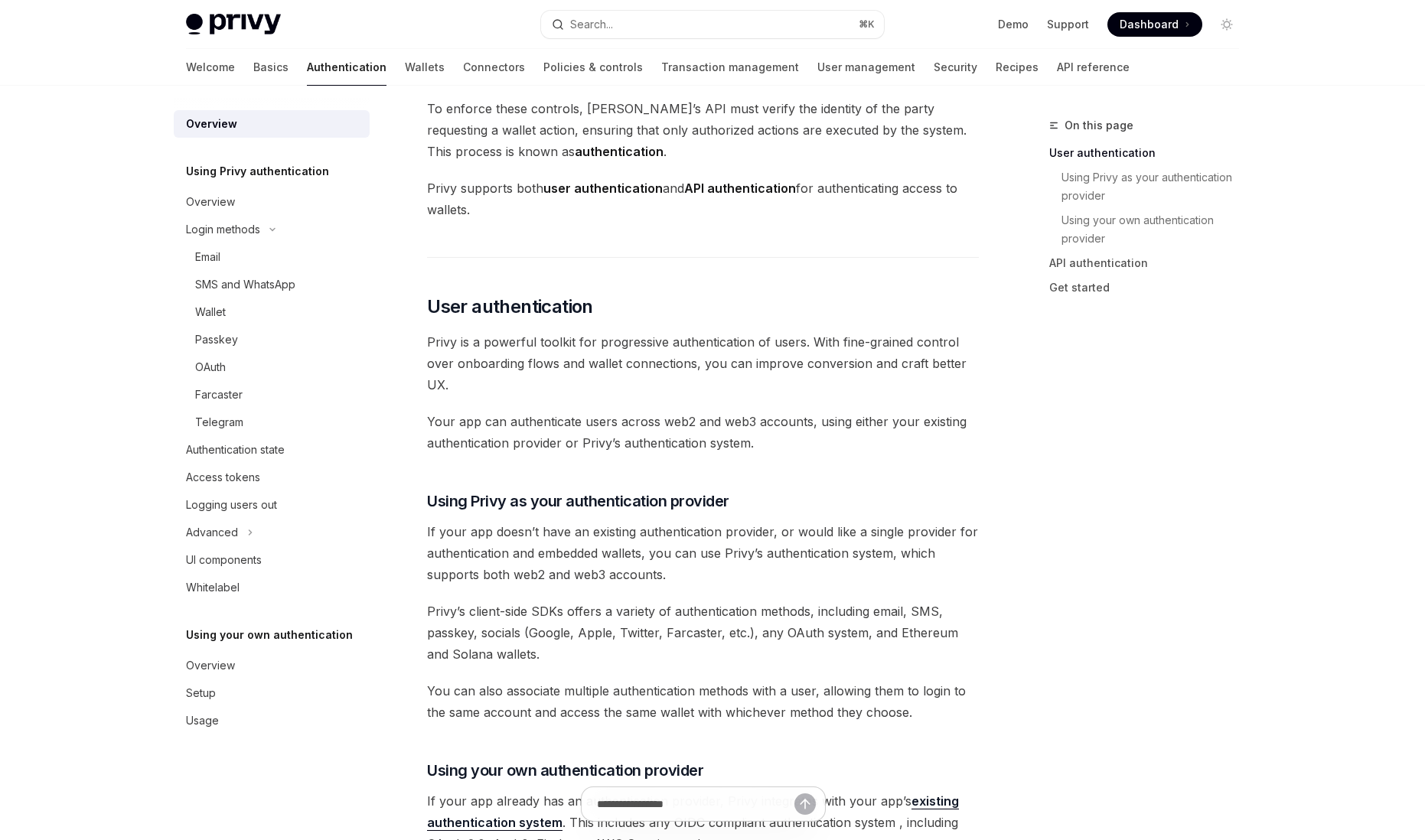
scroll to position [85, 0]
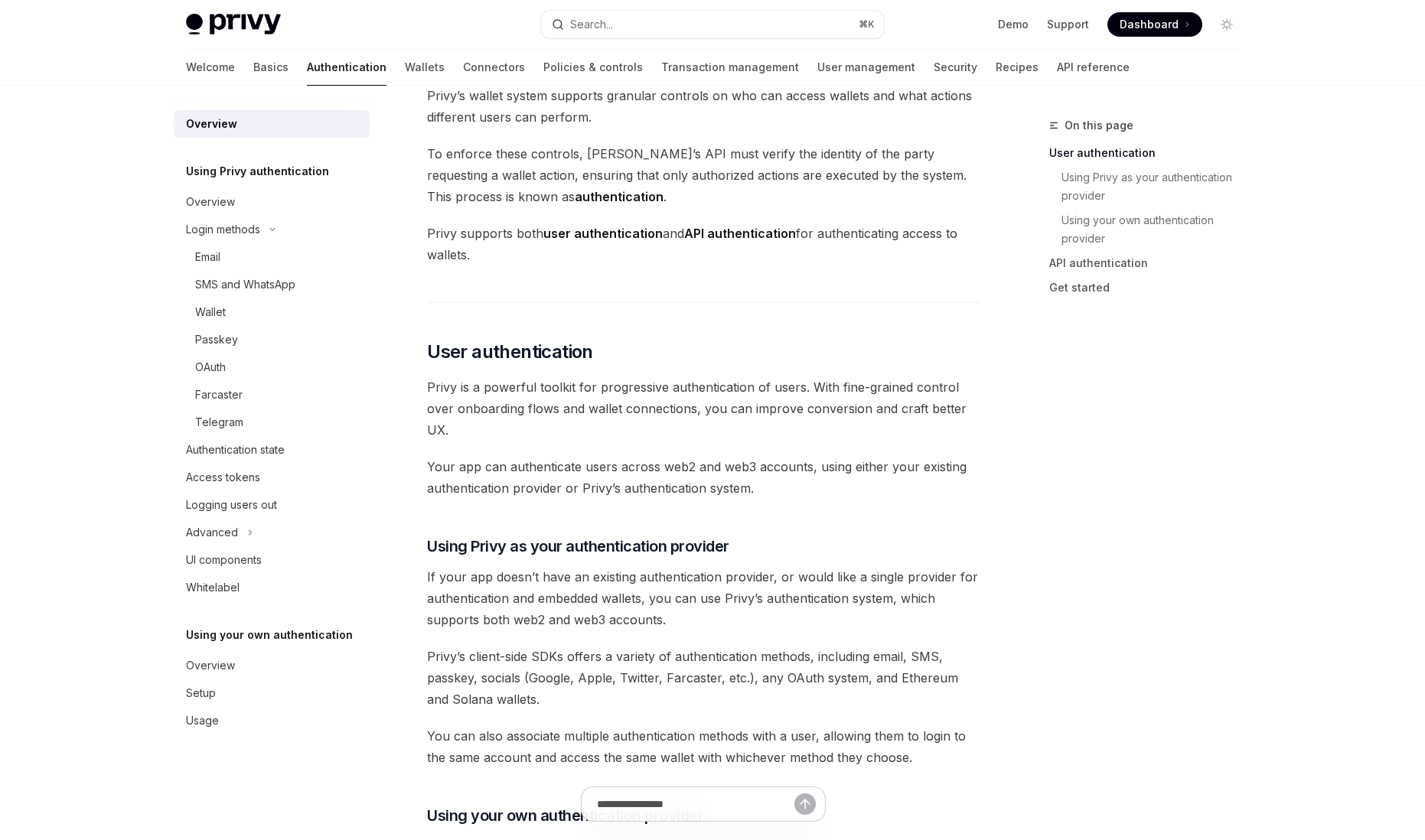
click at [240, 124] on div "Overview" at bounding box center [273, 124] width 175 height 19
type textarea "*"
click at [1072, 155] on link "User authentication" at bounding box center [1150, 152] width 202 height 25
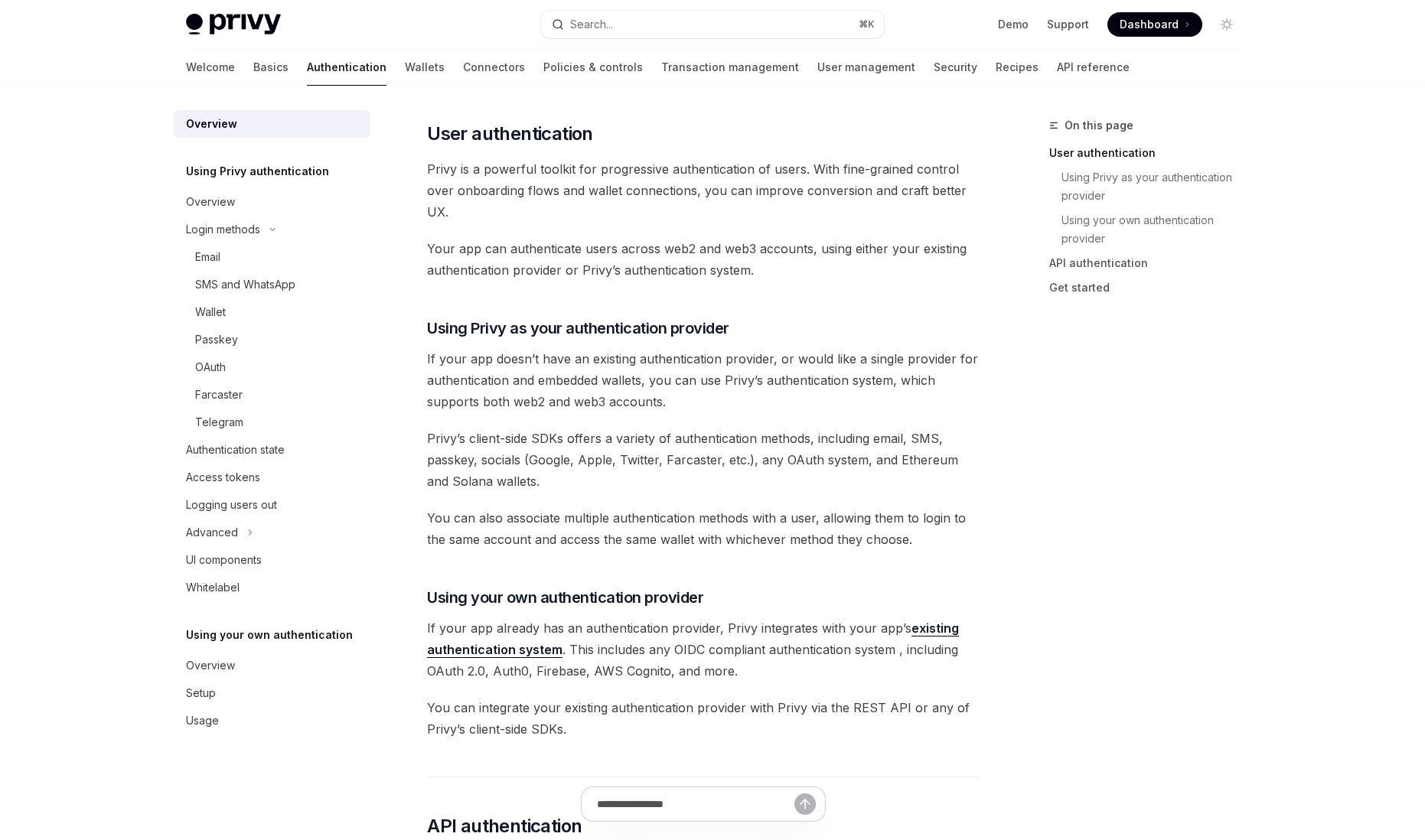
scroll to position [308, 0]
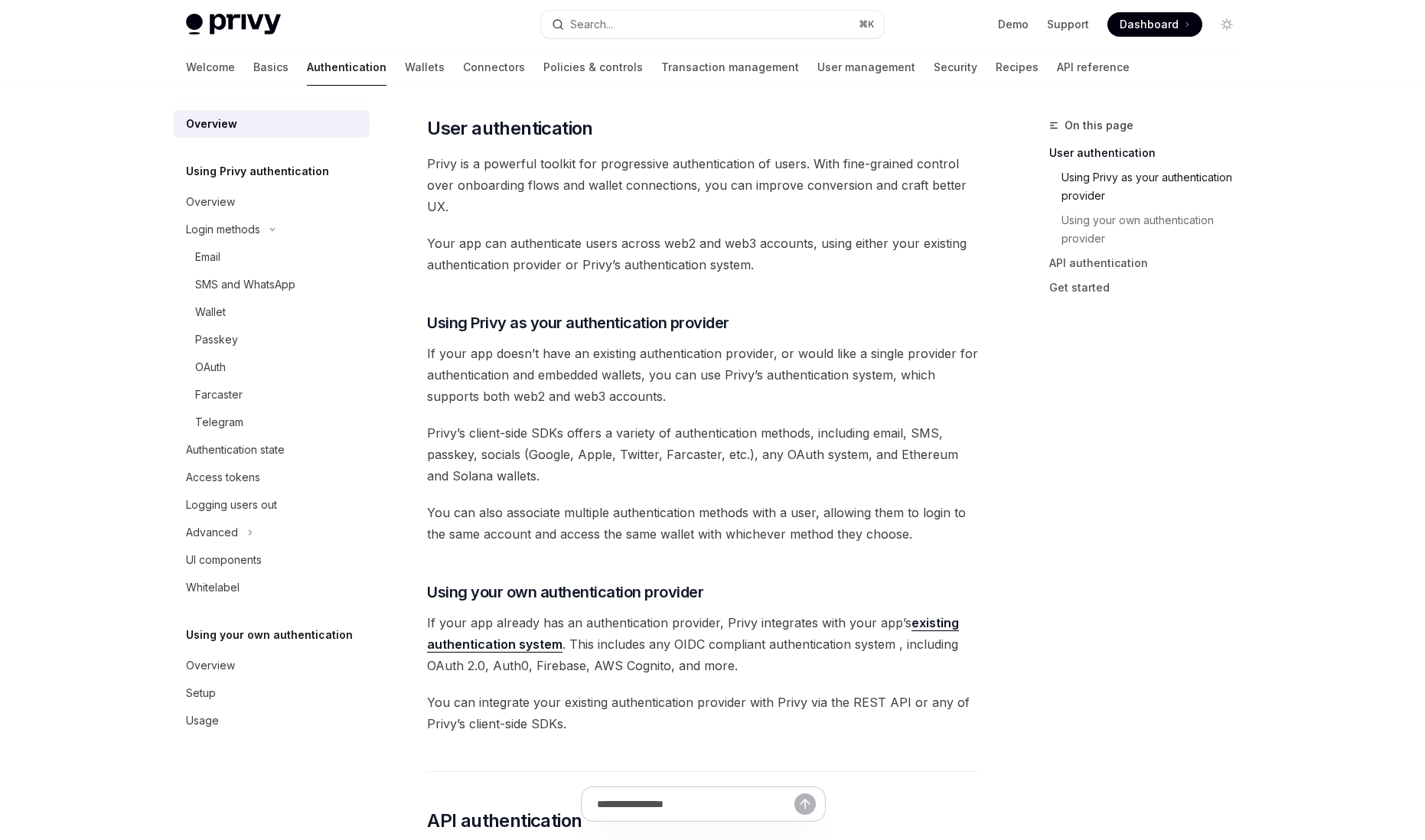
click at [1078, 176] on link "Using Privy as your authentication provider" at bounding box center [1157, 187] width 190 height 43
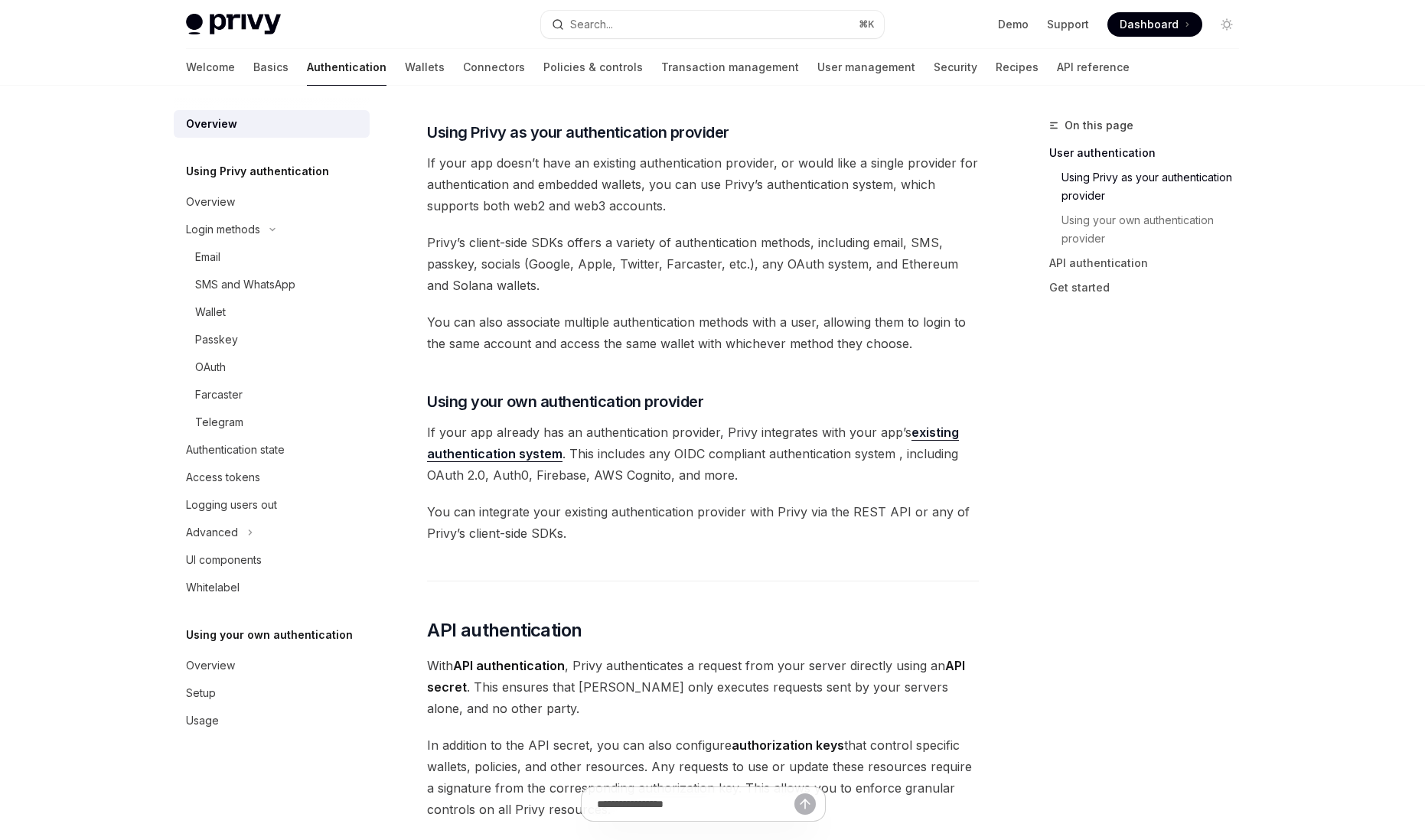
scroll to position [504, 0]
